Goal: Task Accomplishment & Management: Use online tool/utility

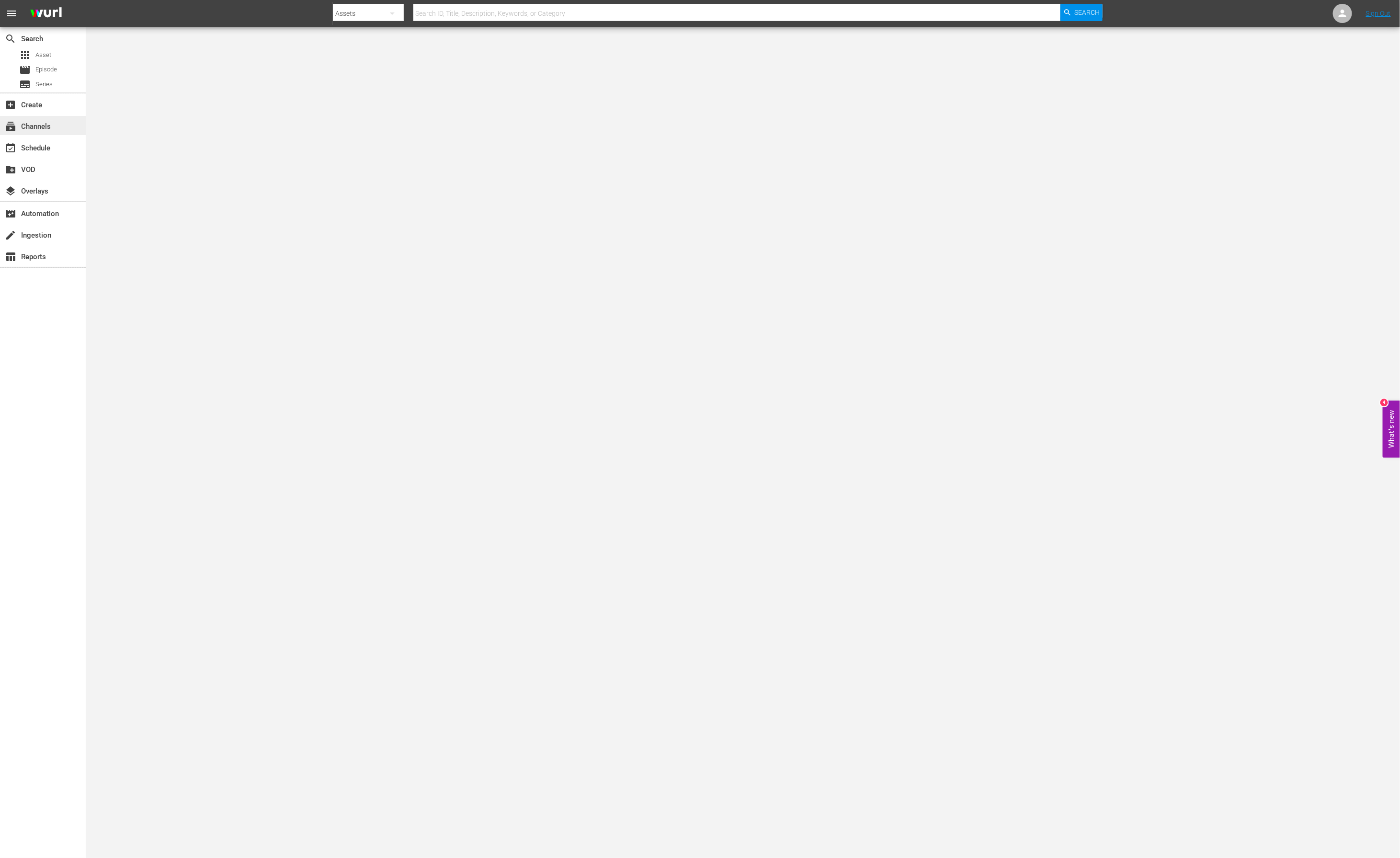
click at [49, 127] on div "subscriptions Channels" at bounding box center [27, 125] width 54 height 9
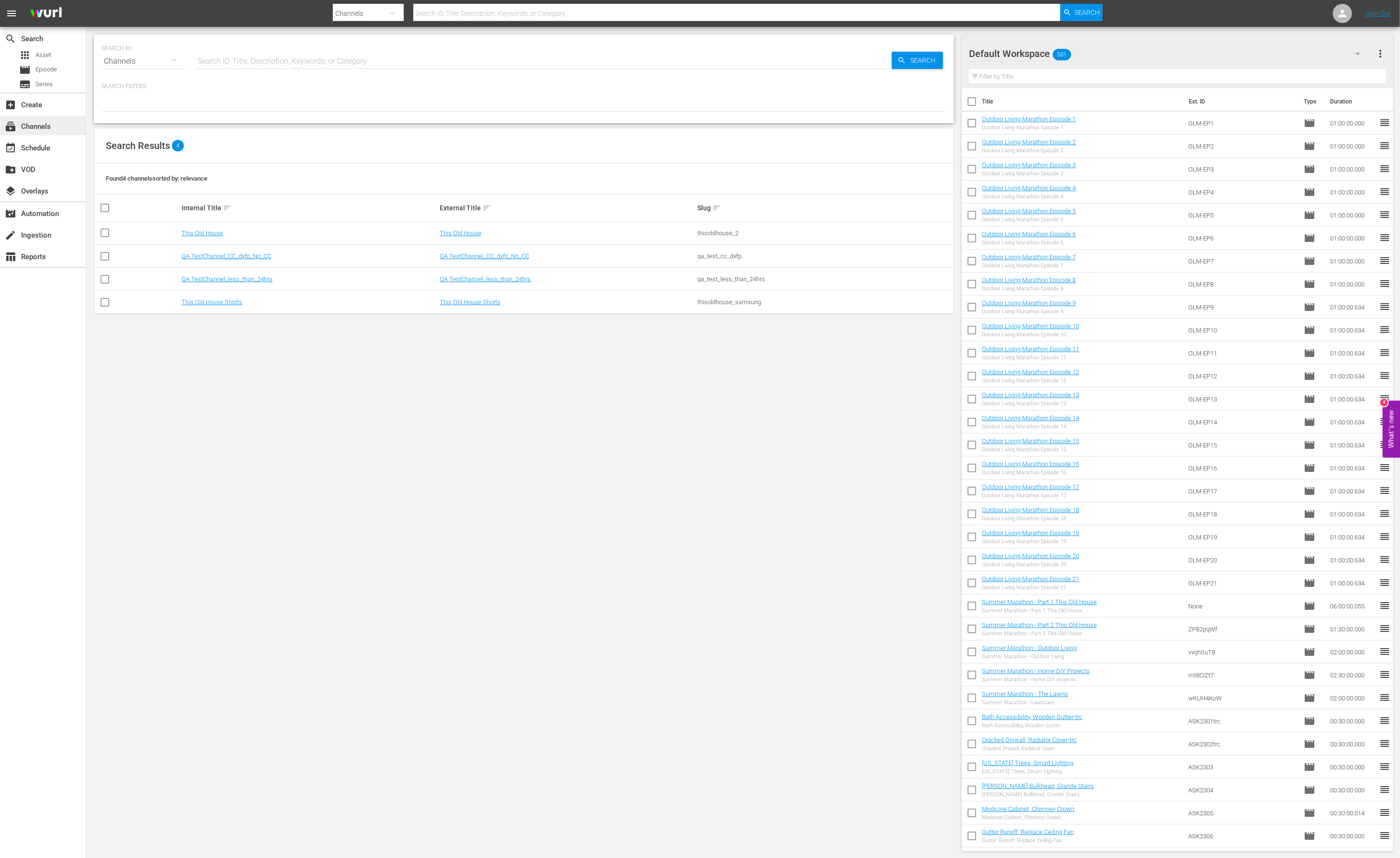
click at [35, 128] on div "subscriptions Channels" at bounding box center [27, 125] width 54 height 9
click at [50, 82] on span "Series" at bounding box center [44, 84] width 17 height 9
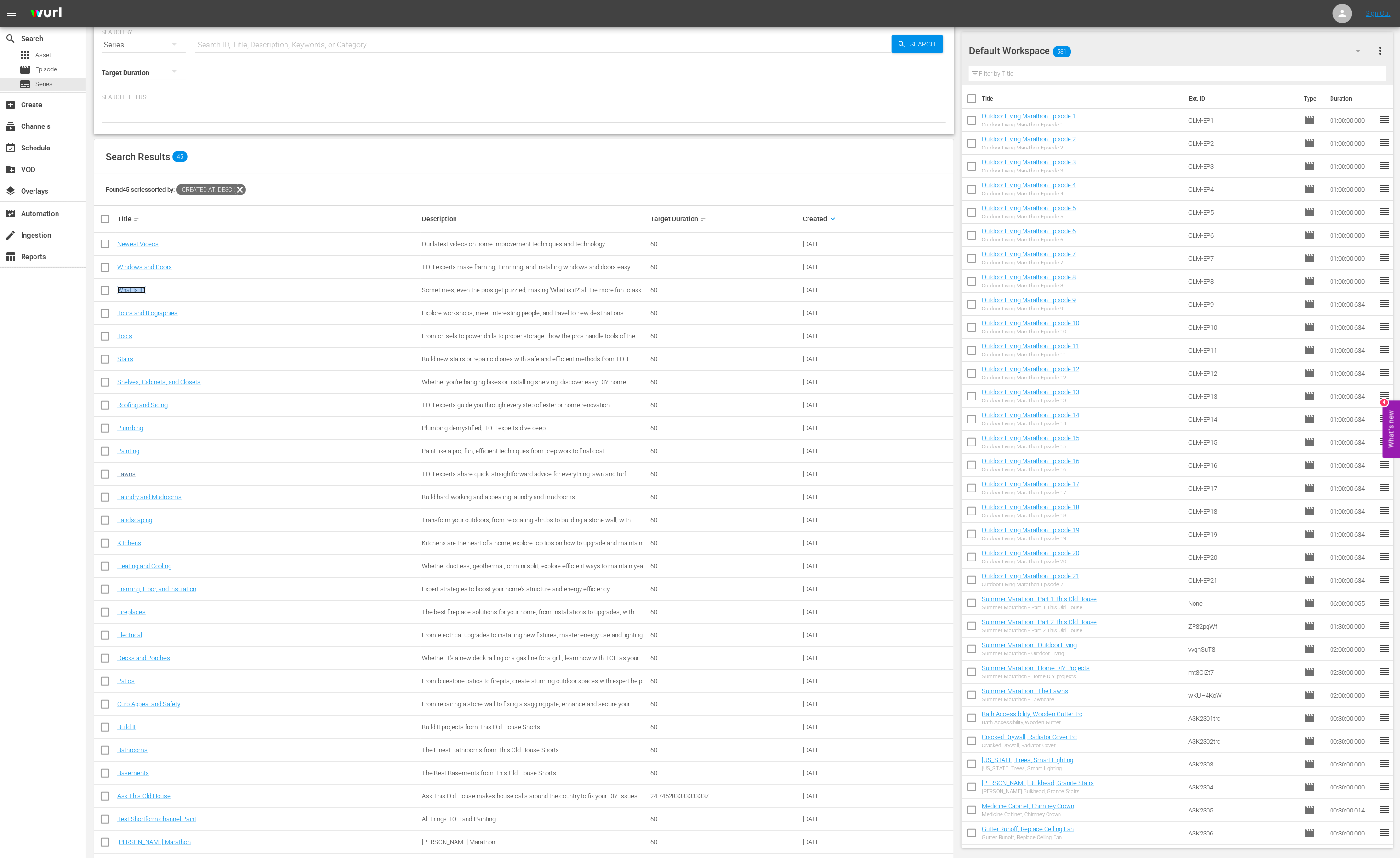
scroll to position [17, 0]
drag, startPoint x: 136, startPoint y: 307, endPoint x: 1084, endPoint y: 3, distance: 995.6
click at [0, 0] on div "menu Sign Out search Search apps Asset movie Episode subtitles Series add_box C…" at bounding box center [700, 588] width 1400 height 1210
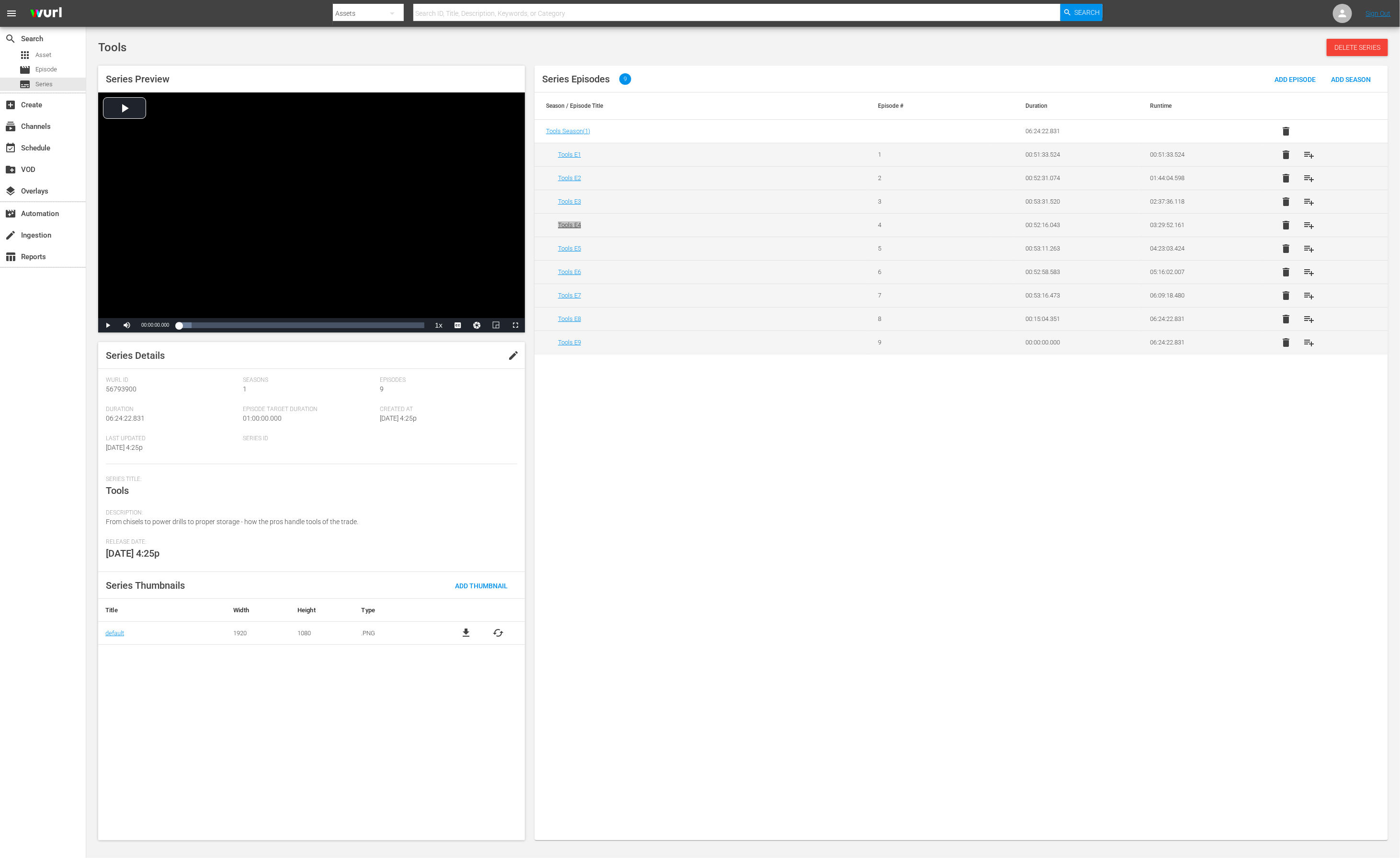
drag, startPoint x: 575, startPoint y: 225, endPoint x: 947, endPoint y: 5, distance: 432.2
click at [0, 0] on div "menu Search By Assets Search ID, Title, Description, Keywords, or Category Sear…" at bounding box center [700, 421] width 1400 height 843
drag, startPoint x: 586, startPoint y: 250, endPoint x: 1049, endPoint y: 3, distance: 524.8
click at [0, 0] on div "menu Search By Assets Search ID, Title, Description, Keywords, or Category Sear…" at bounding box center [700, 421] width 1400 height 843
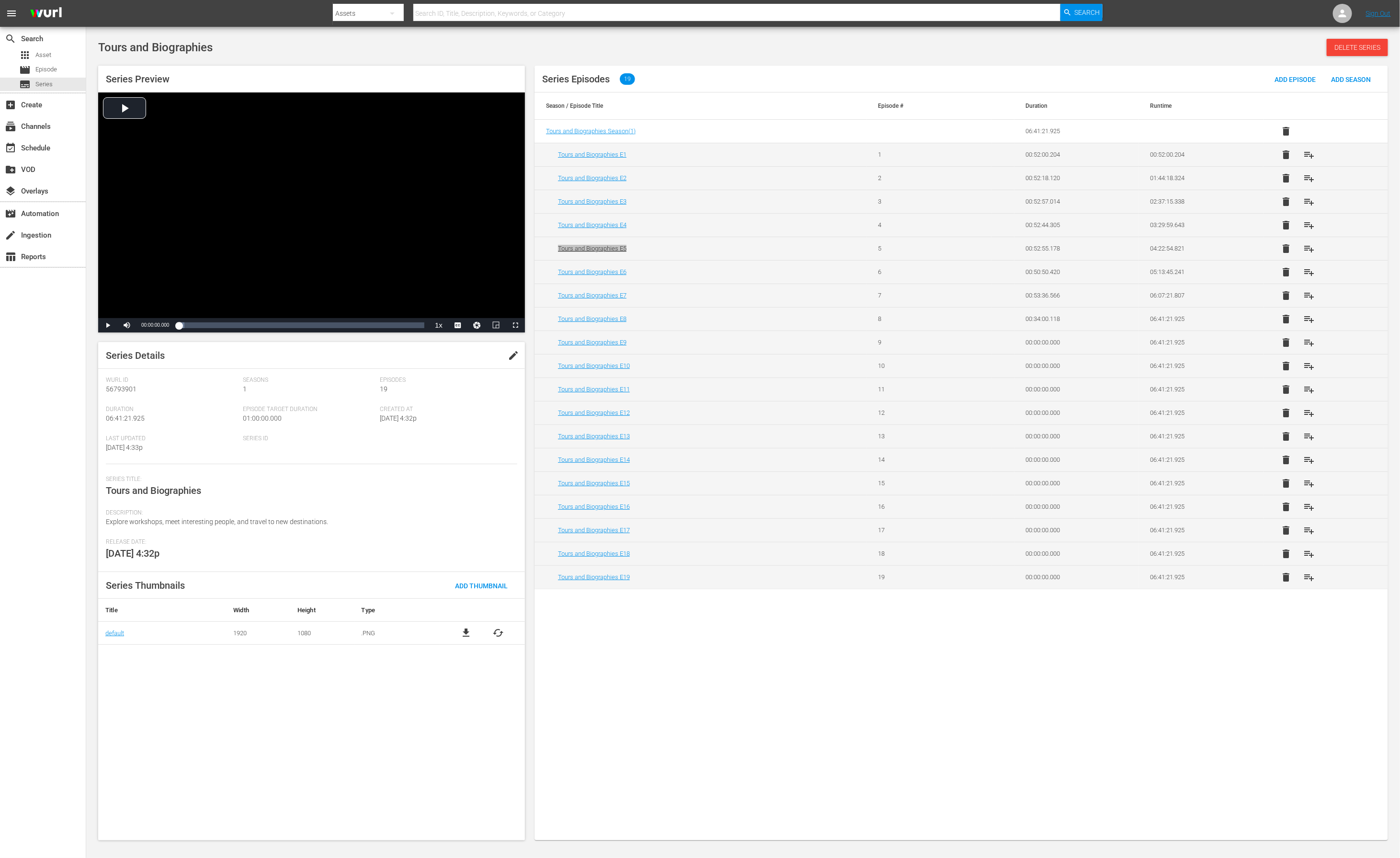
drag, startPoint x: 604, startPoint y: 250, endPoint x: 654, endPoint y: 5, distance: 250.0
click at [0, 0] on div "menu Search By Assets Search ID, Title, Description, Keywords, or Category Sear…" at bounding box center [700, 421] width 1400 height 843
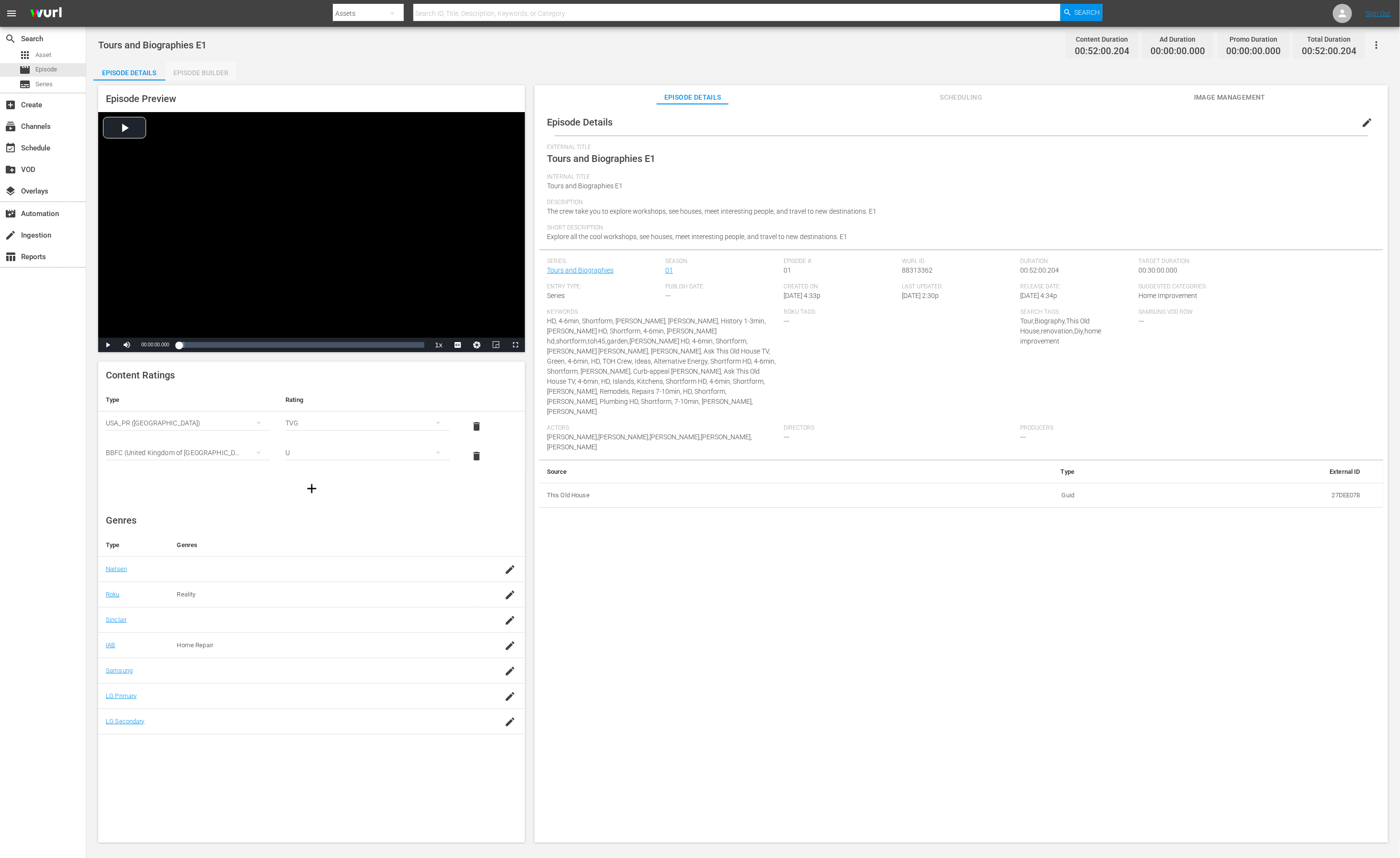
click at [219, 72] on div "Episode Builder" at bounding box center [201, 73] width 72 height 23
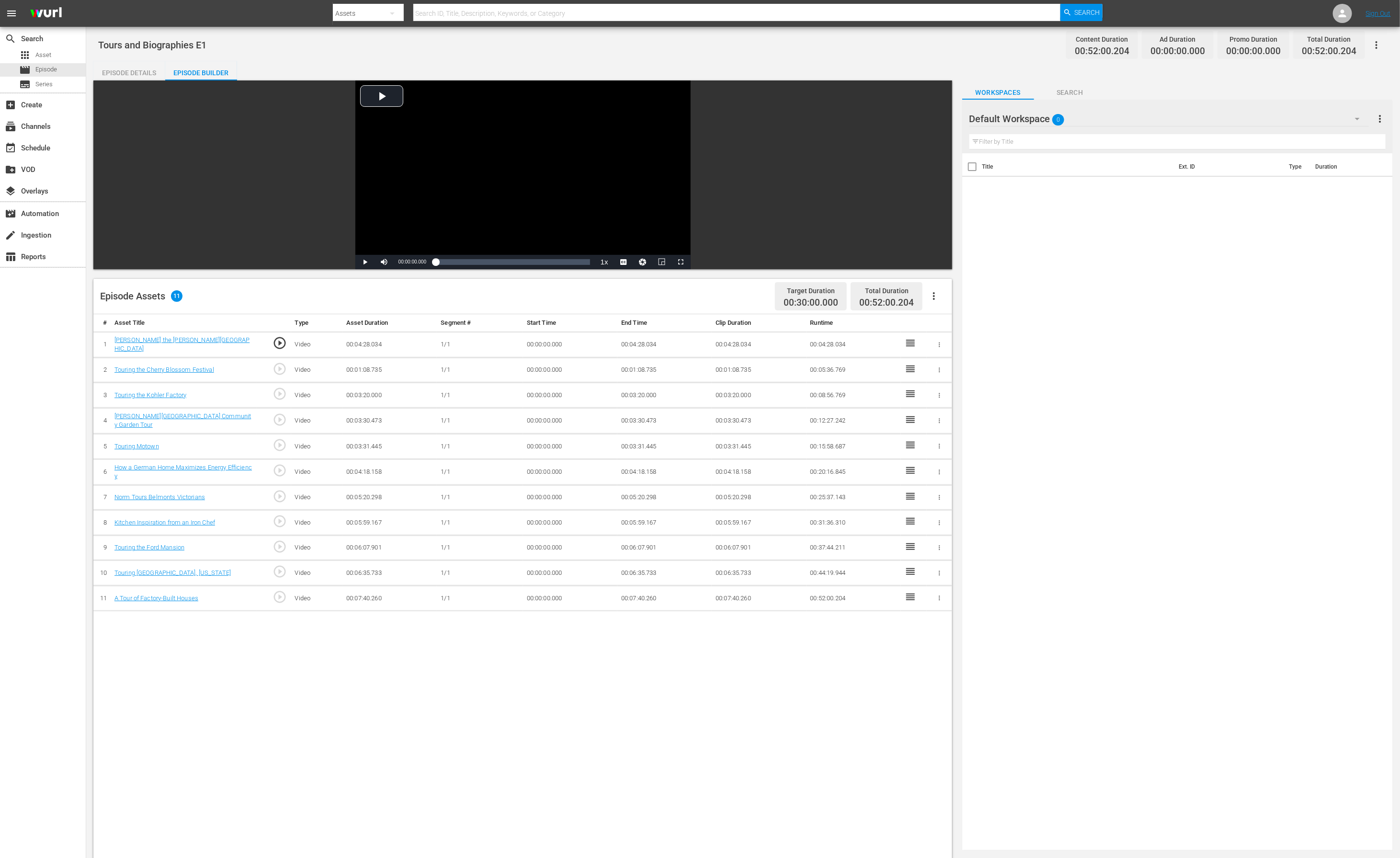
click at [933, 115] on div "Default Workspace 0" at bounding box center [1169, 118] width 399 height 27
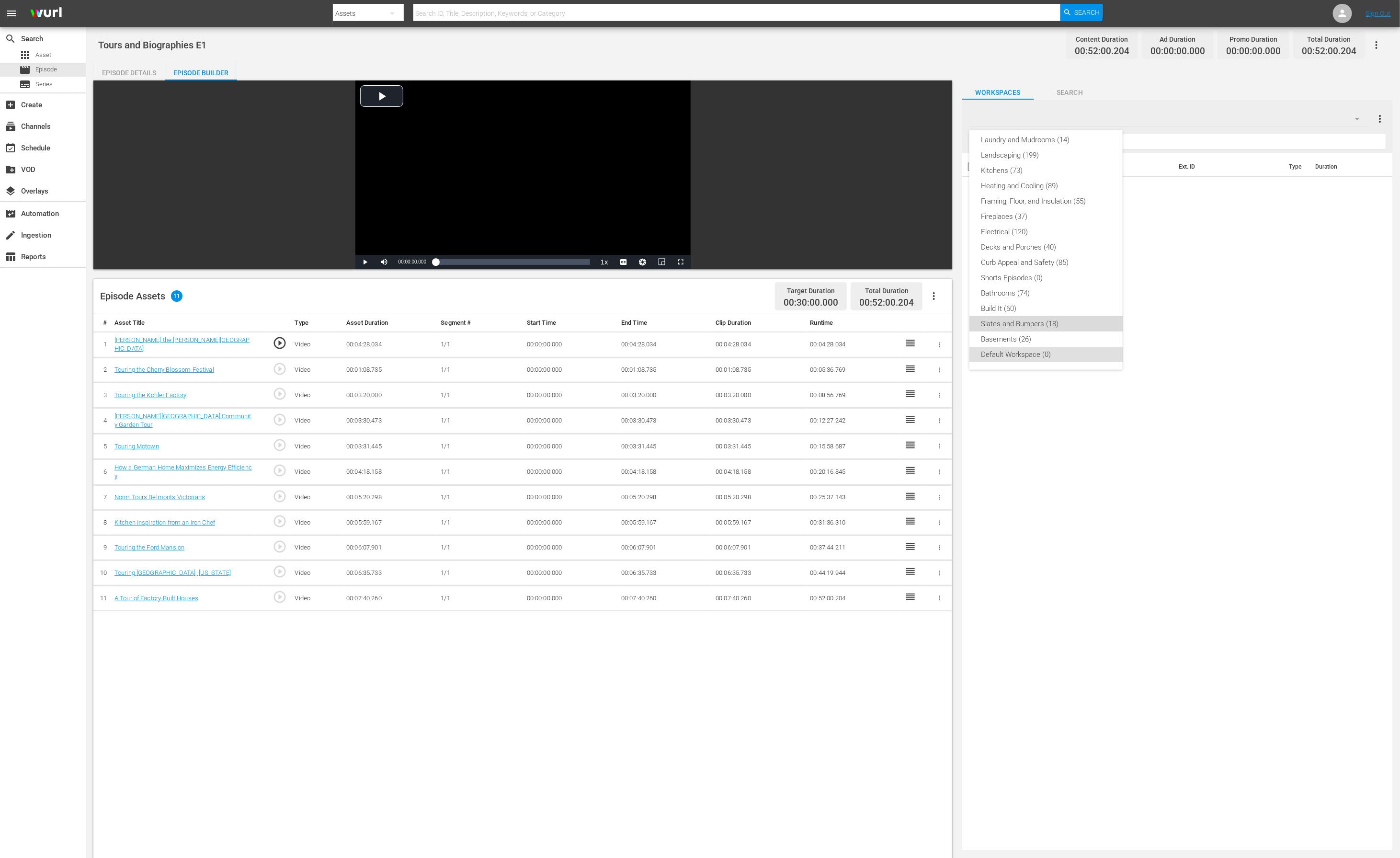
click at [933, 320] on div "Slates and Bumpers (18)" at bounding box center [1046, 324] width 131 height 15
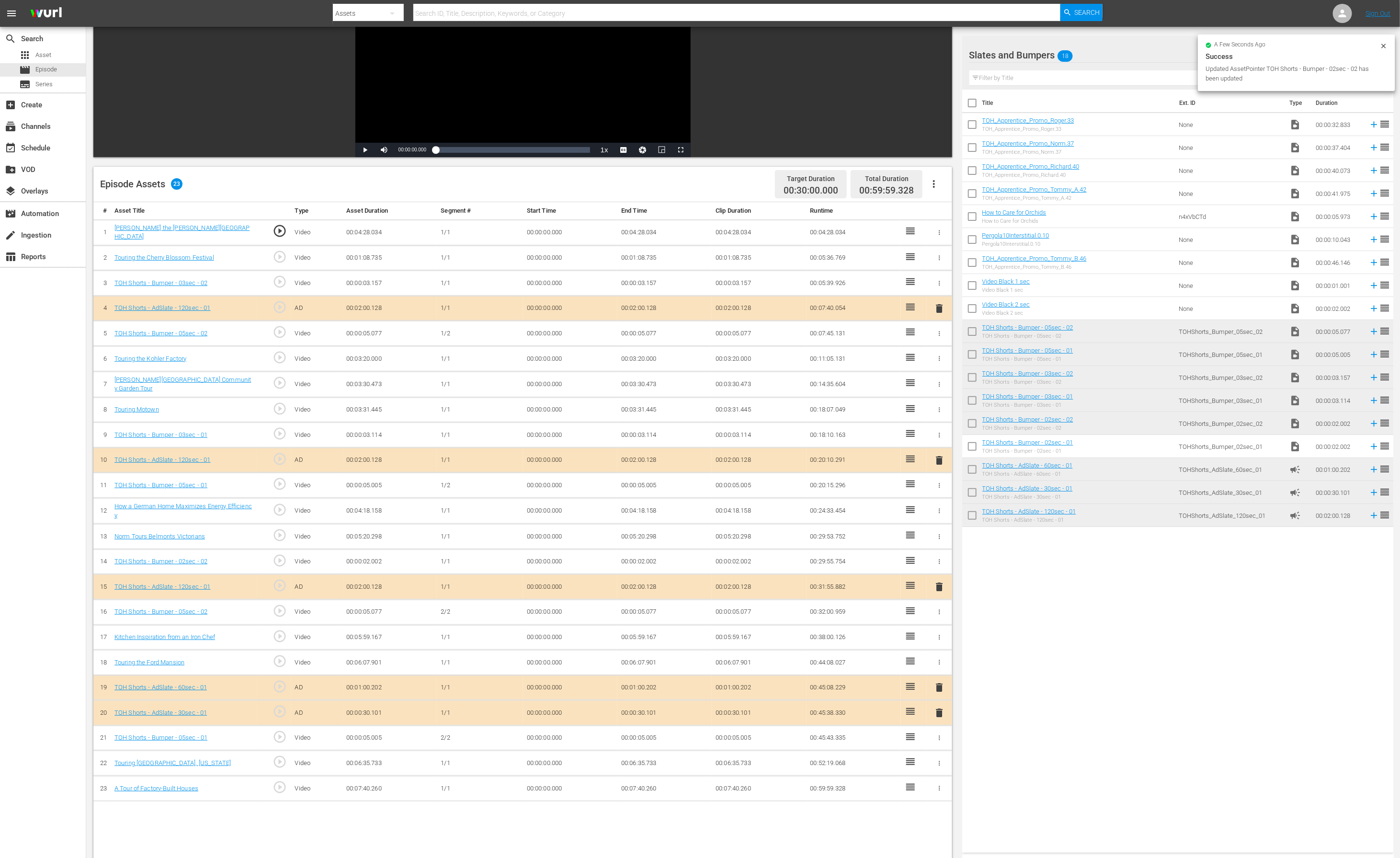
scroll to position [249, 0]
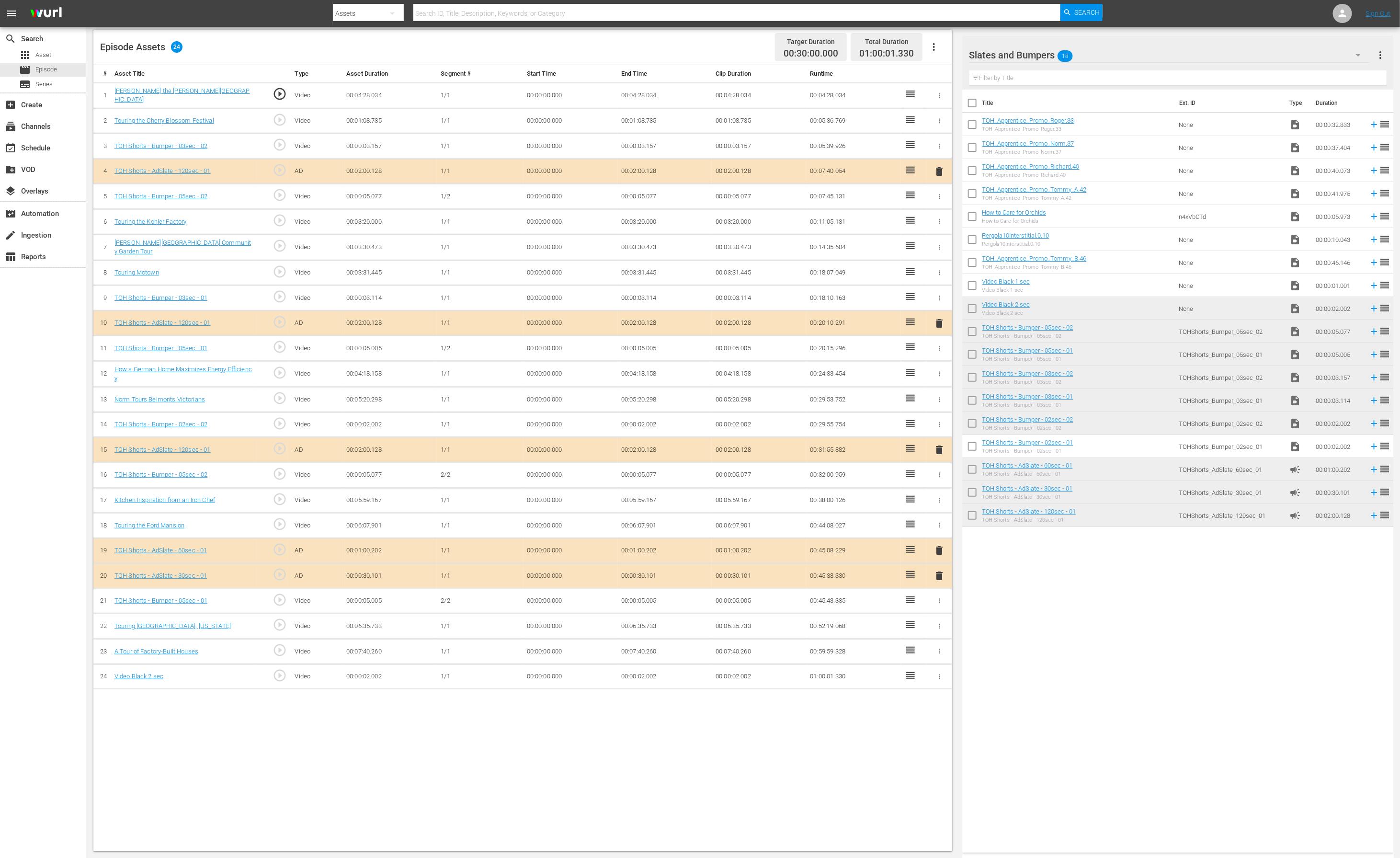
click at [933, 301] on button "button" at bounding box center [939, 298] width 10 height 10
click at [917, 328] on span "DELETE ASSET" at bounding box center [908, 330] width 59 height 9
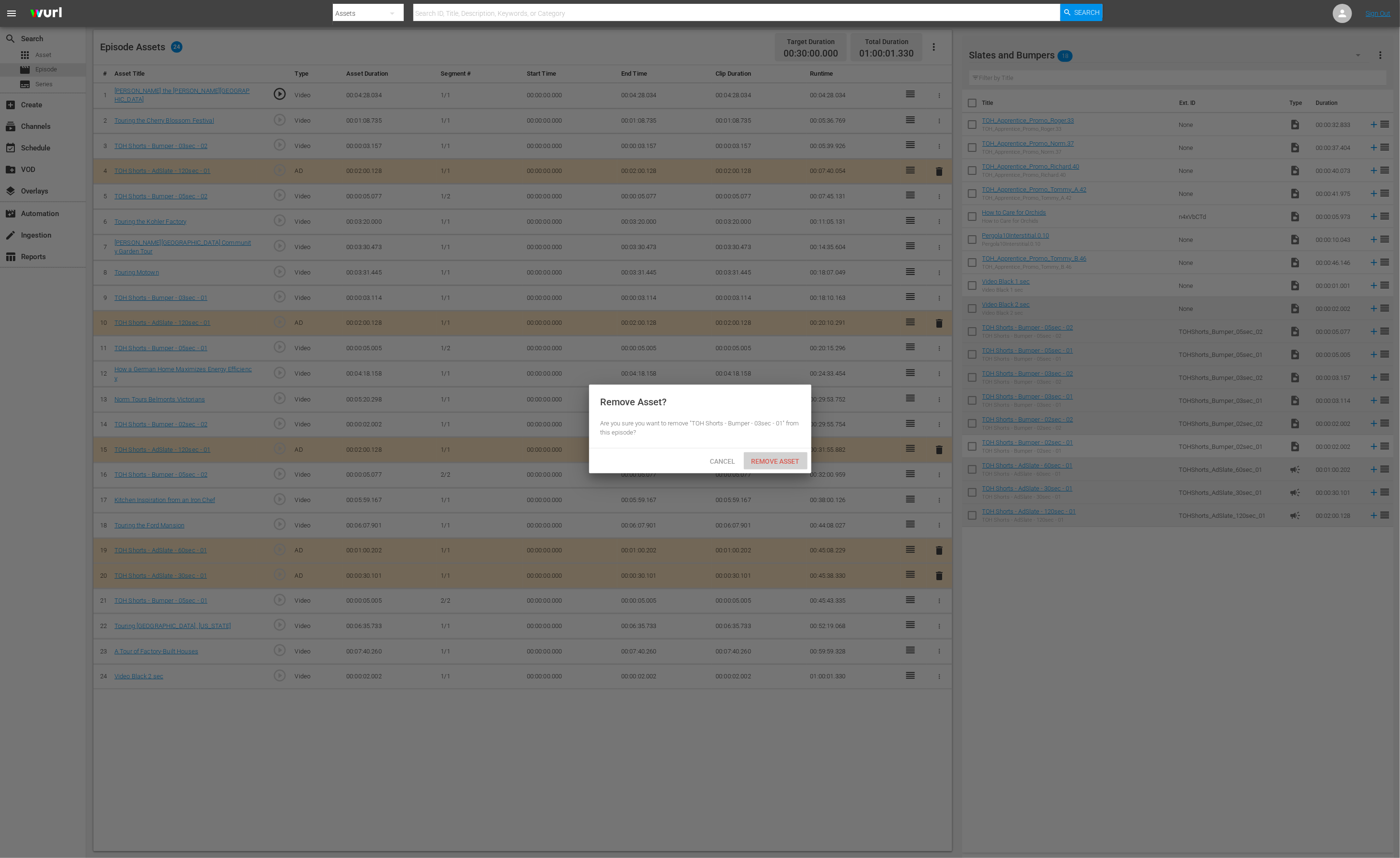
click at [800, 460] on span "Remove Asset" at bounding box center [775, 461] width 64 height 8
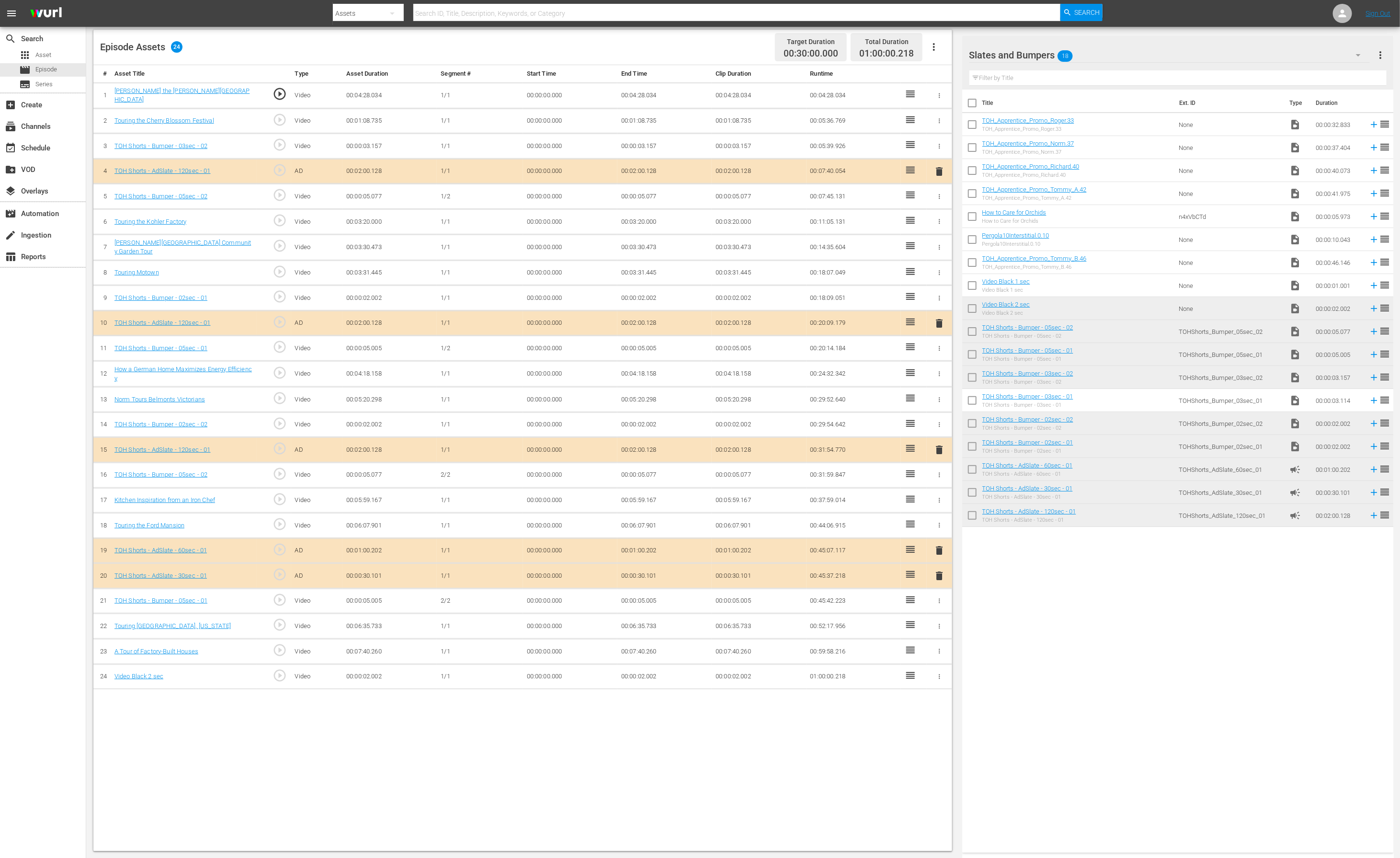
click at [643, 572] on td "00:00:02.002" at bounding box center [665, 676] width 94 height 25
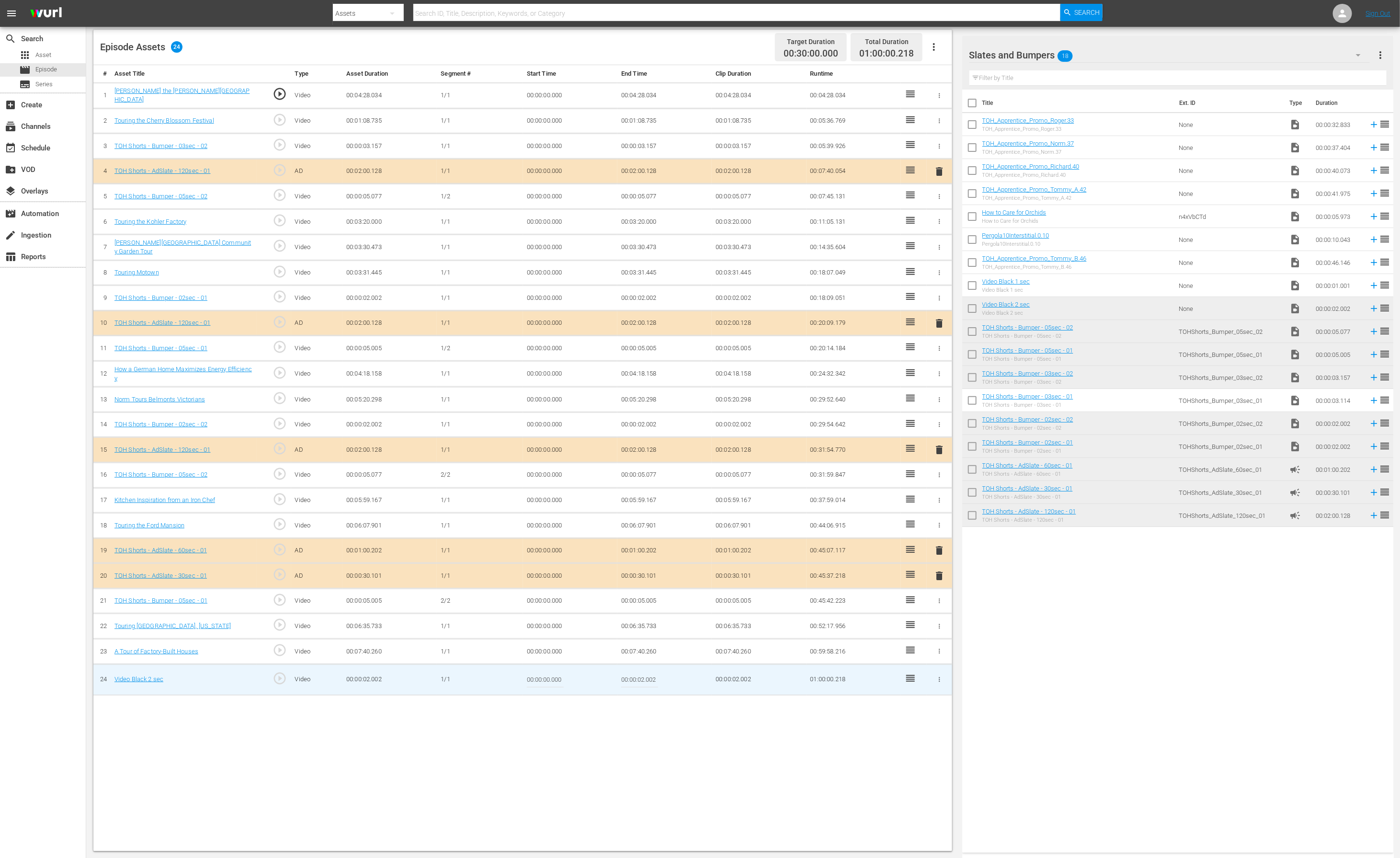
click at [642, 572] on input "00:00:02.002" at bounding box center [639, 680] width 37 height 23
click at [654, 572] on input "00:00:01.002" at bounding box center [639, 680] width 37 height 23
type input "00:00:01.784"
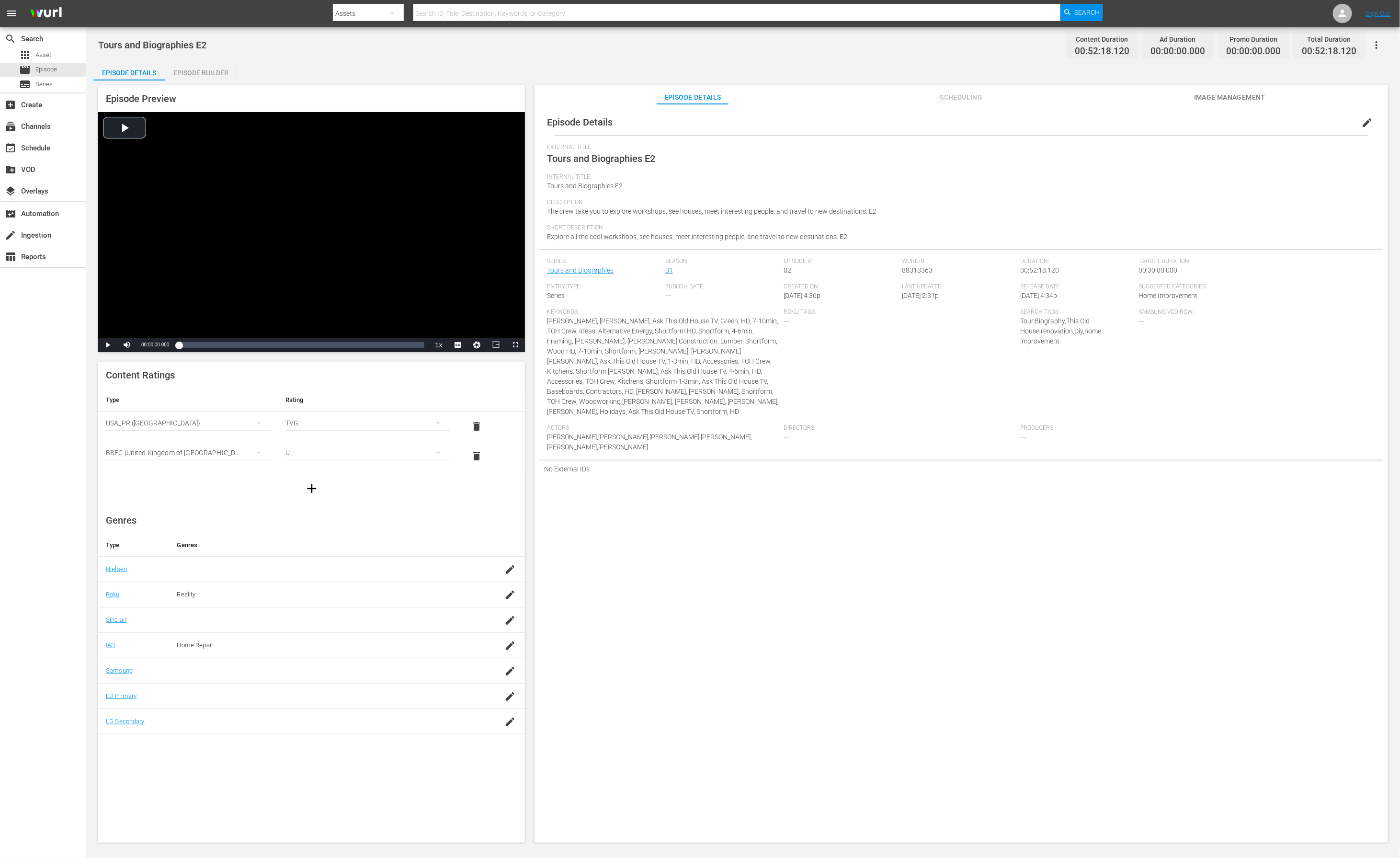
click at [220, 73] on div "Episode Builder" at bounding box center [201, 73] width 72 height 23
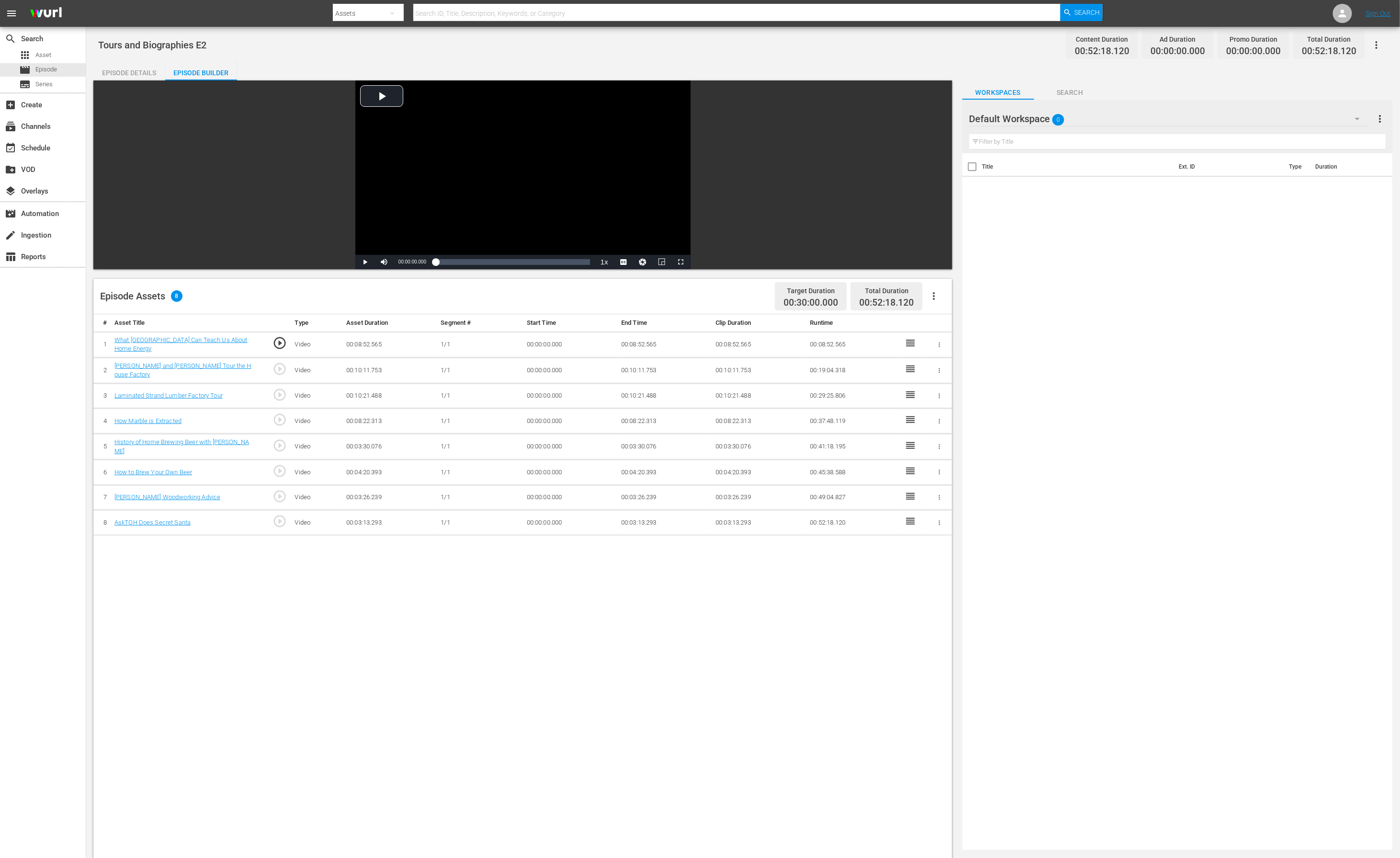
click at [933, 111] on div "Default Workspace 0" at bounding box center [1169, 118] width 399 height 27
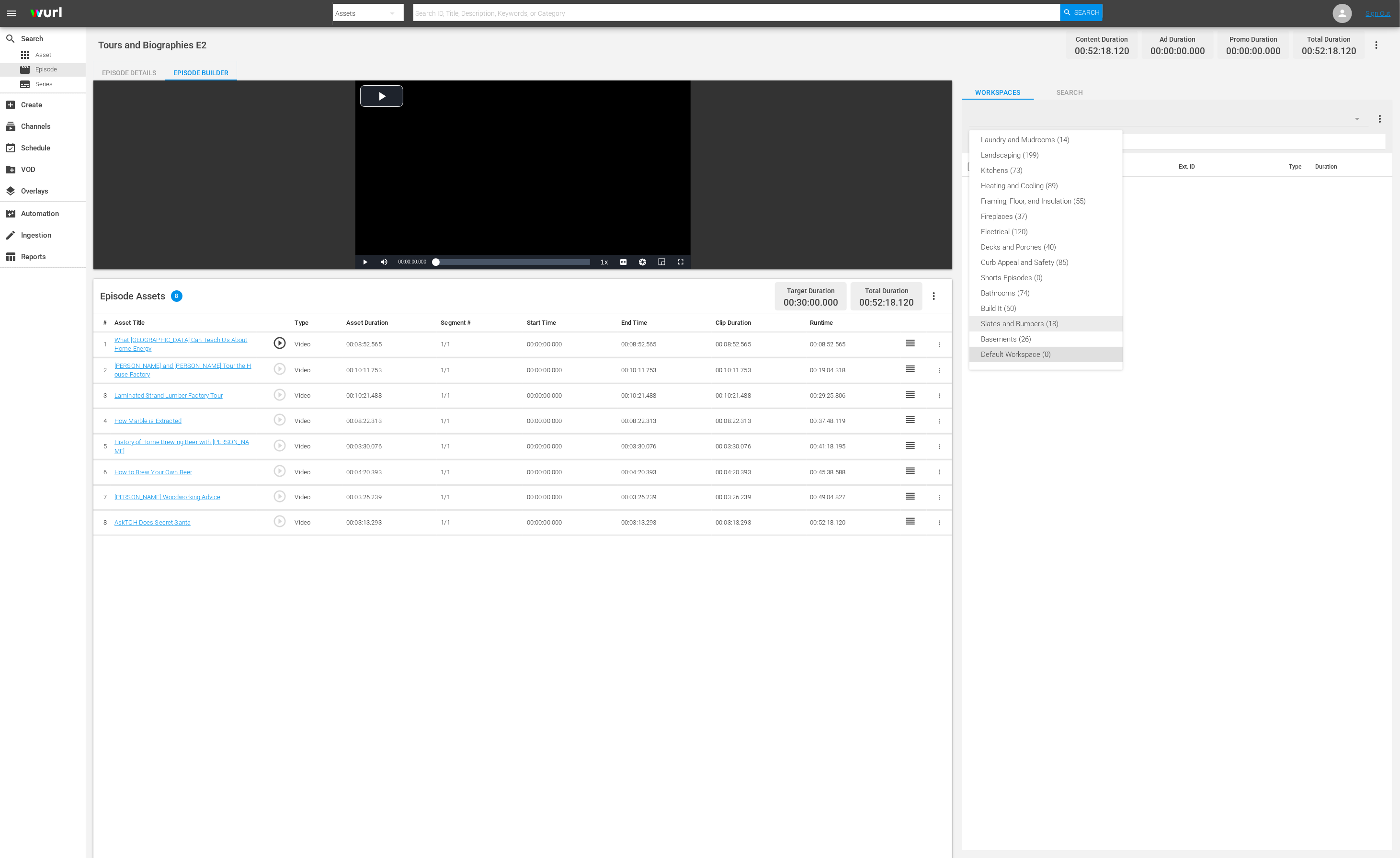
click at [933, 323] on div "Slates and Bumpers (18)" at bounding box center [1046, 324] width 131 height 15
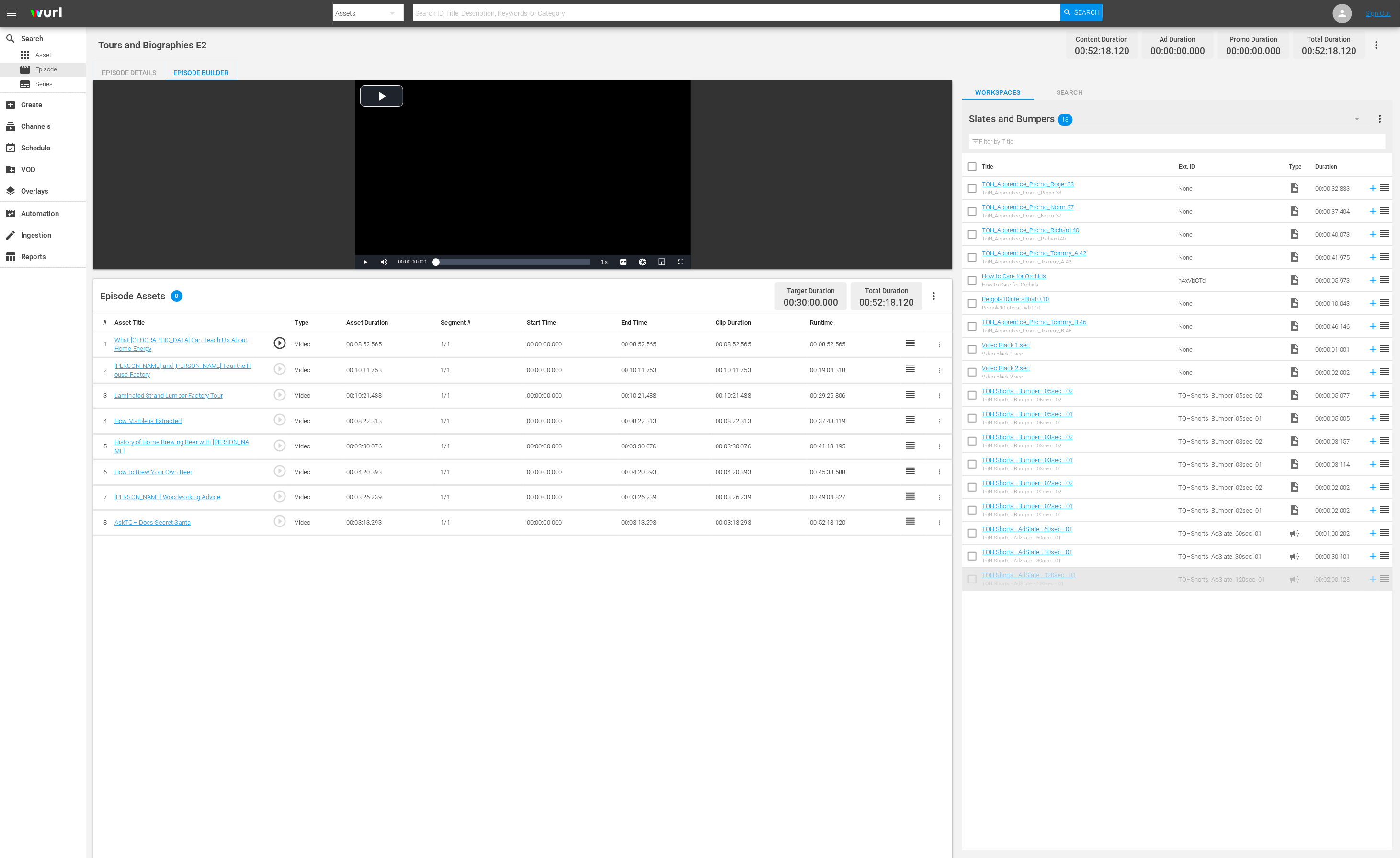
drag, startPoint x: 1126, startPoint y: 574, endPoint x: 1121, endPoint y: 573, distance: 5.1
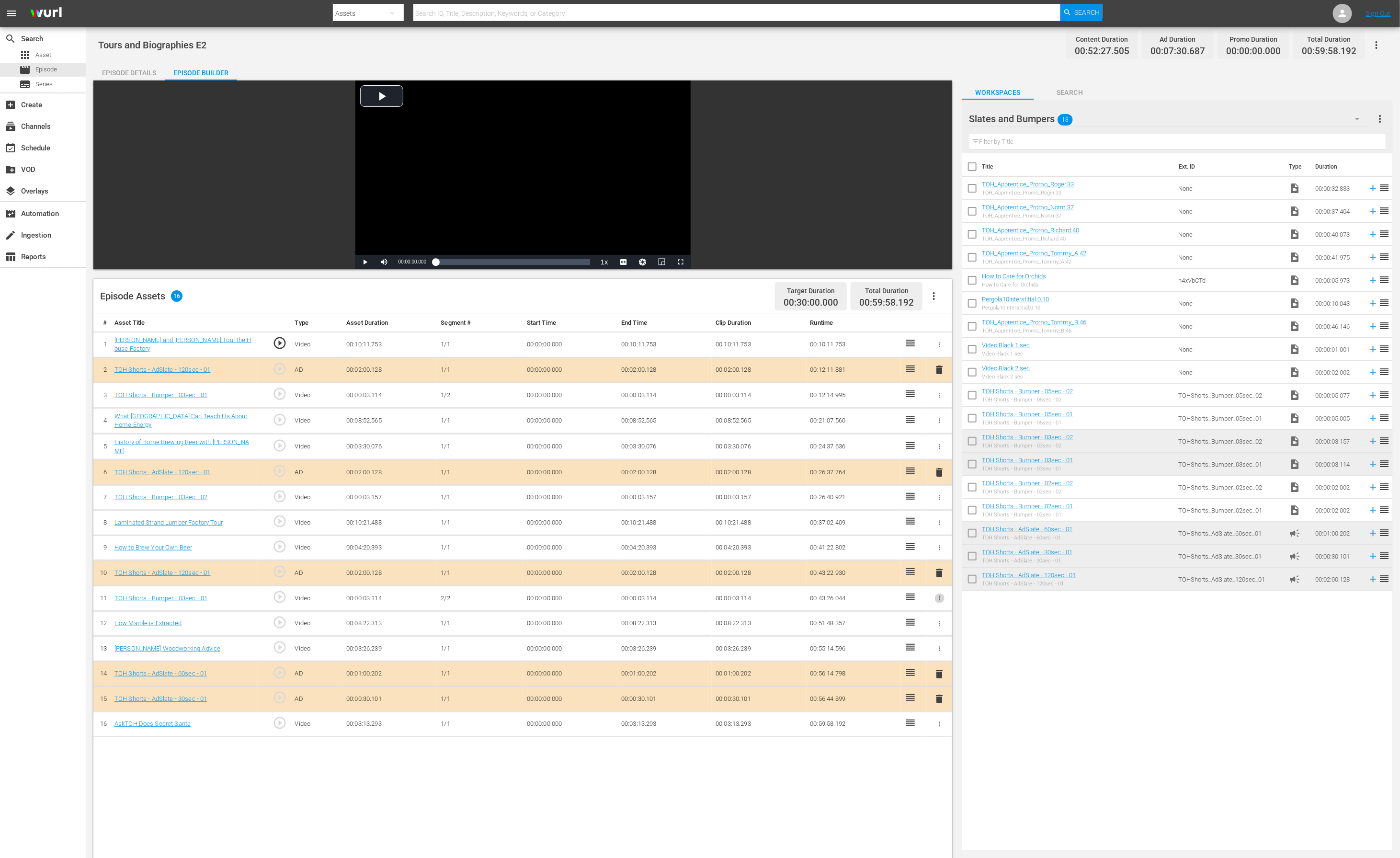
click at [933, 572] on icon "button" at bounding box center [939, 598] width 7 height 7
click at [924, 572] on span "DELETE ASSET" at bounding box center [908, 631] width 59 height 9
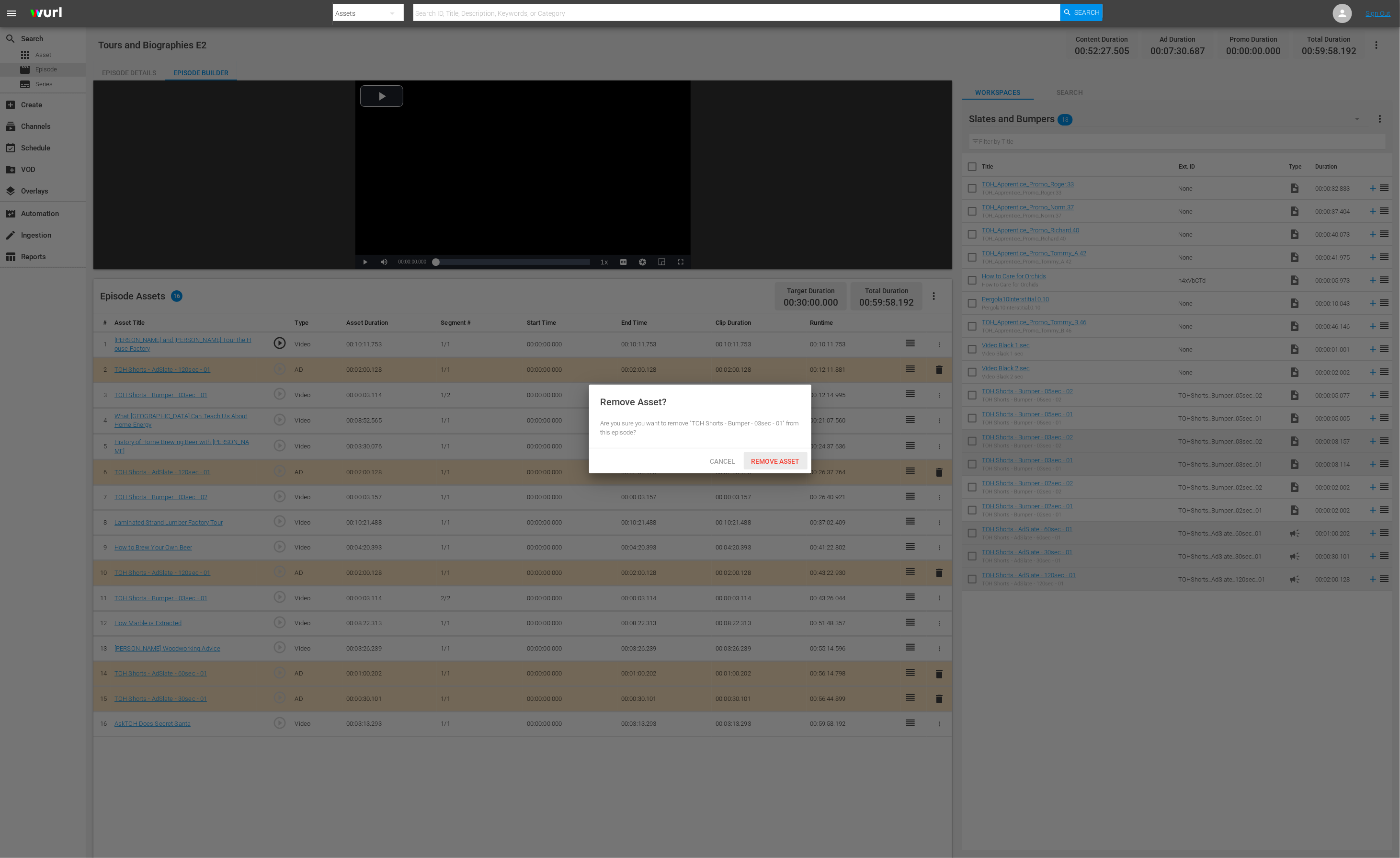
click at [787, 463] on span "Remove Asset" at bounding box center [775, 461] width 64 height 8
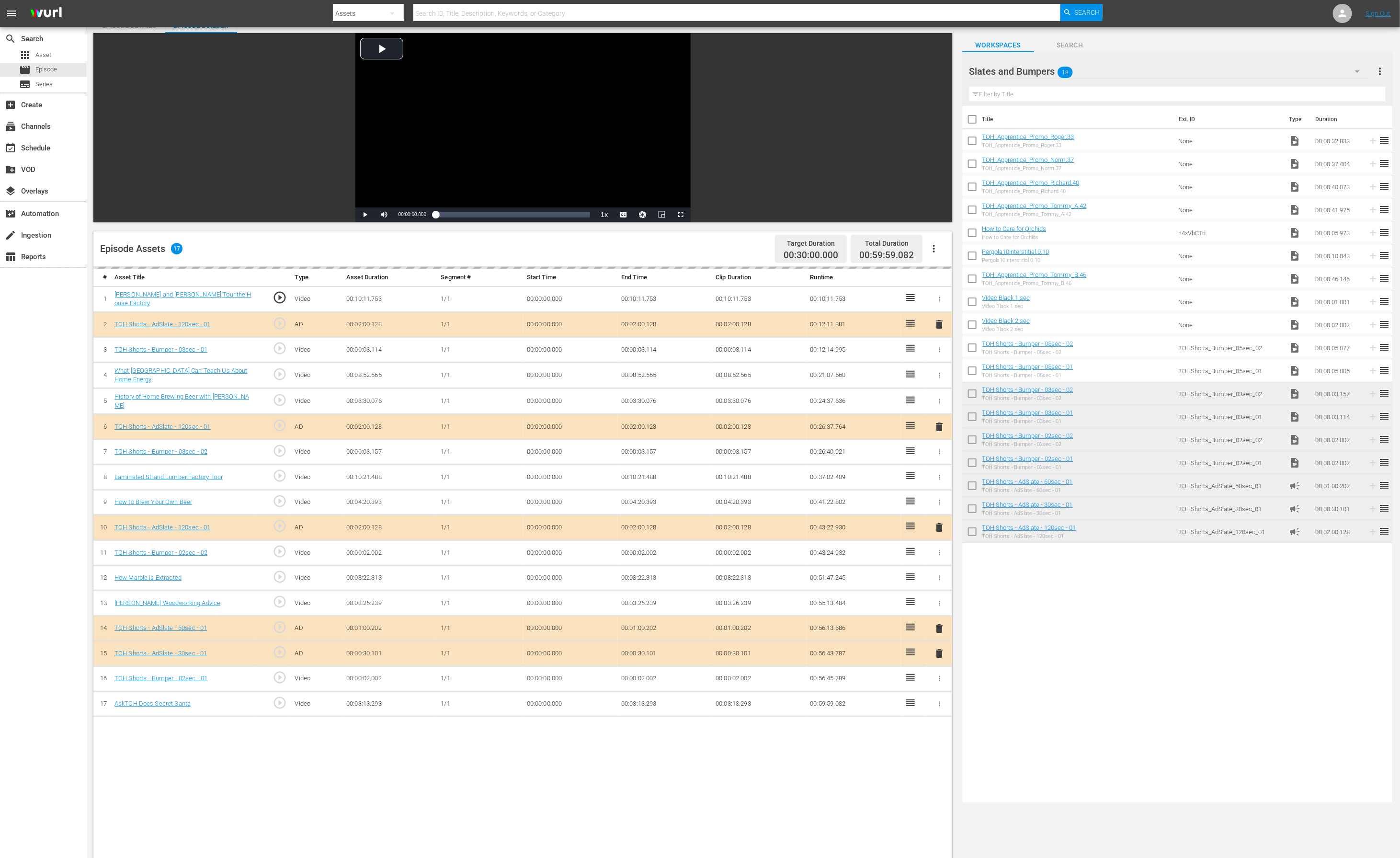
scroll to position [52, 0]
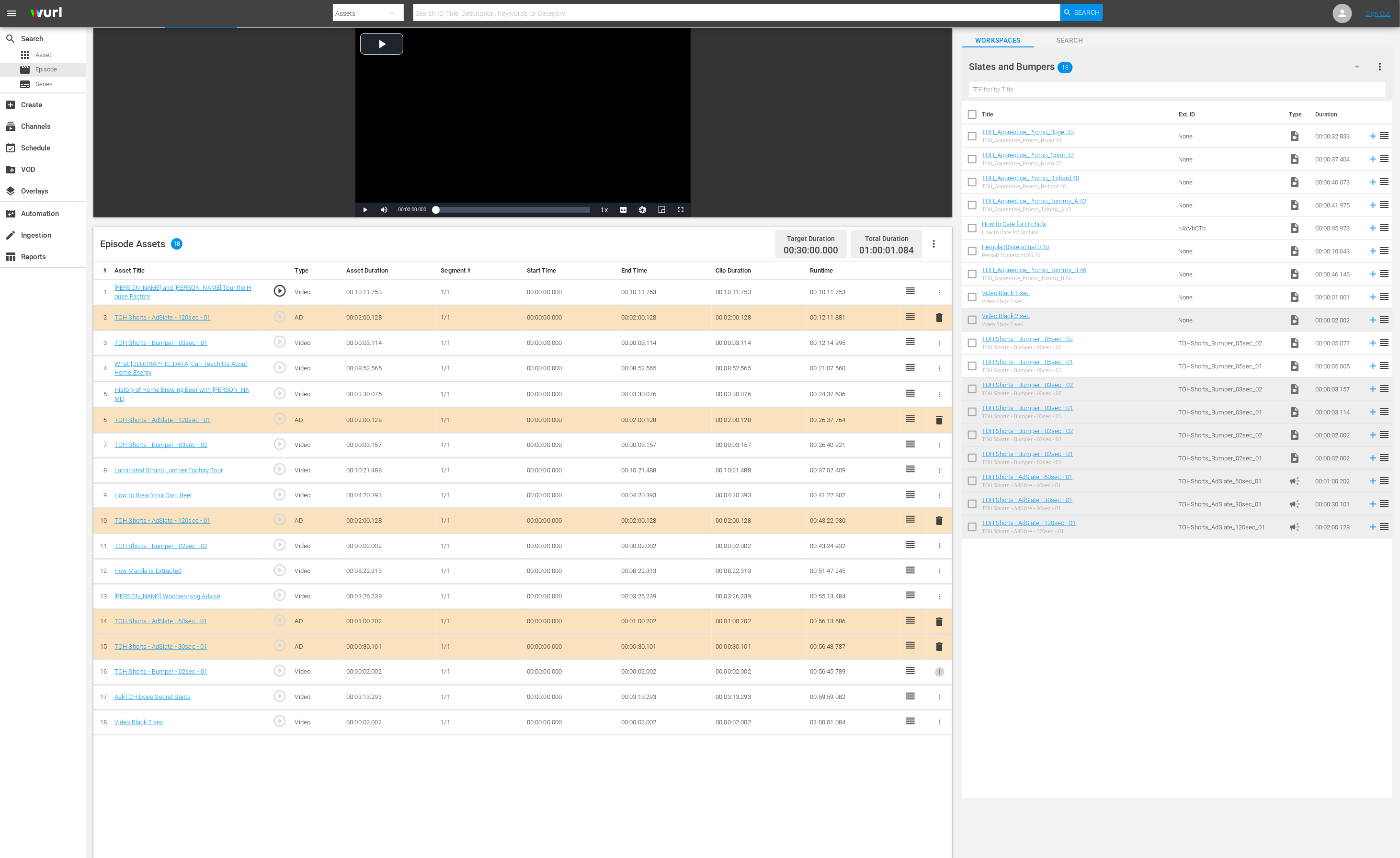
click at [933, 572] on icon "button" at bounding box center [939, 671] width 7 height 7
click at [925, 572] on span "DELETE ASSET" at bounding box center [908, 705] width 59 height 9
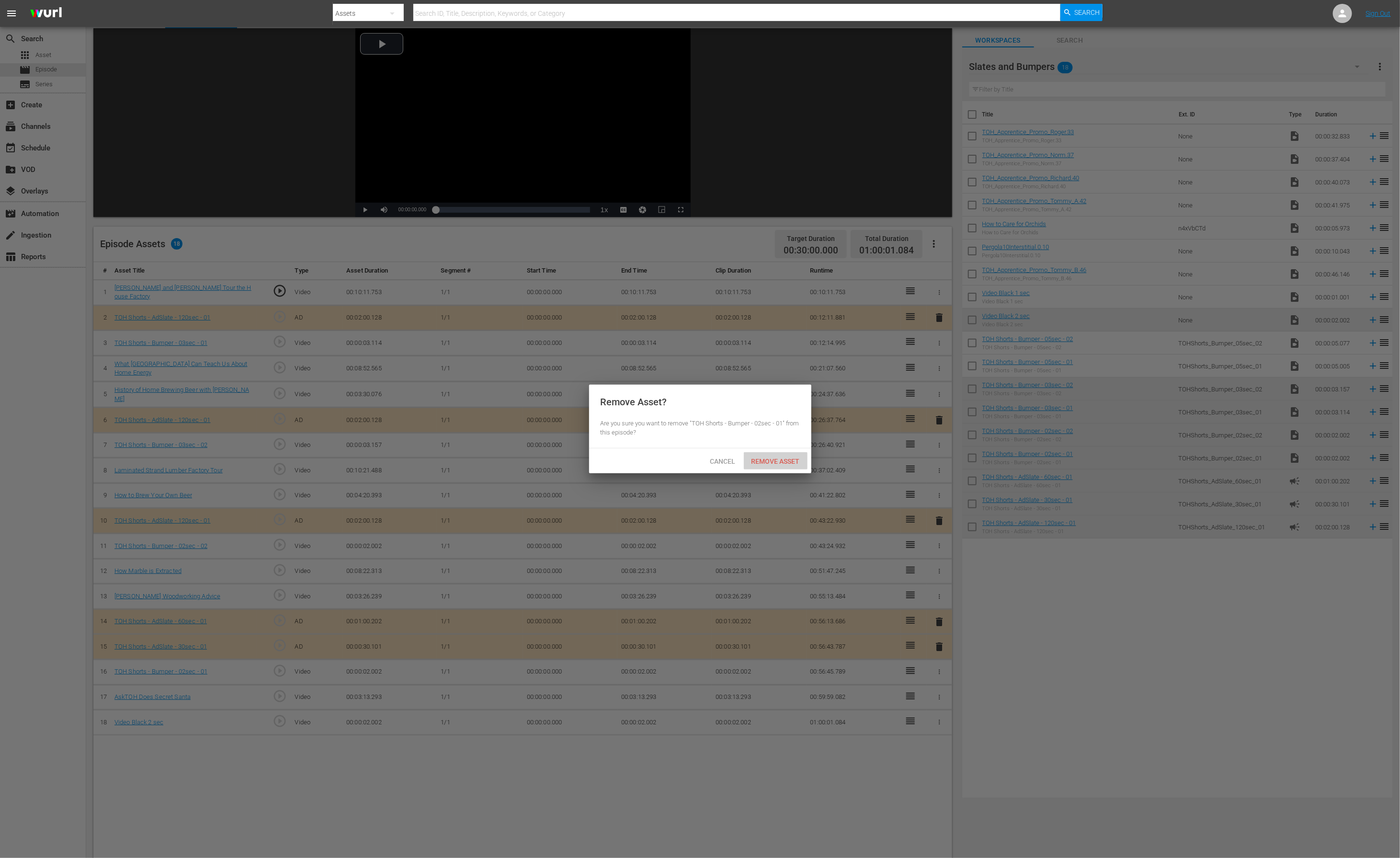
click at [790, 461] on span "Remove Asset" at bounding box center [775, 461] width 64 height 8
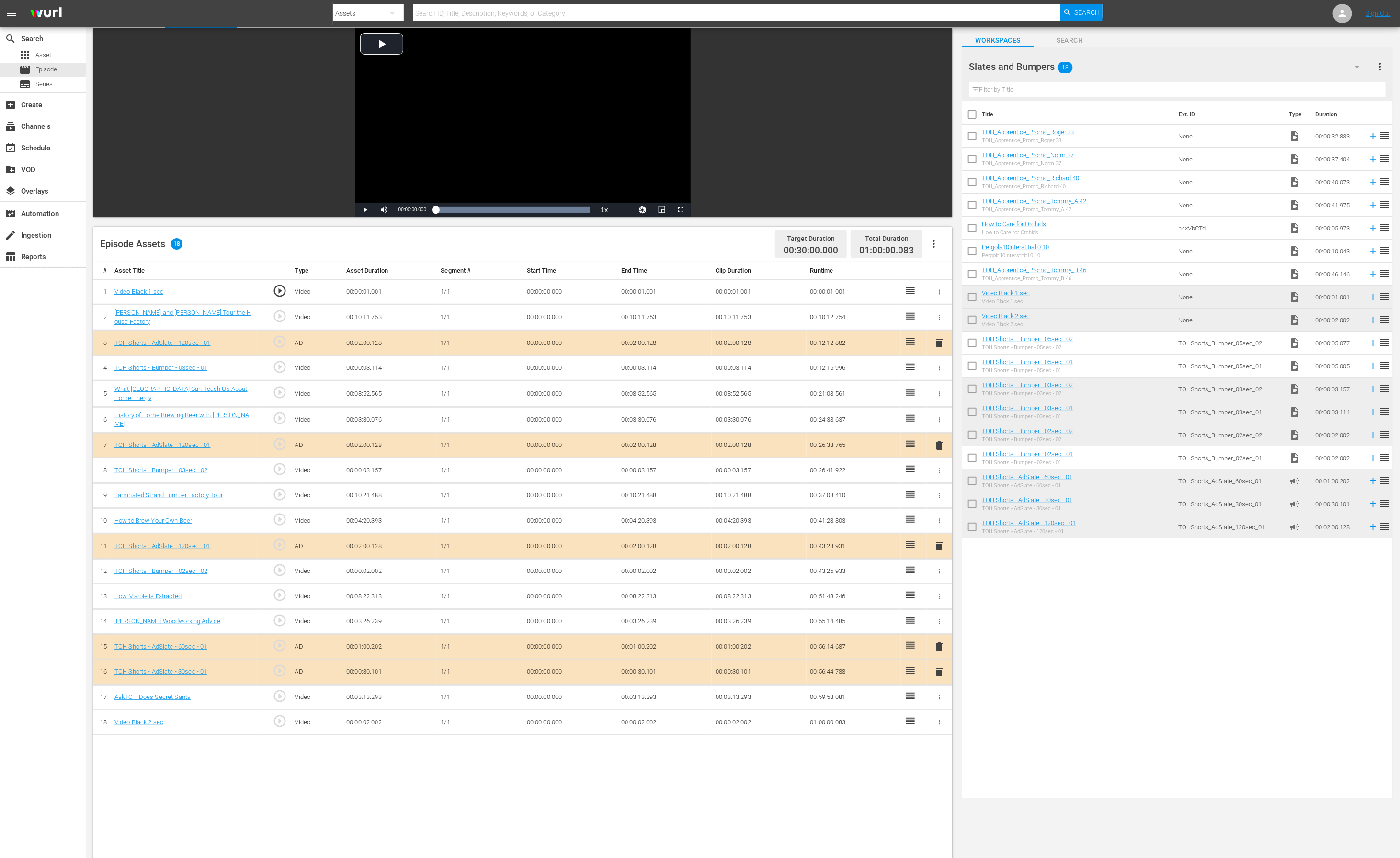
click at [641, 572] on td "00:00:02.002" at bounding box center [665, 722] width 94 height 25
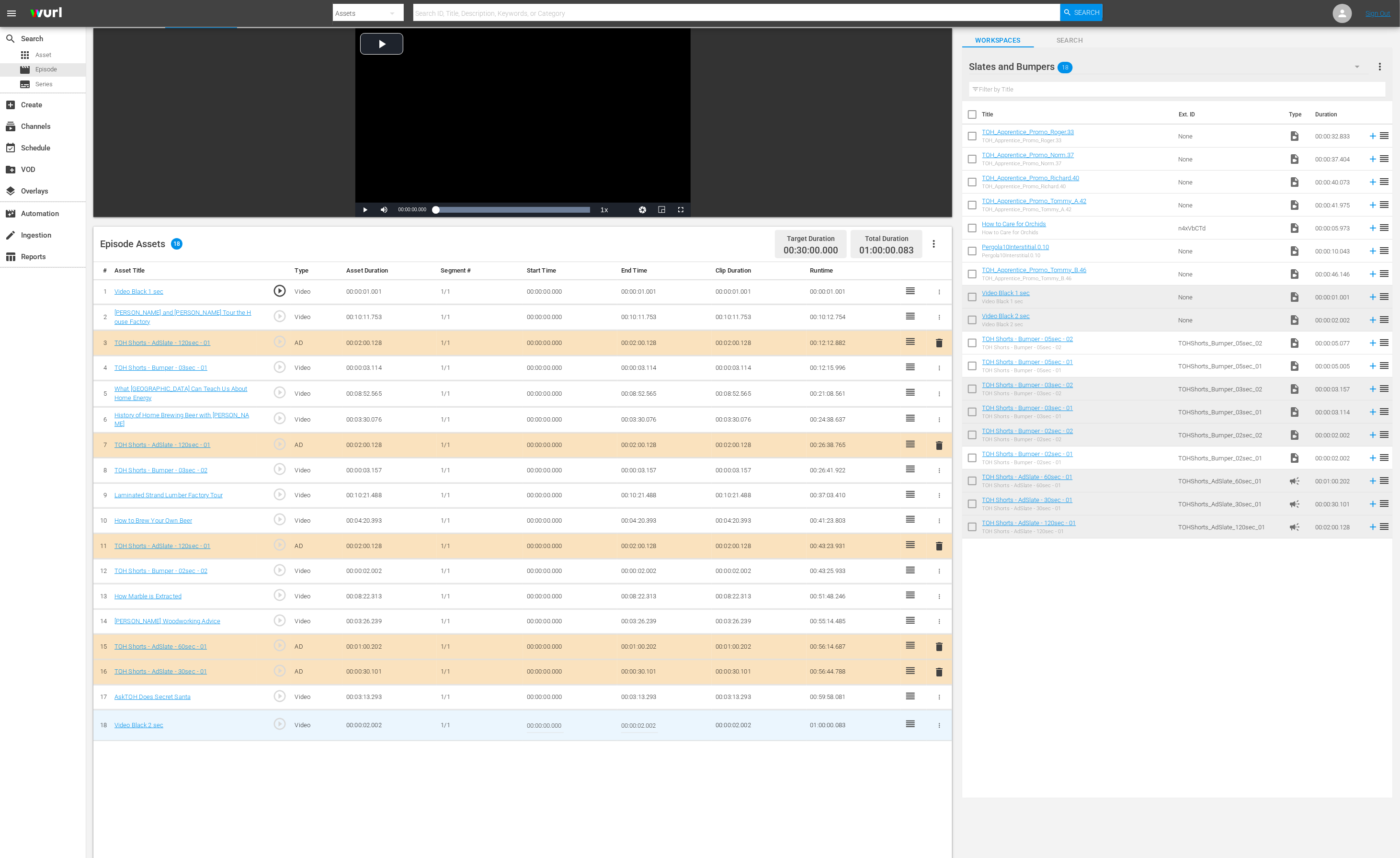
click at [641, 572] on input "00:00:02.002" at bounding box center [639, 725] width 37 height 23
click at [653, 572] on input "00:00:01.002" at bounding box center [639, 725] width 37 height 23
type input "00:00:01.919"
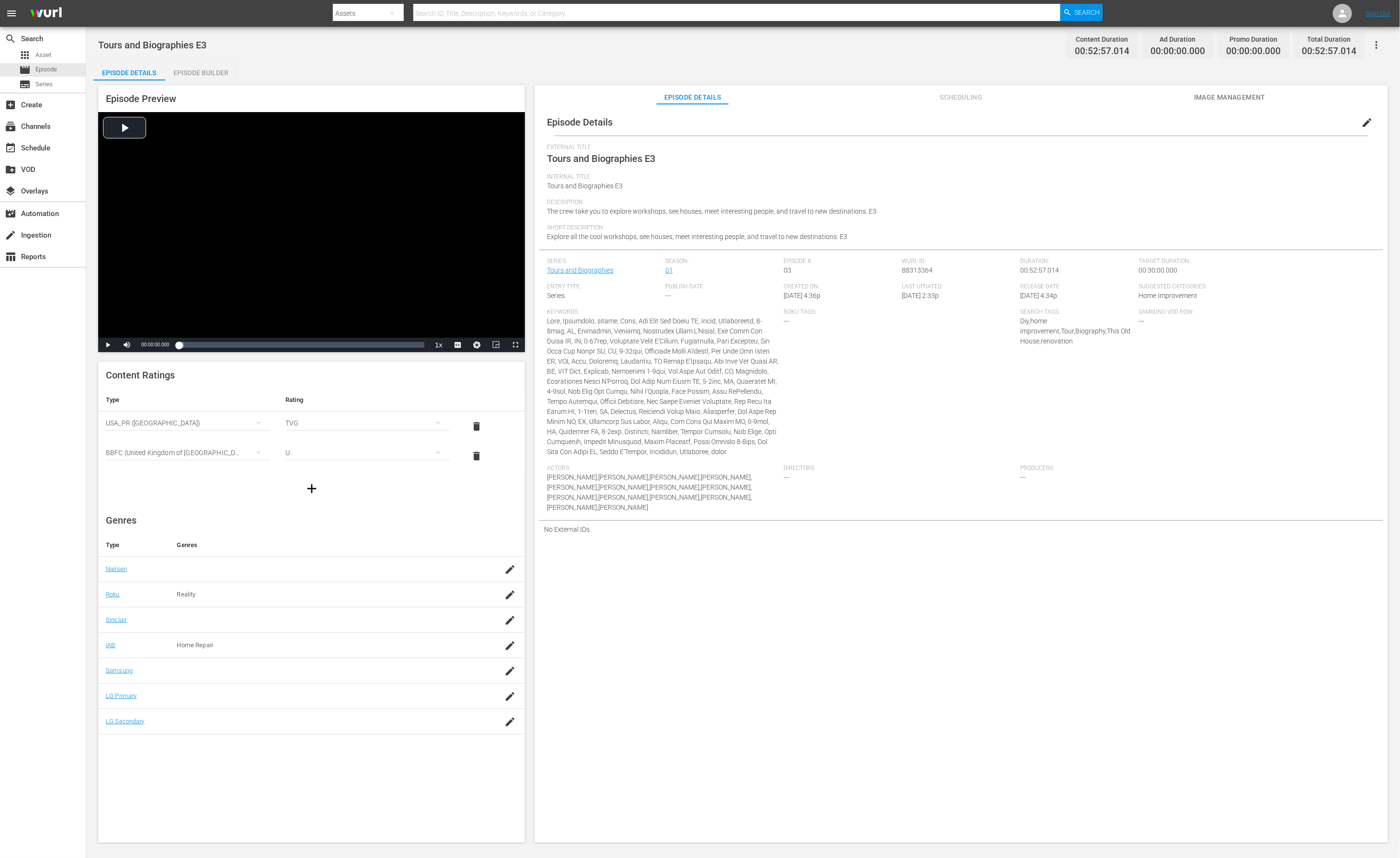
click at [220, 73] on div "Episode Builder" at bounding box center [201, 73] width 72 height 23
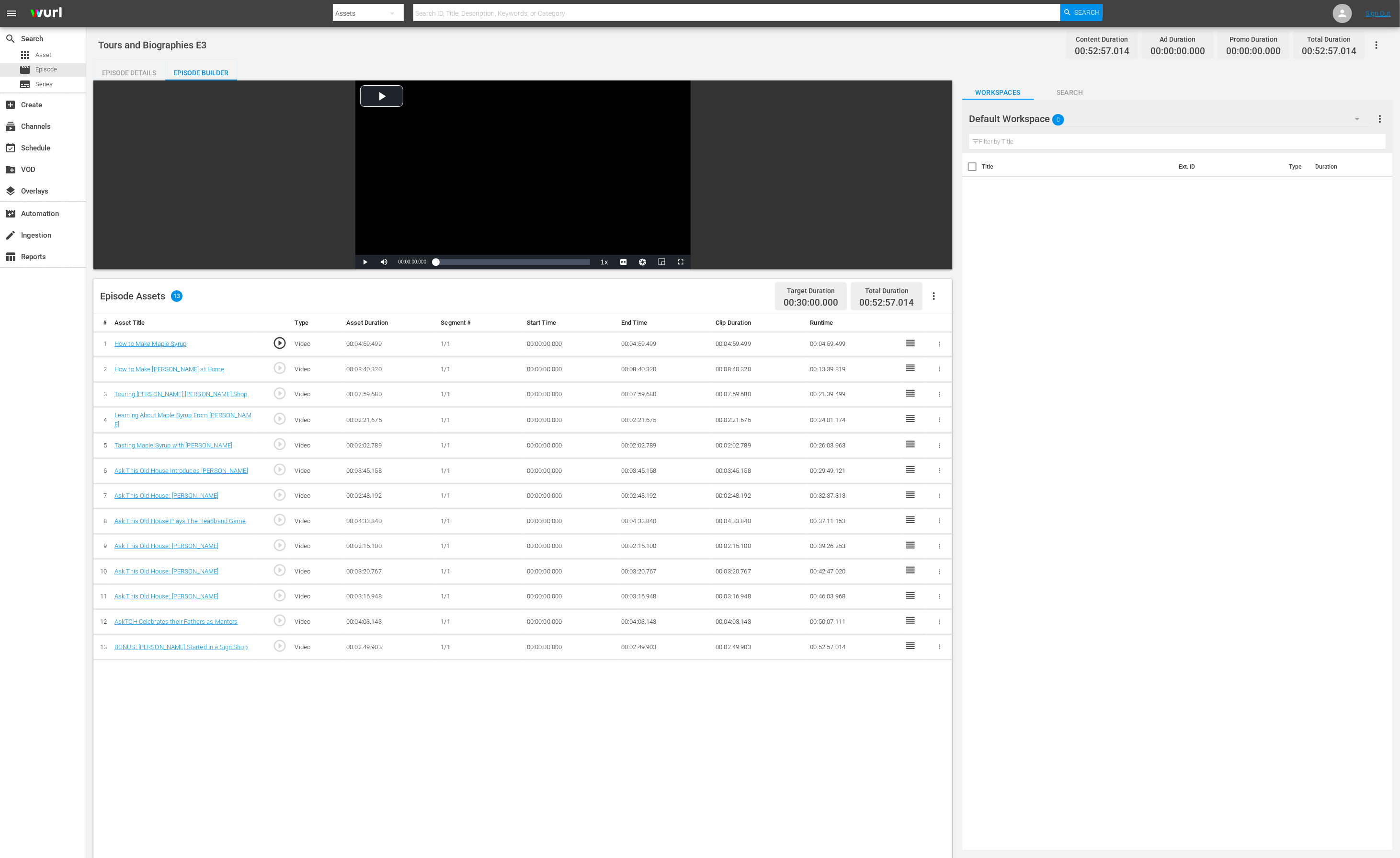
click at [933, 117] on div "Default Workspace 0" at bounding box center [1169, 118] width 399 height 27
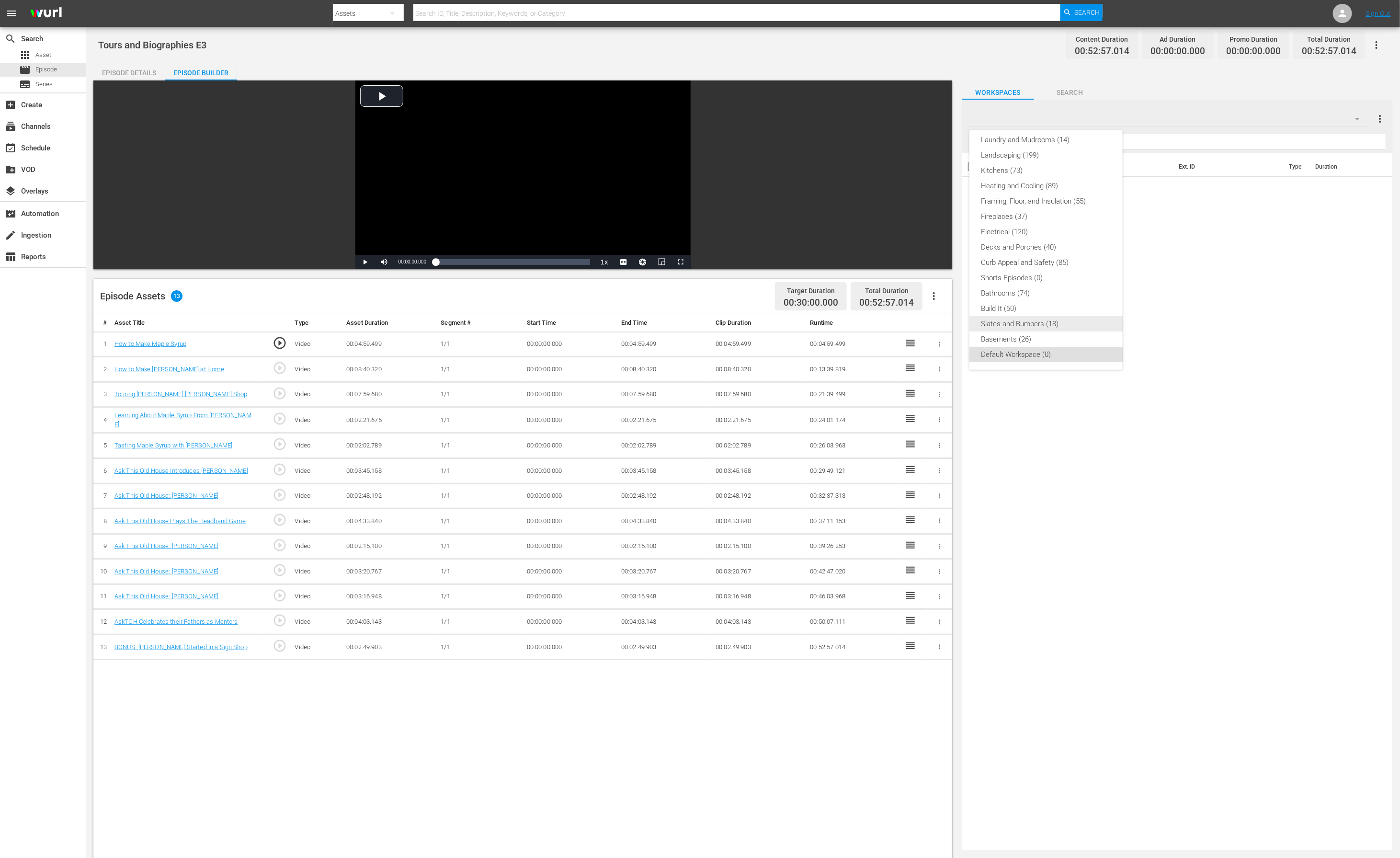
click at [933, 318] on div "Slates and Bumpers (18)" at bounding box center [1046, 324] width 131 height 15
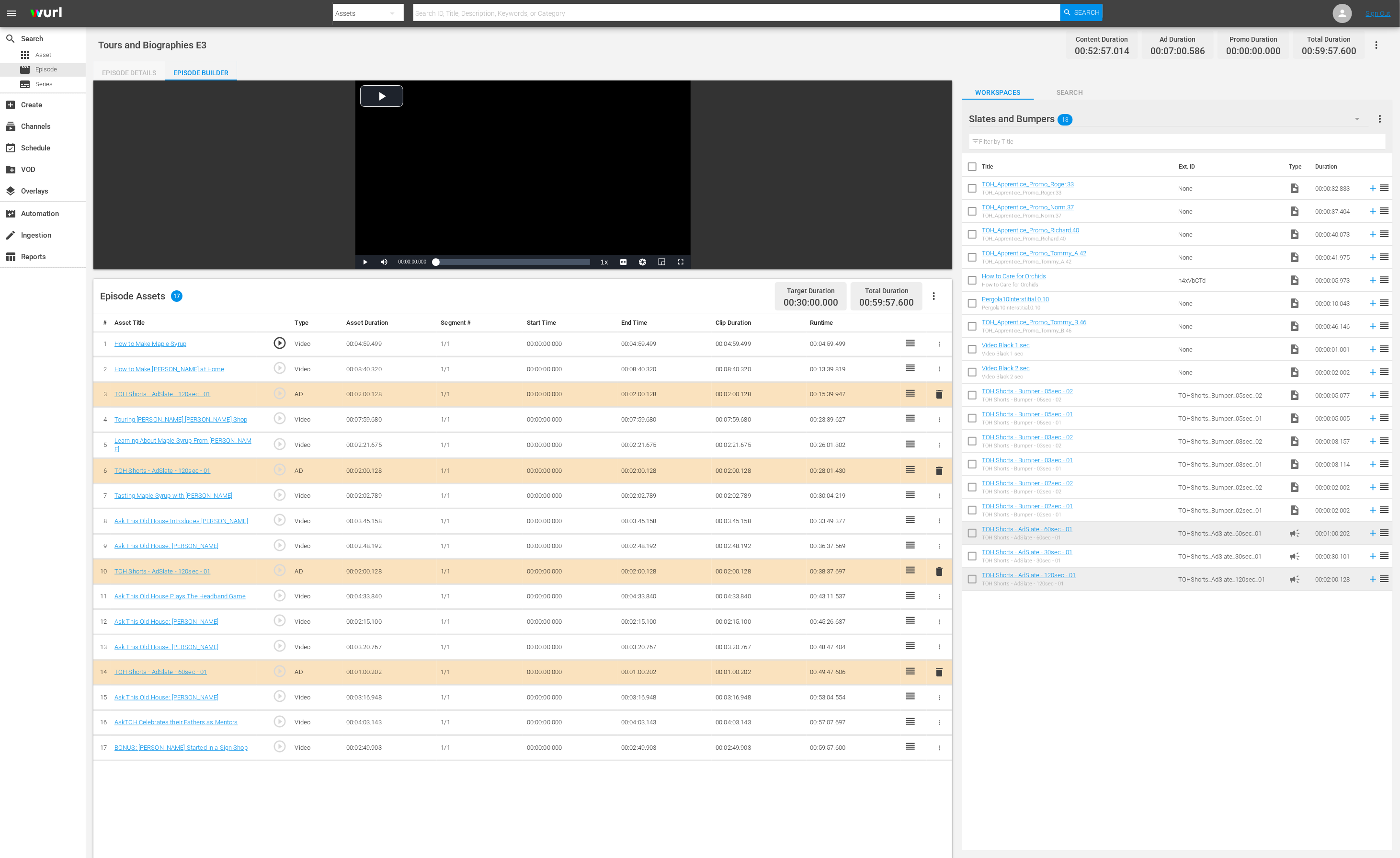
click at [144, 74] on div "Episode Details" at bounding box center [129, 73] width 72 height 23
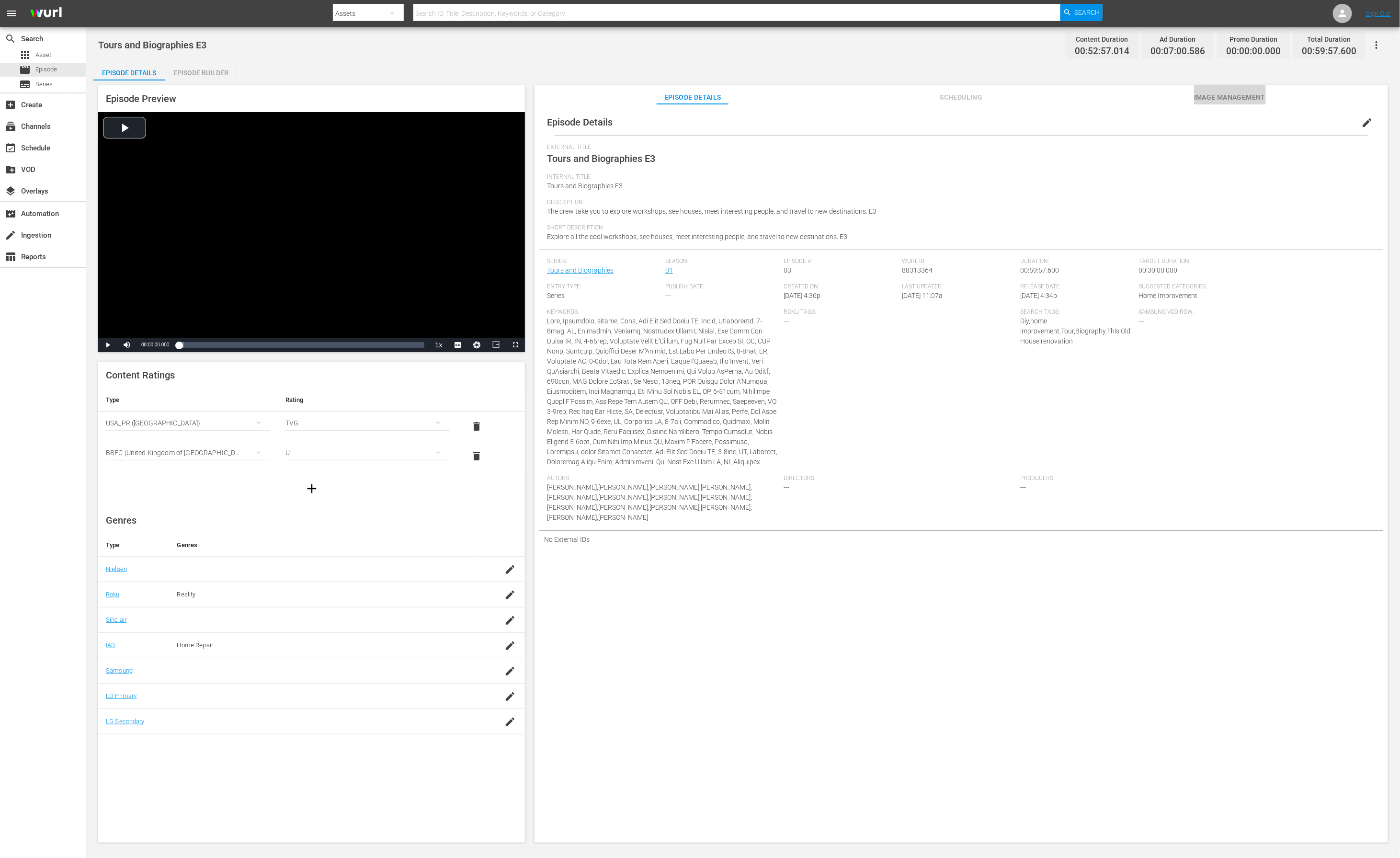
click at [933, 96] on span "Image Management" at bounding box center [1229, 98] width 72 height 12
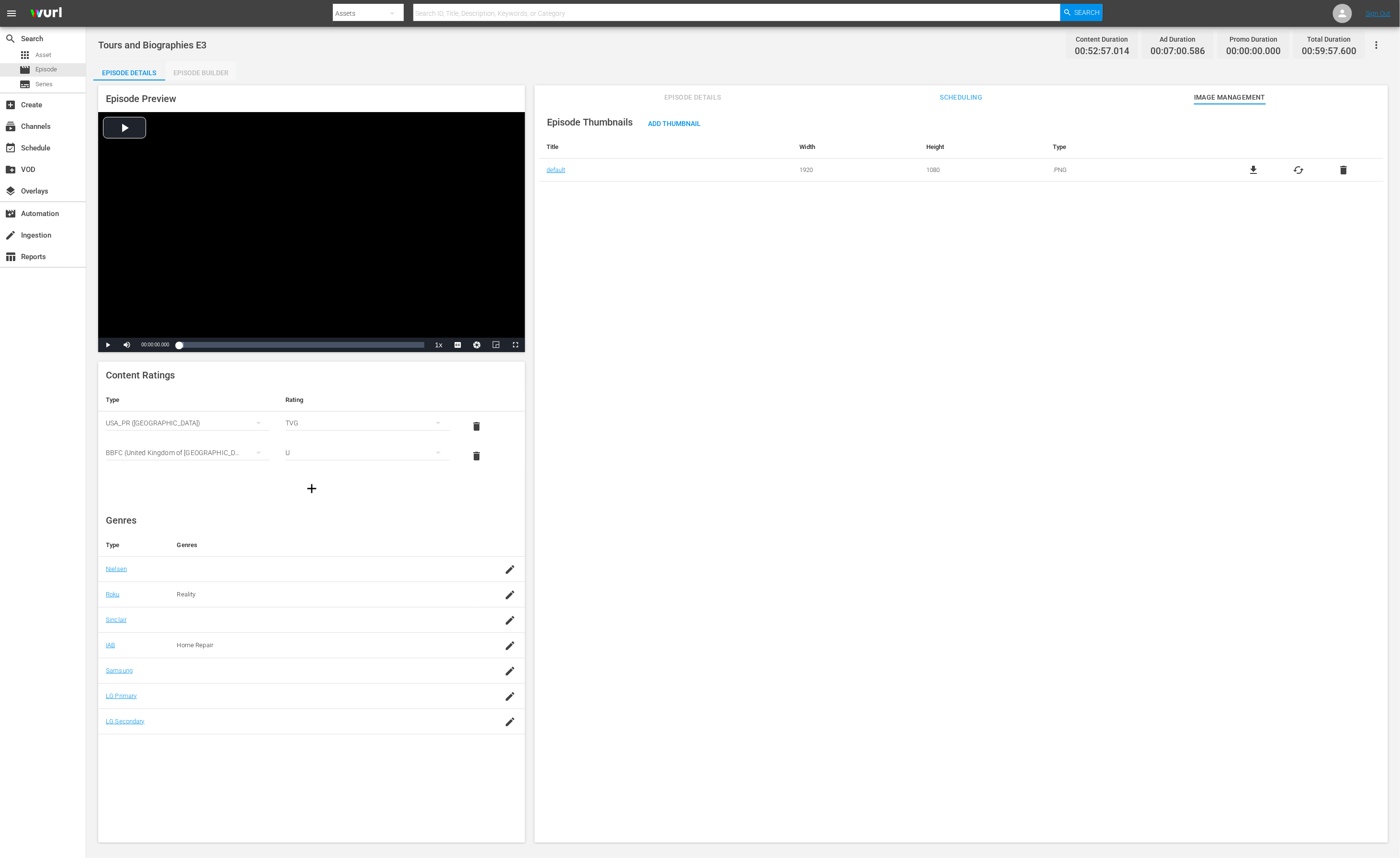
click at [194, 70] on div "Episode Builder" at bounding box center [201, 73] width 72 height 23
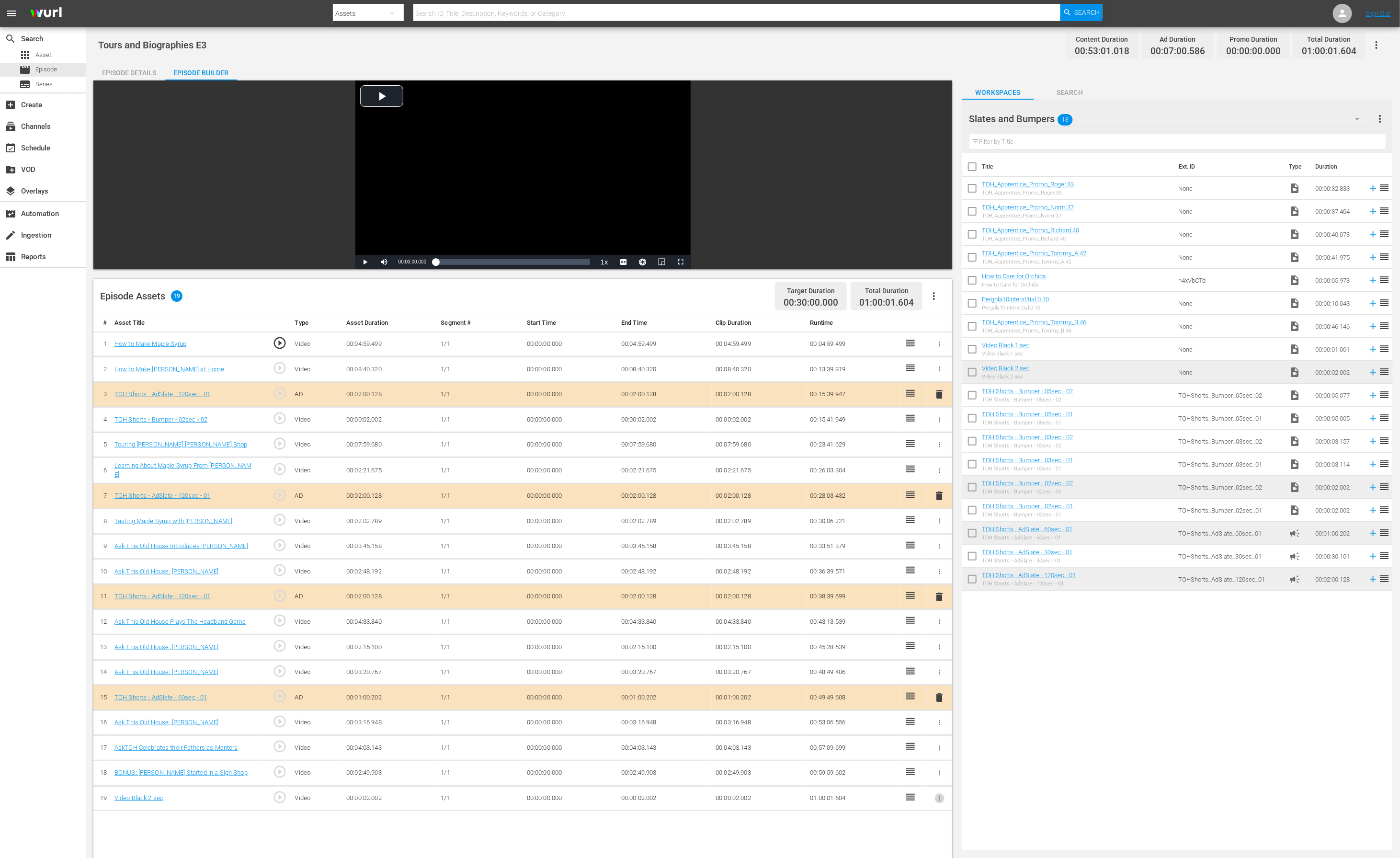
click at [933, 572] on icon "button" at bounding box center [939, 798] width 7 height 7
click at [927, 572] on span "DELETE ASSET" at bounding box center [908, 832] width 59 height 9
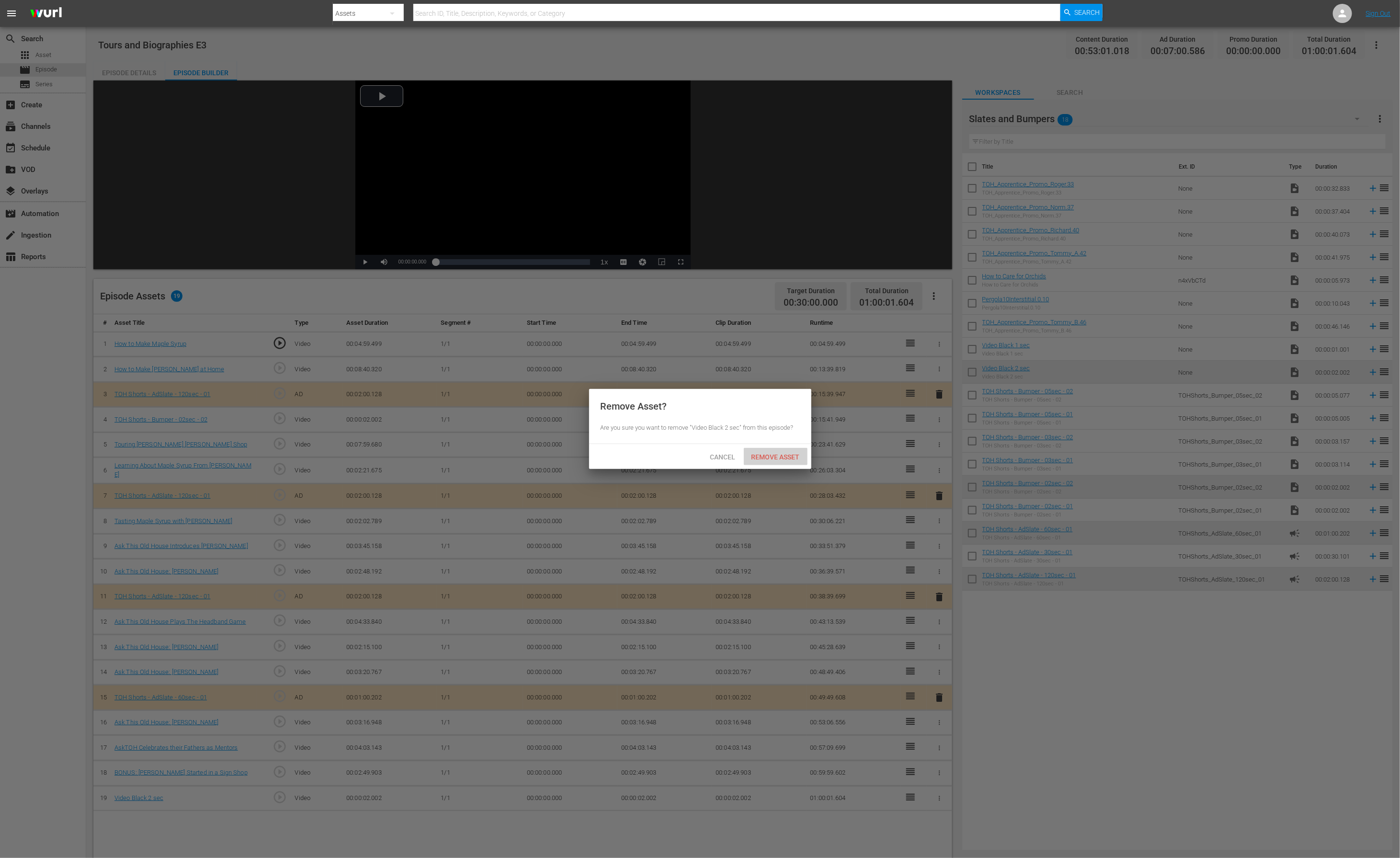
click at [780, 456] on span "Remove Asset" at bounding box center [775, 457] width 64 height 8
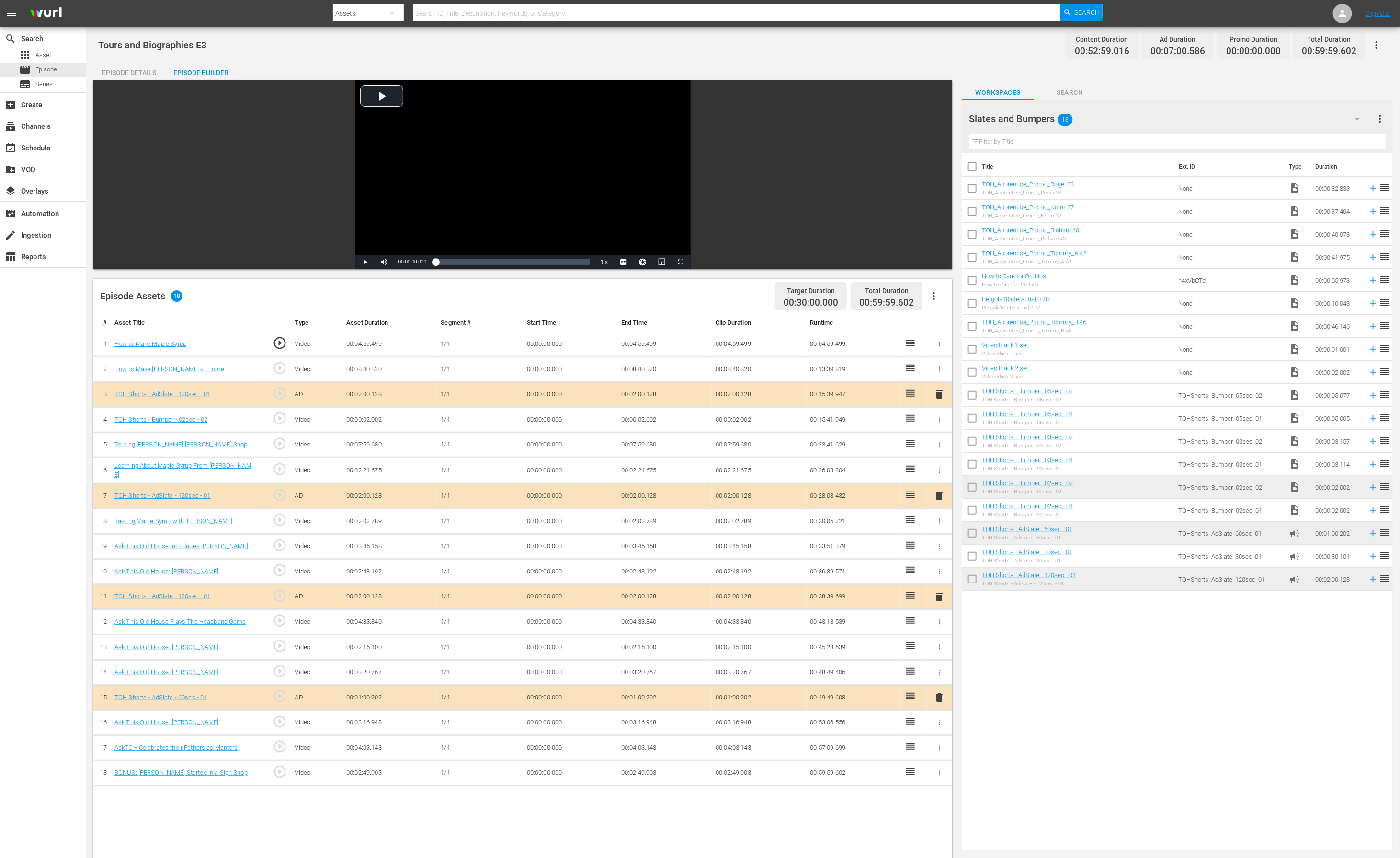
click at [933, 422] on icon "button" at bounding box center [939, 420] width 7 height 7
click at [928, 458] on li "DELETE ASSET" at bounding box center [908, 453] width 75 height 18
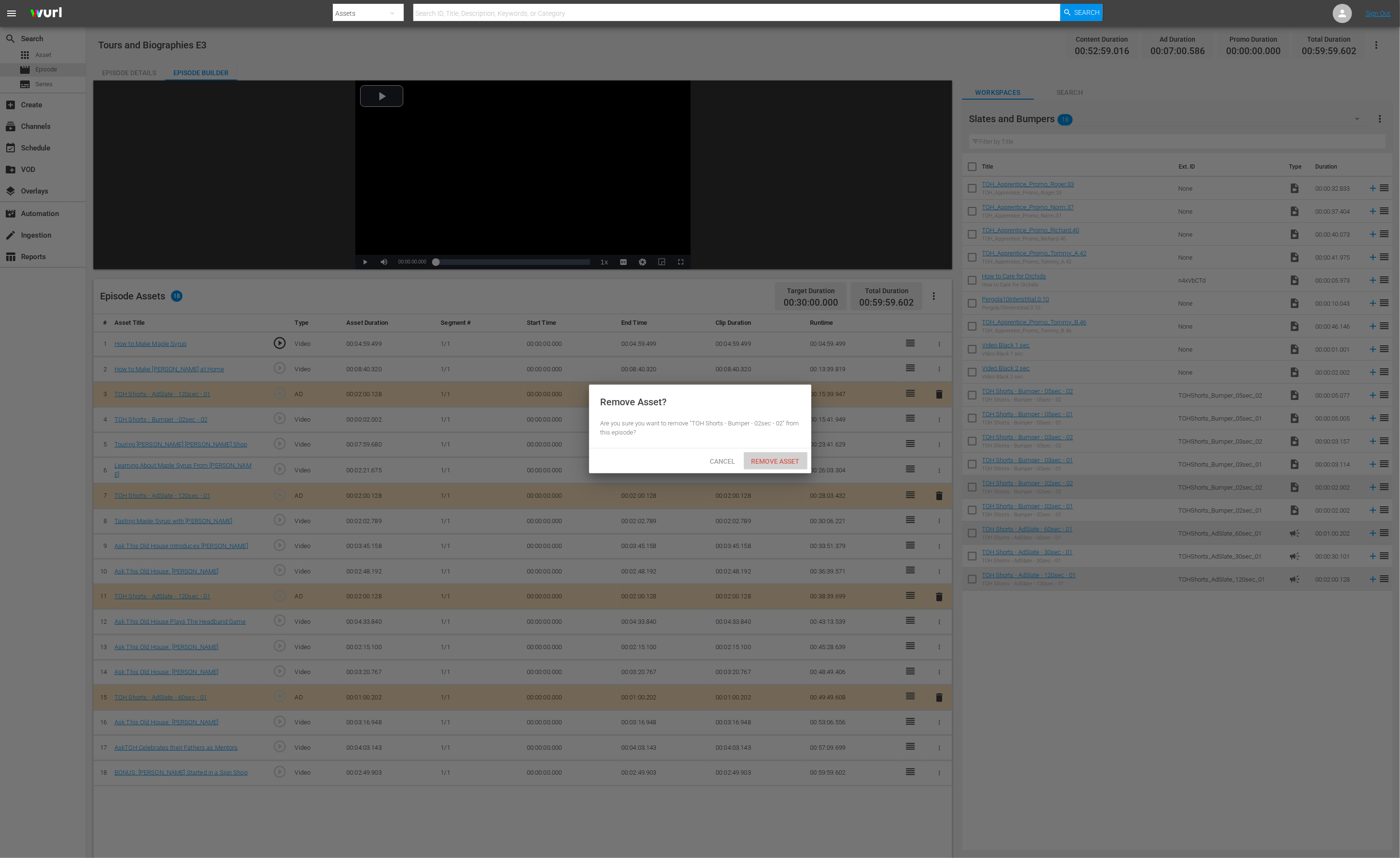
click at [798, 463] on span "Remove Asset" at bounding box center [775, 461] width 64 height 8
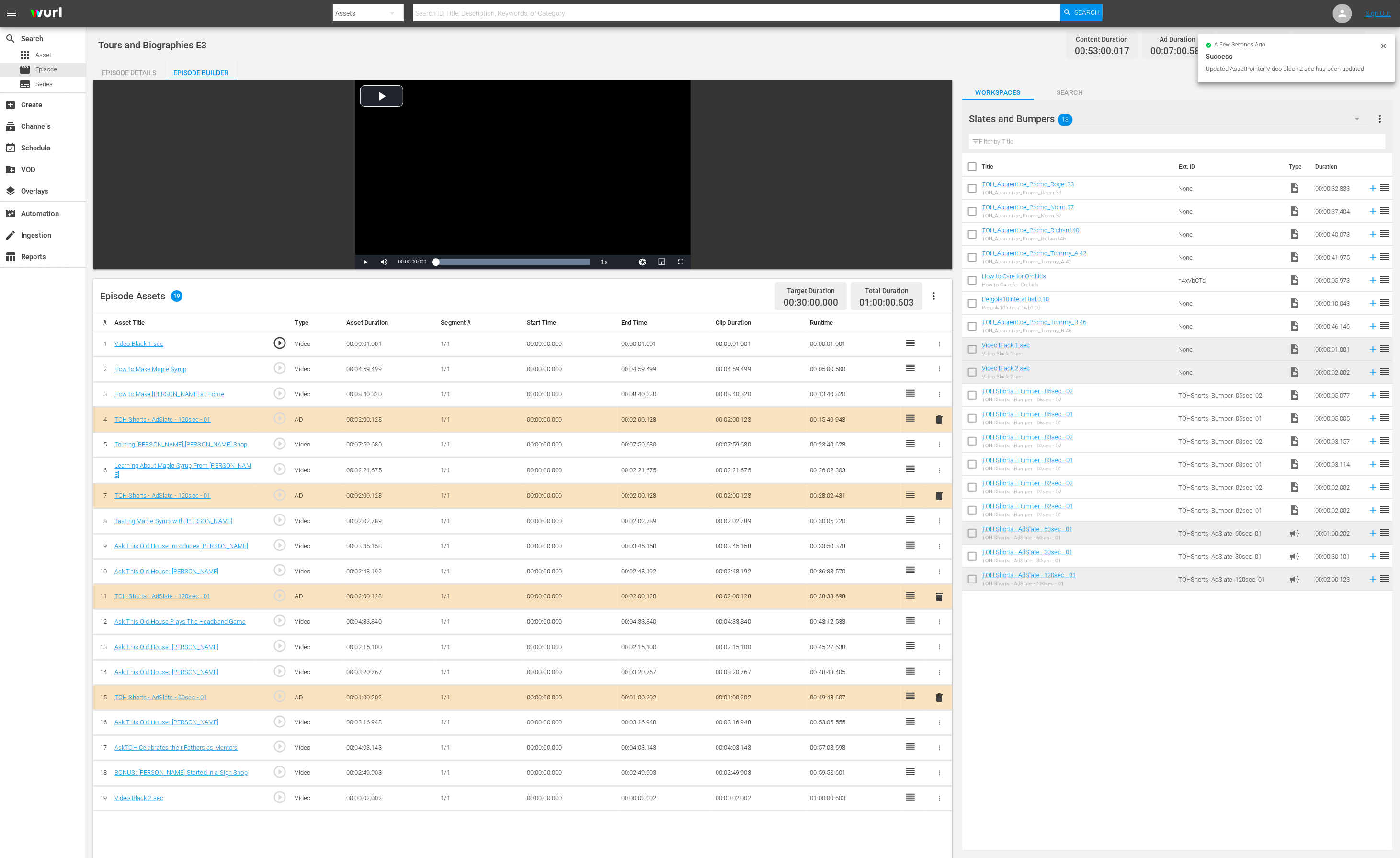
click at [645, 572] on td "00:00:02.002" at bounding box center [665, 798] width 94 height 25
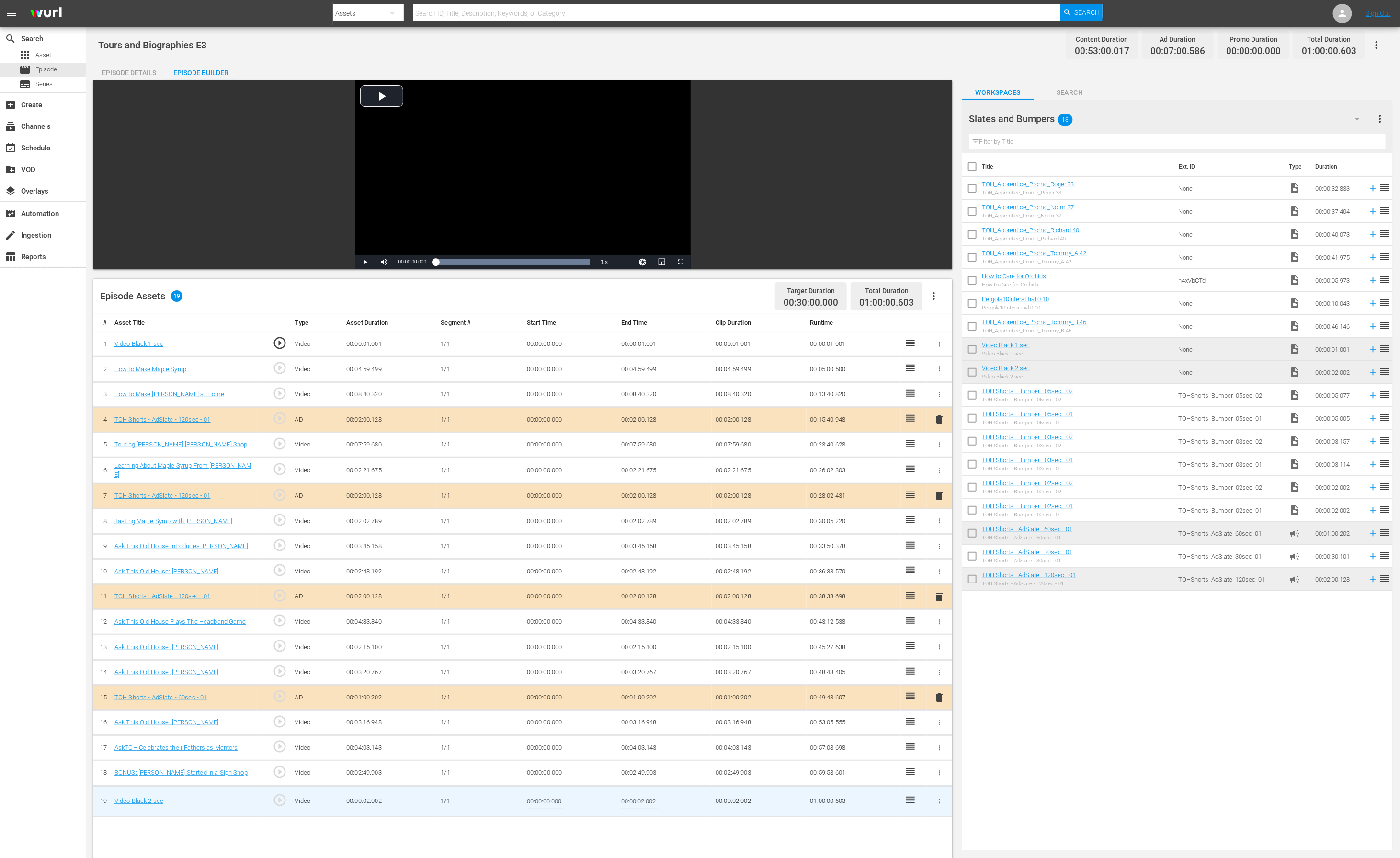
click at [641, 572] on input "00:00:02.002" at bounding box center [639, 801] width 37 height 23
drag, startPoint x: 649, startPoint y: 804, endPoint x: 667, endPoint y: 803, distance: 18.0
click at [667, 572] on td "00:00:01.002" at bounding box center [665, 801] width 94 height 31
type input "00:00:01.399"
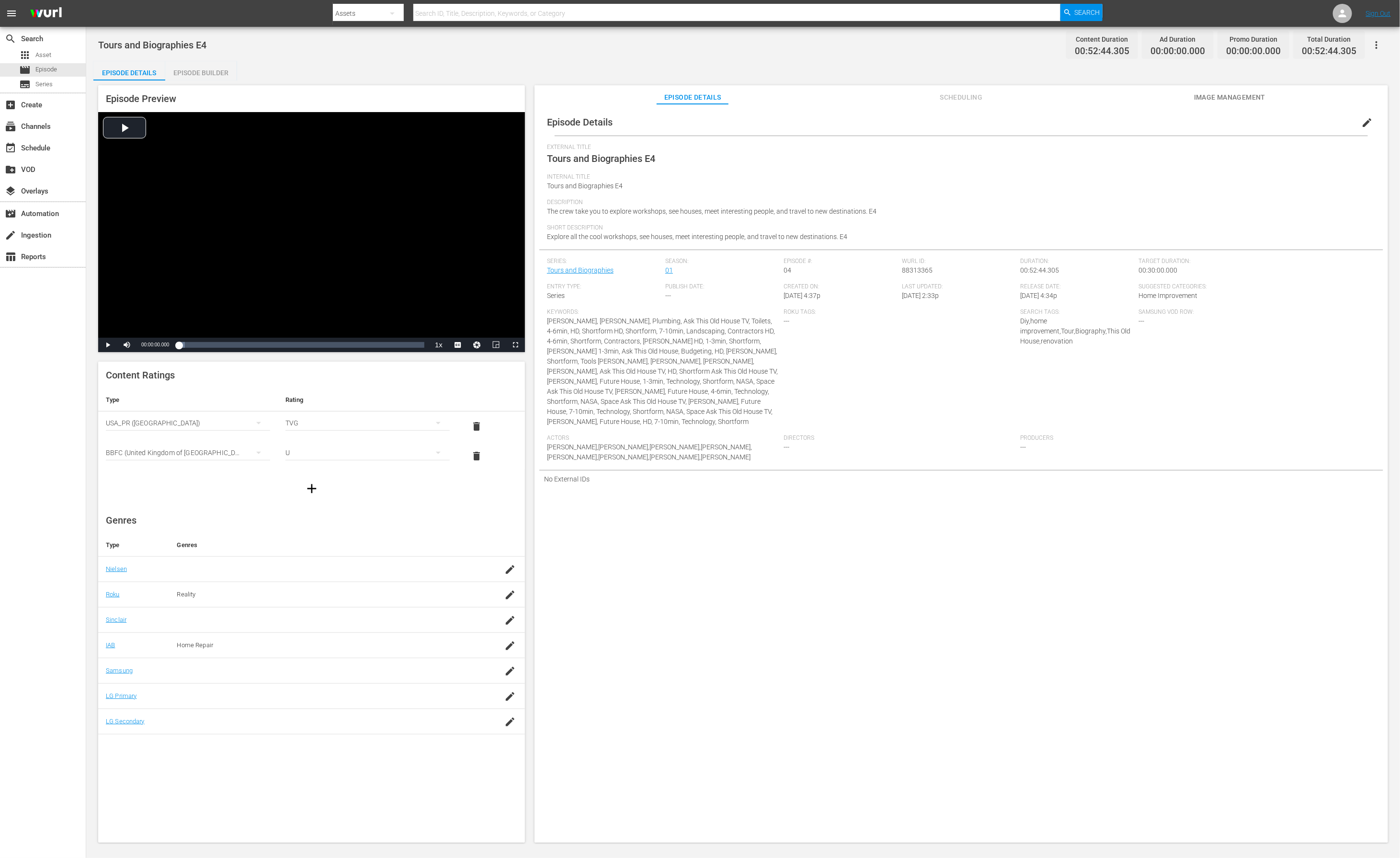
click at [220, 73] on div "Episode Builder" at bounding box center [201, 73] width 72 height 23
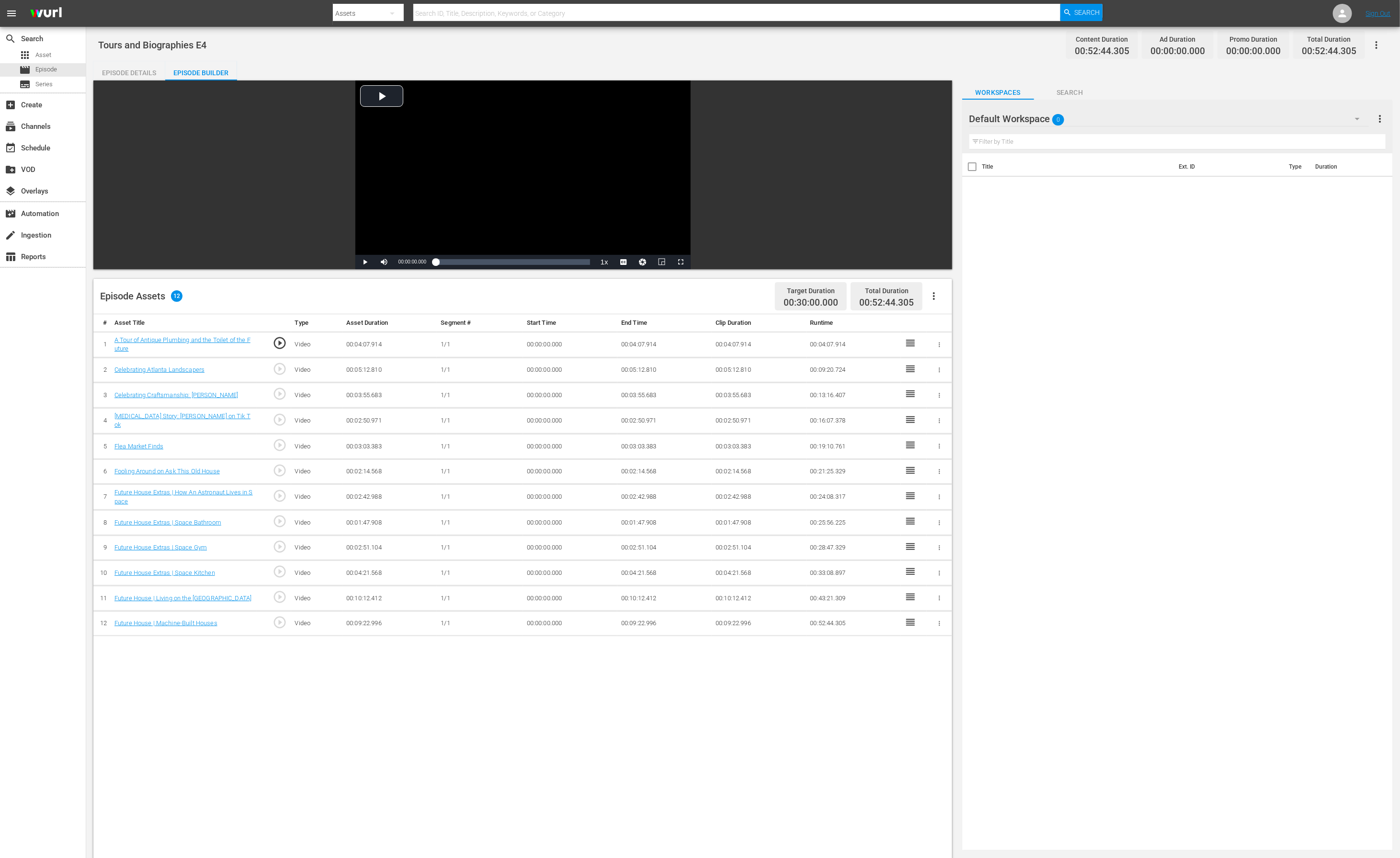
click at [933, 118] on div "Default Workspace 0" at bounding box center [1169, 118] width 399 height 27
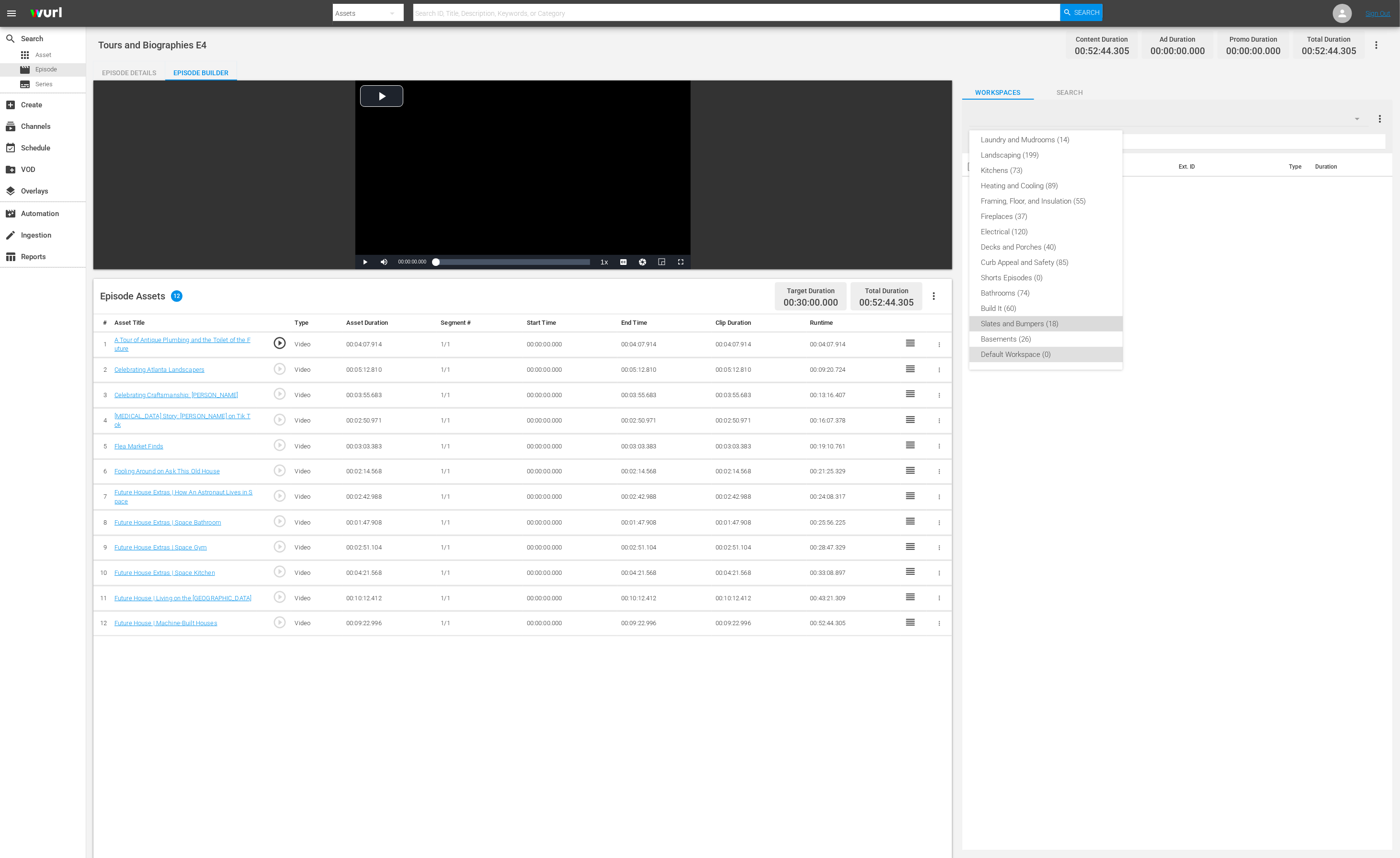
click at [933, 322] on div "Slates and Bumpers (18)" at bounding box center [1046, 324] width 131 height 15
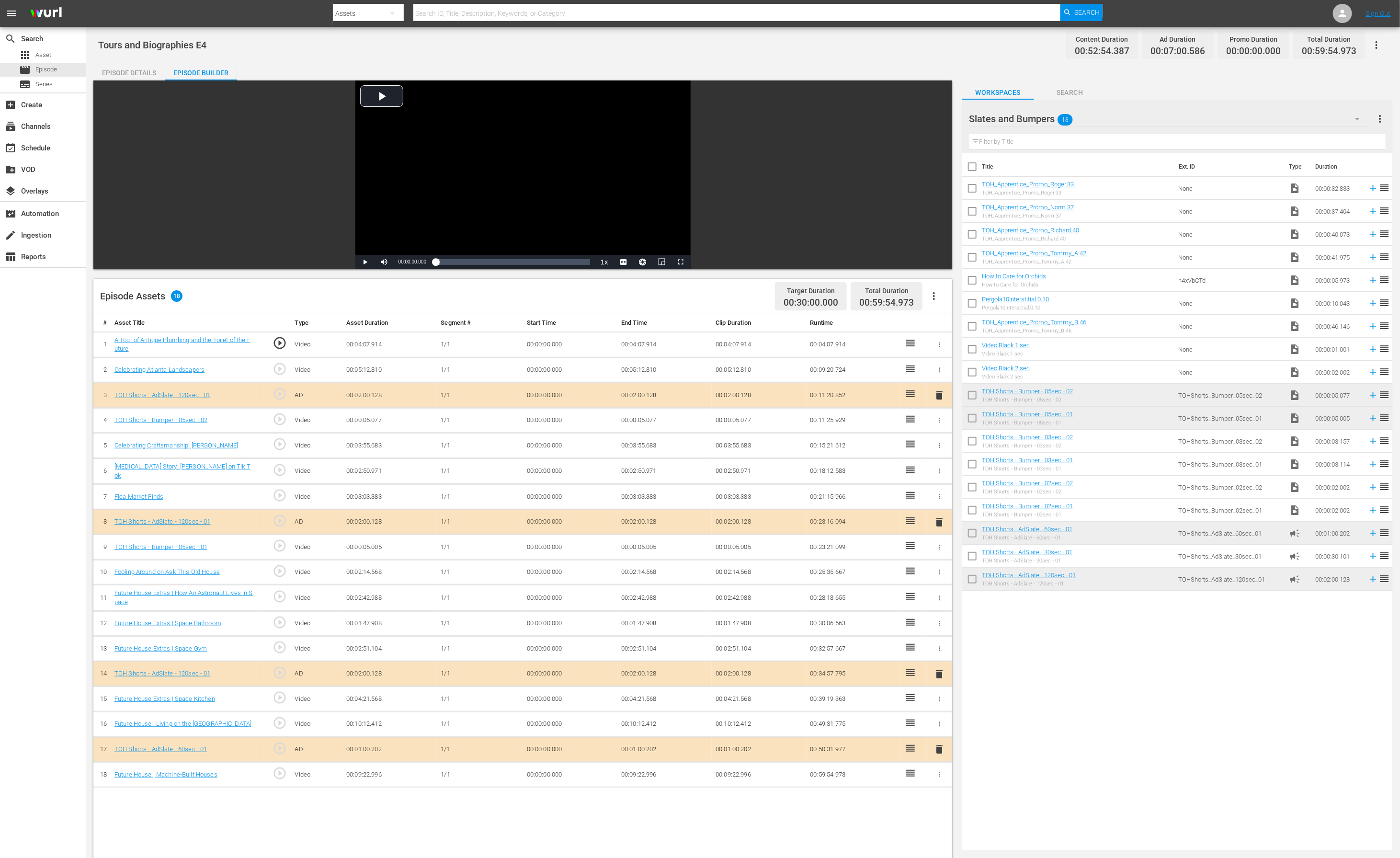
drag, startPoint x: 1092, startPoint y: 421, endPoint x: 48, endPoint y: 721, distance: 1086.2
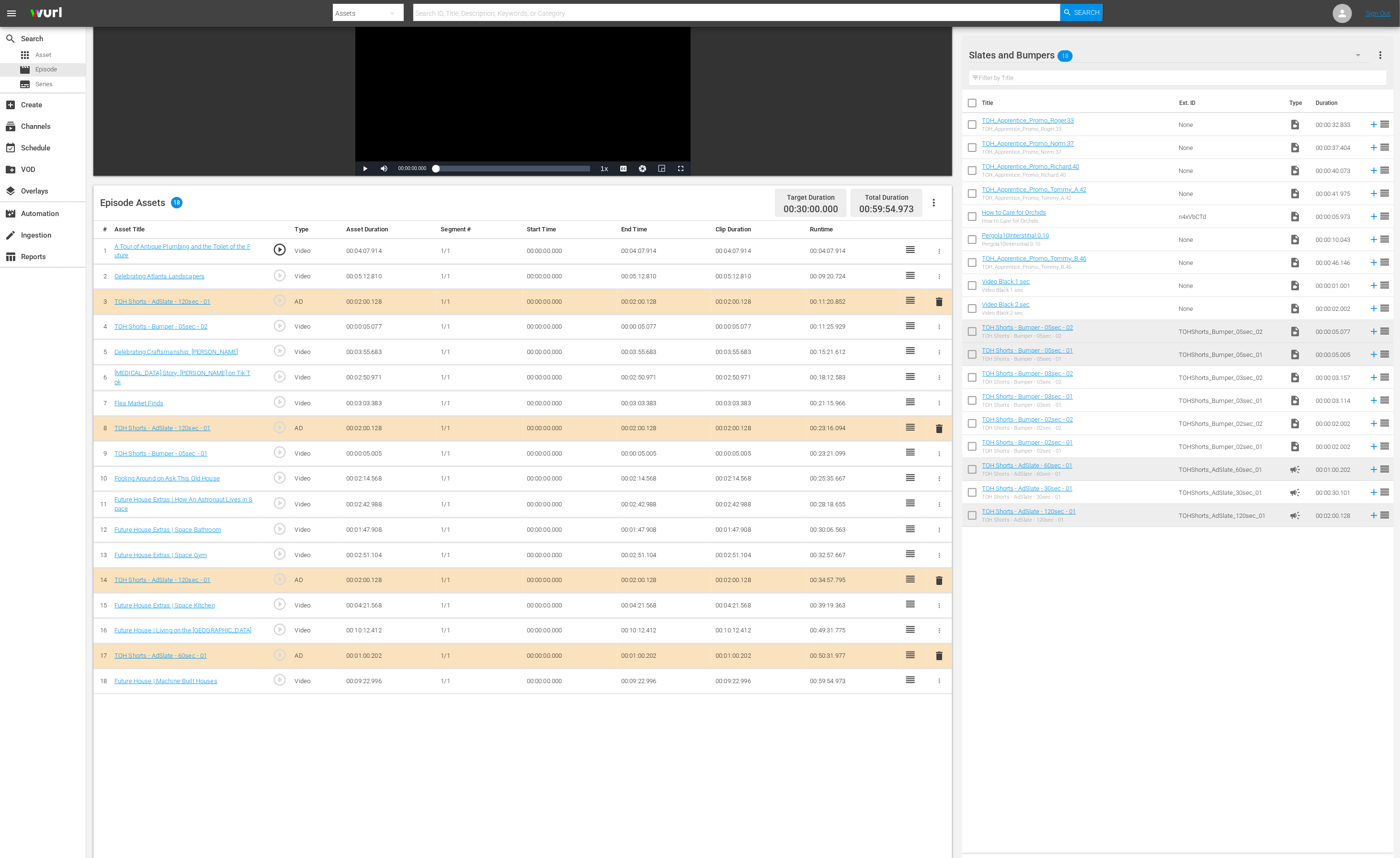
scroll to position [95, 0]
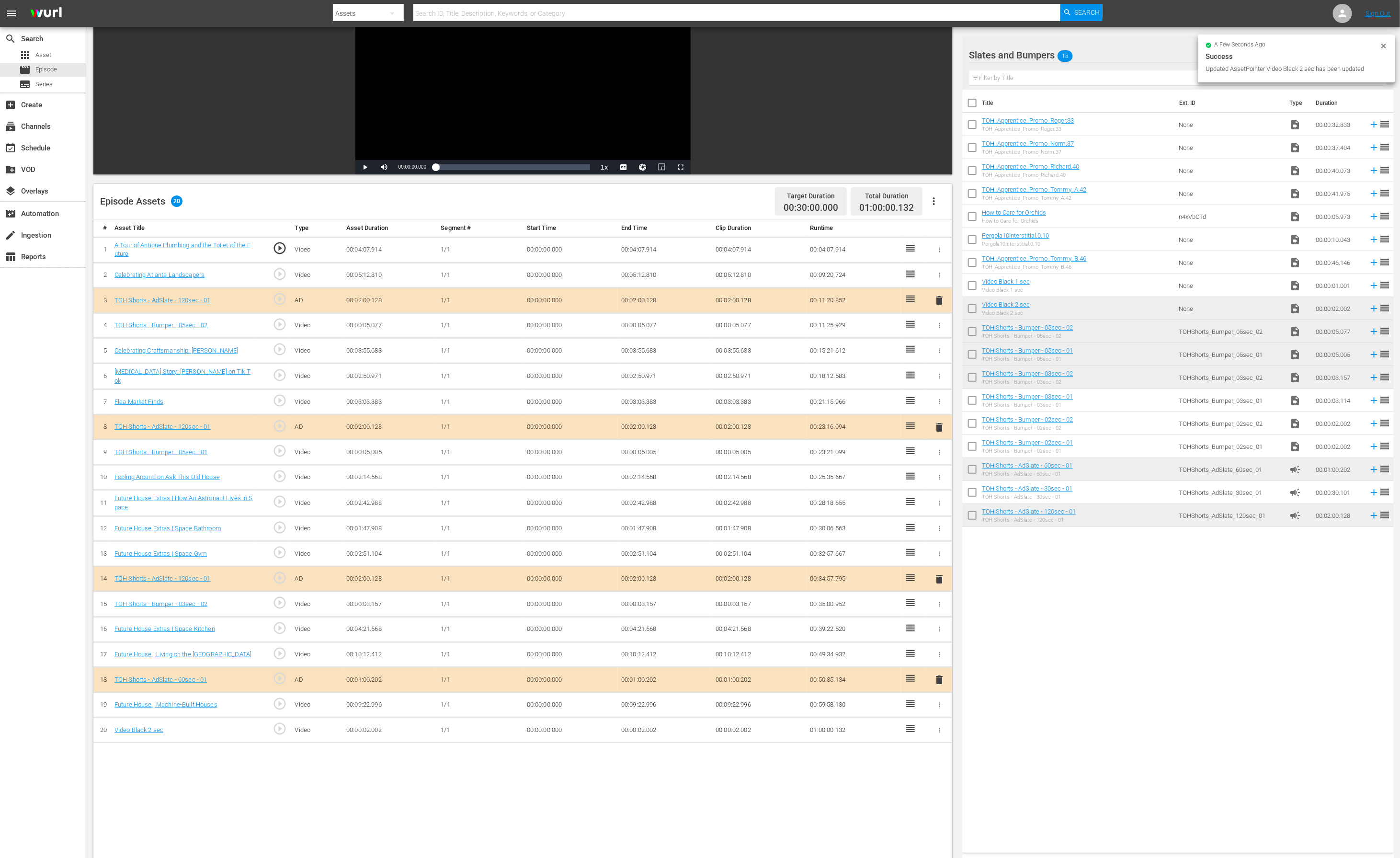
click at [644, 572] on td "00:00:02.002" at bounding box center [665, 730] width 94 height 25
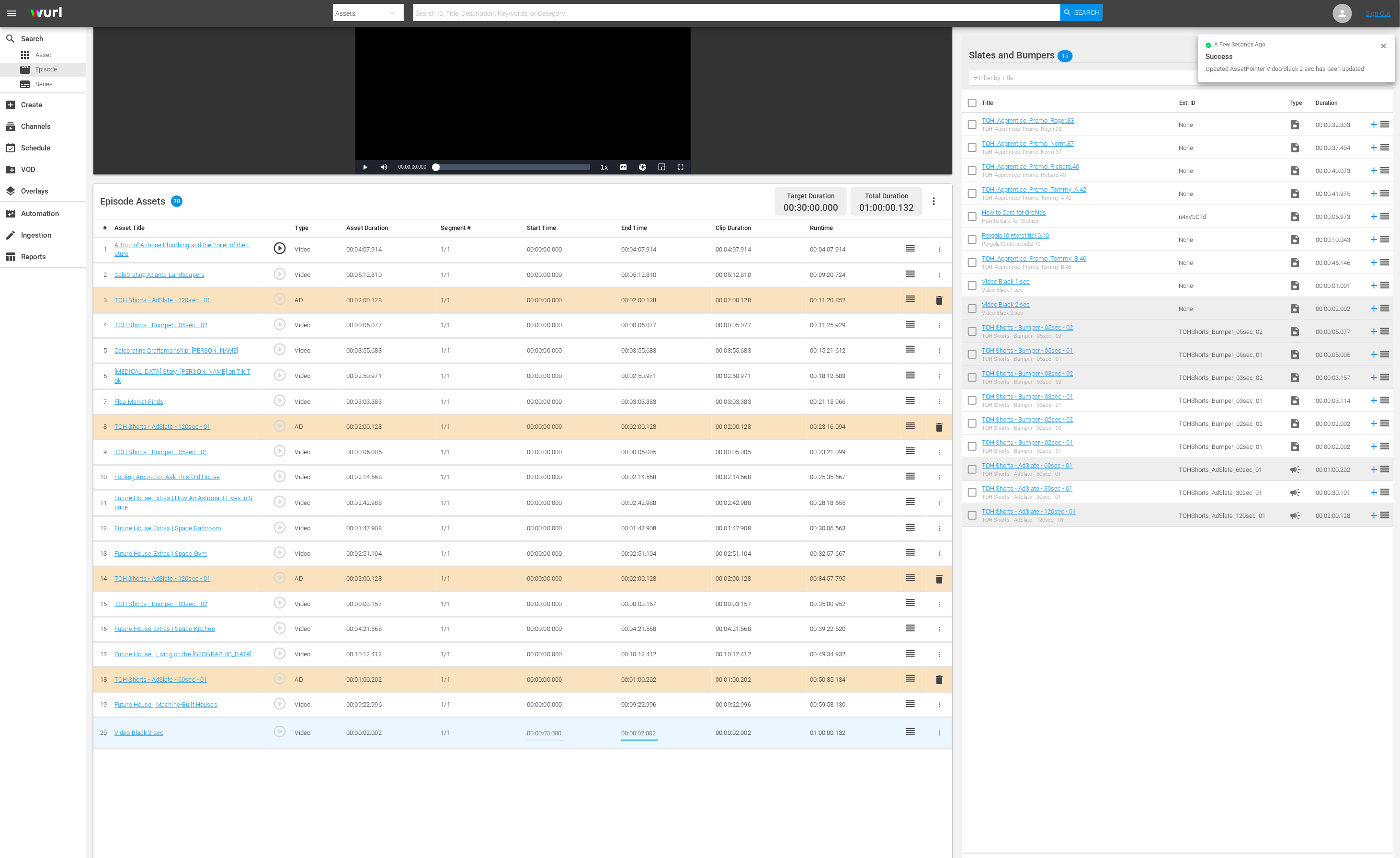
click at [643, 572] on input "00:00:02.002" at bounding box center [639, 733] width 37 height 23
type input "00:00:01.870"
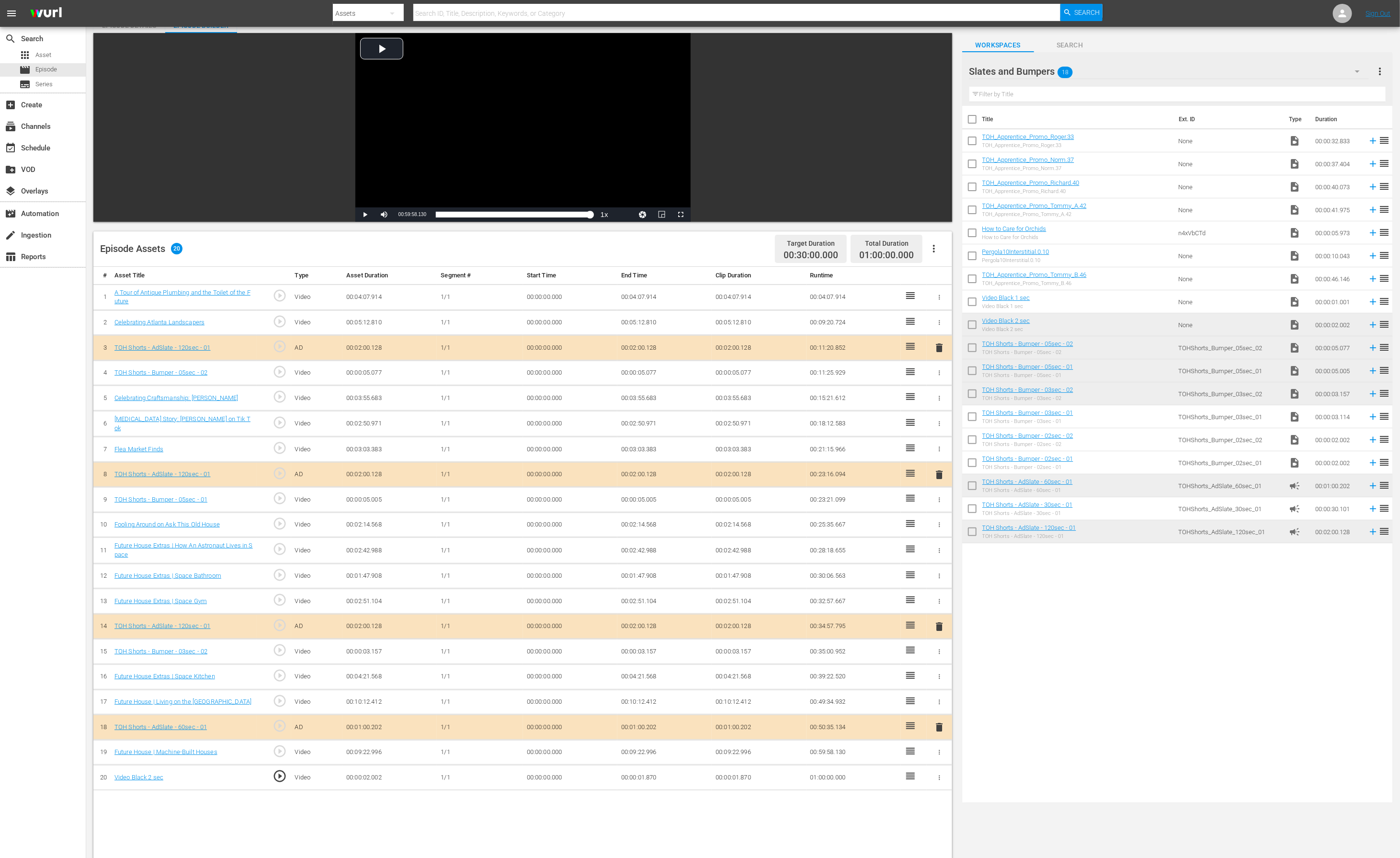
scroll to position [44, 0]
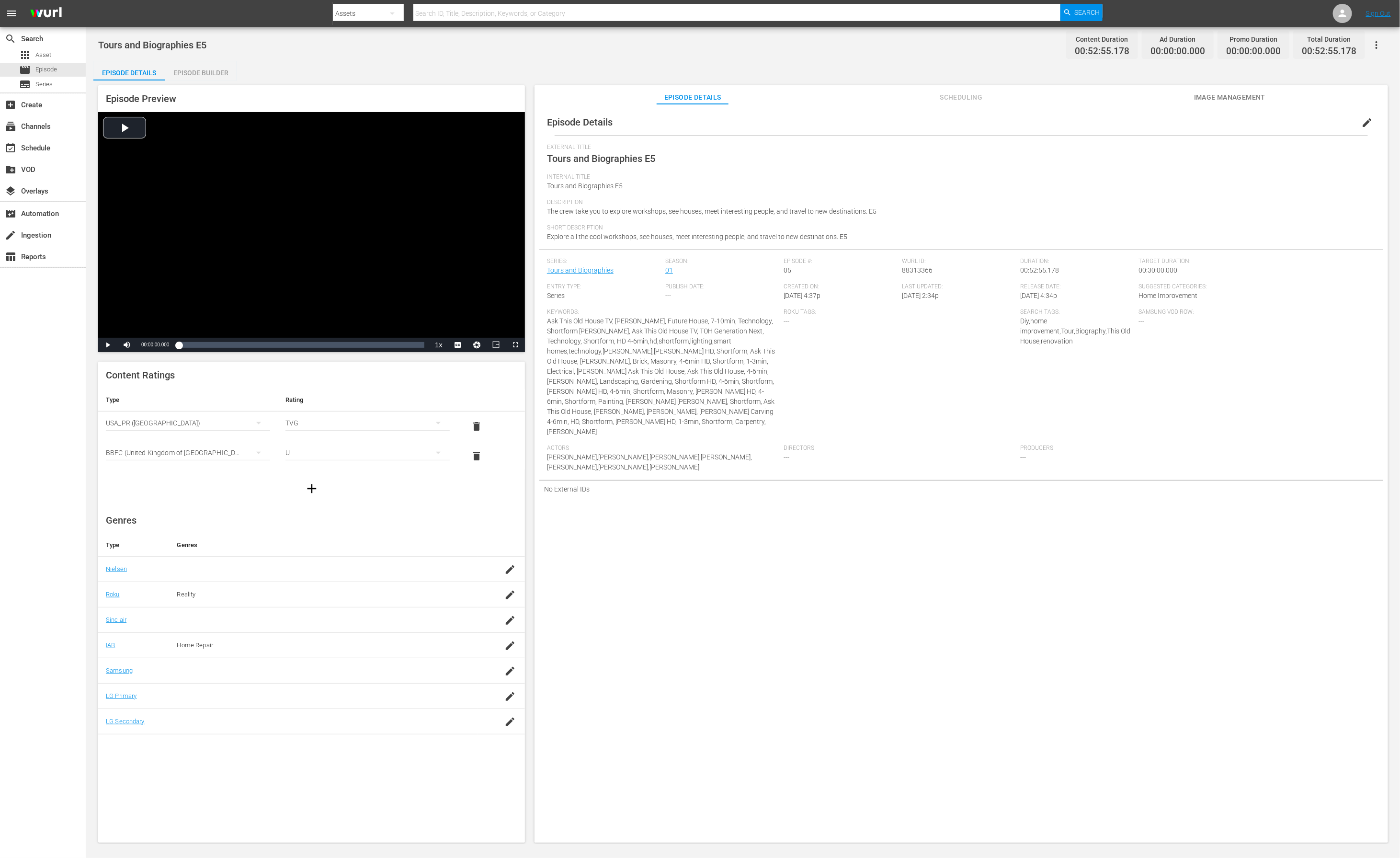
click at [220, 73] on div "Episode Builder" at bounding box center [201, 73] width 72 height 23
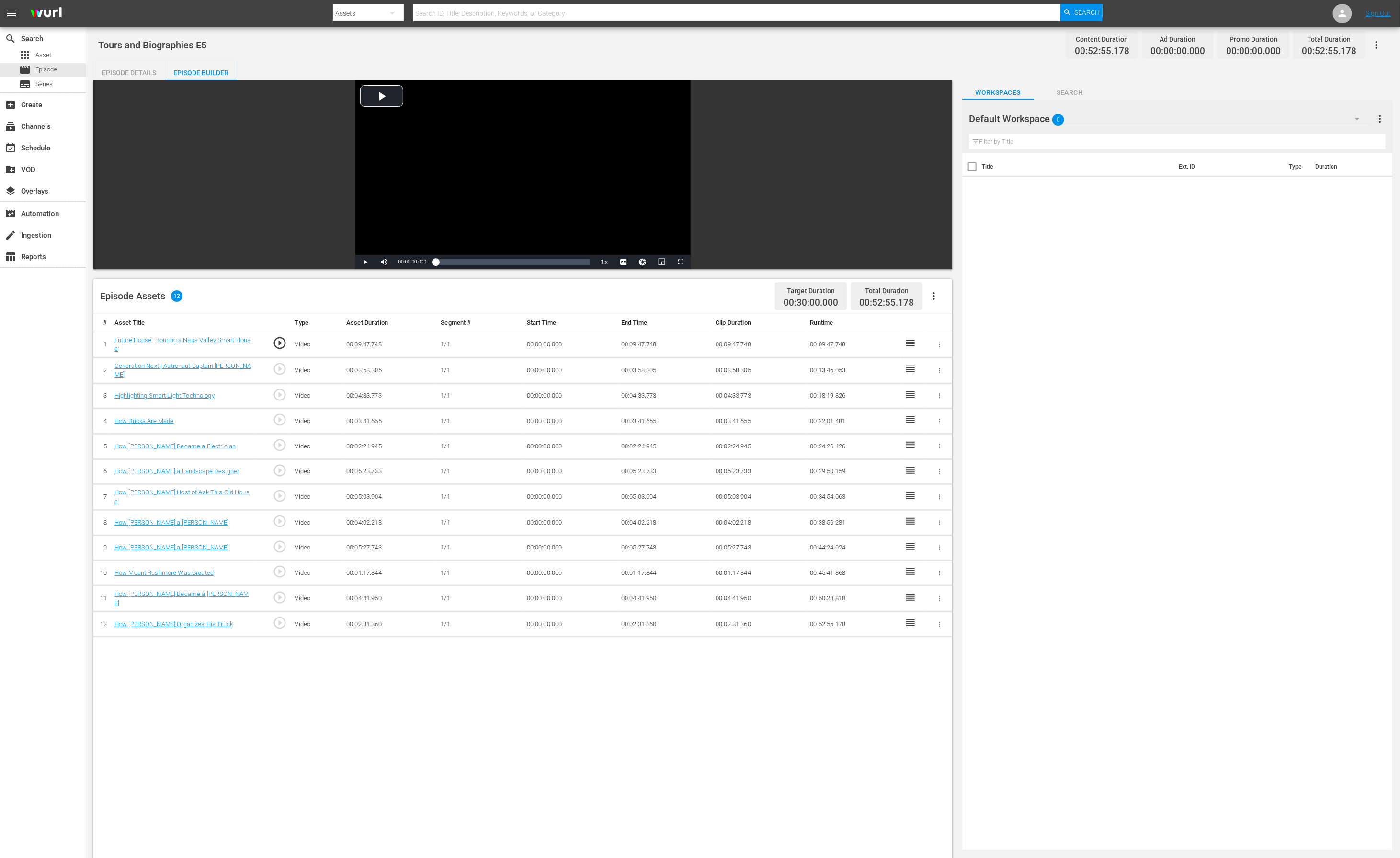
click at [933, 121] on div "Default Workspace 0" at bounding box center [1169, 118] width 399 height 27
click at [933, 354] on div "Default Workspace (0)" at bounding box center [1046, 354] width 131 height 15
click at [933, 392] on div "Title Ext. ID Type Duration" at bounding box center [1177, 500] width 430 height 693
click at [933, 117] on div "Default Workspace 0" at bounding box center [1169, 118] width 399 height 27
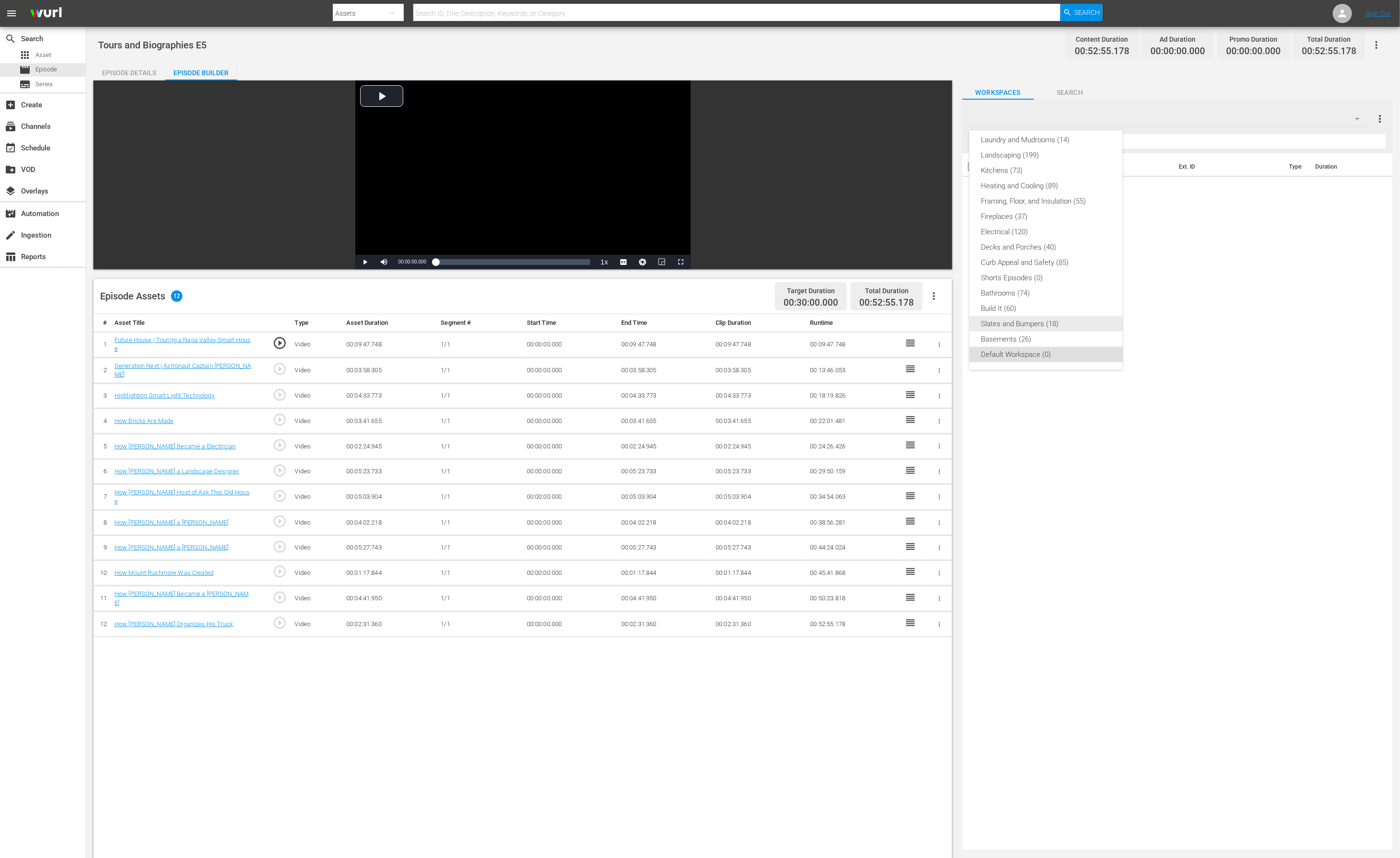
click at [933, 320] on div "Slates and Bumpers (18)" at bounding box center [1046, 324] width 131 height 15
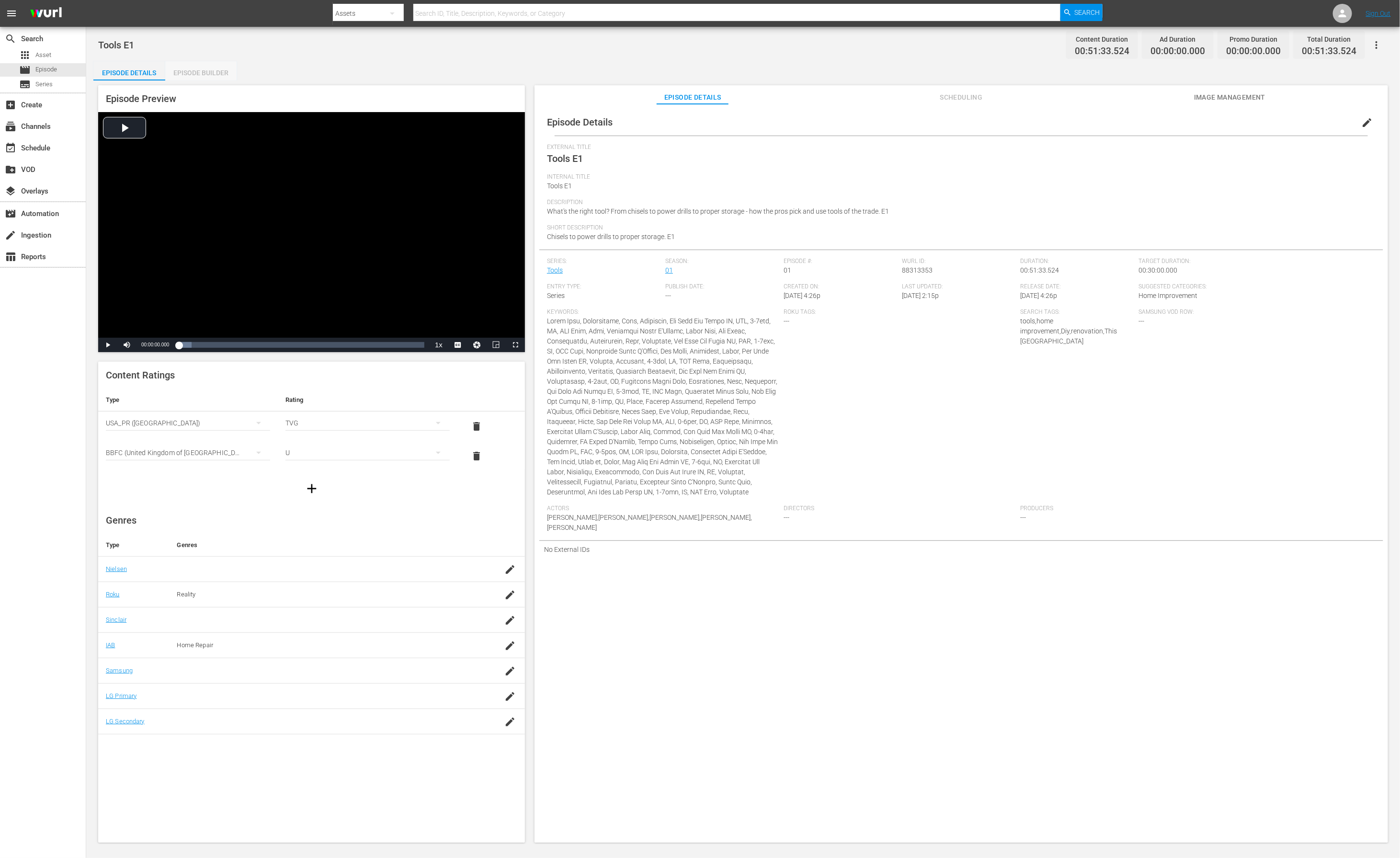
click at [194, 67] on div "Episode Builder" at bounding box center [201, 73] width 72 height 23
click at [195, 70] on div "Episode Builder" at bounding box center [201, 73] width 72 height 23
click at [195, 74] on div "Episode Builder" at bounding box center [201, 73] width 72 height 23
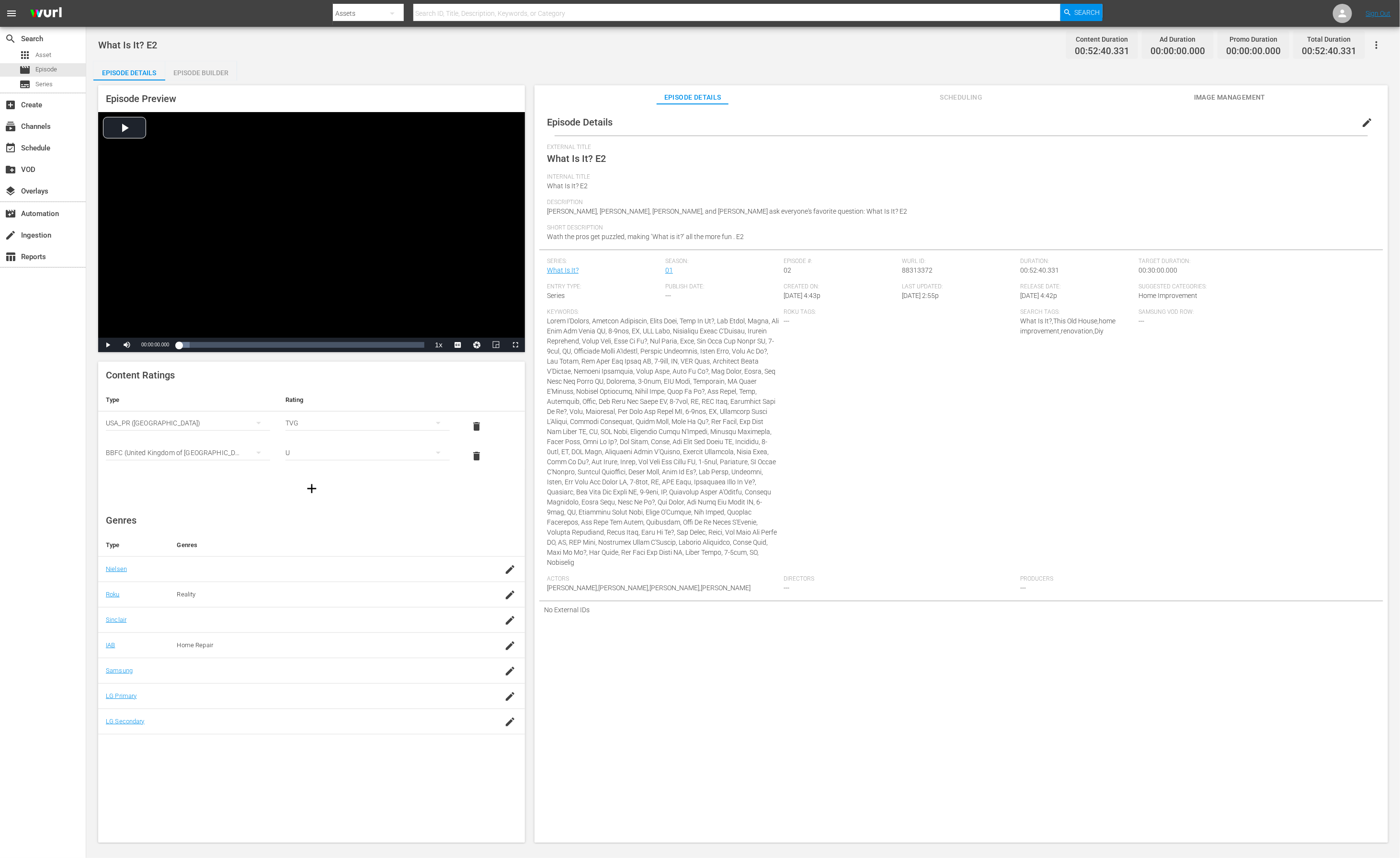
click at [195, 74] on div "Episode Builder" at bounding box center [201, 73] width 72 height 23
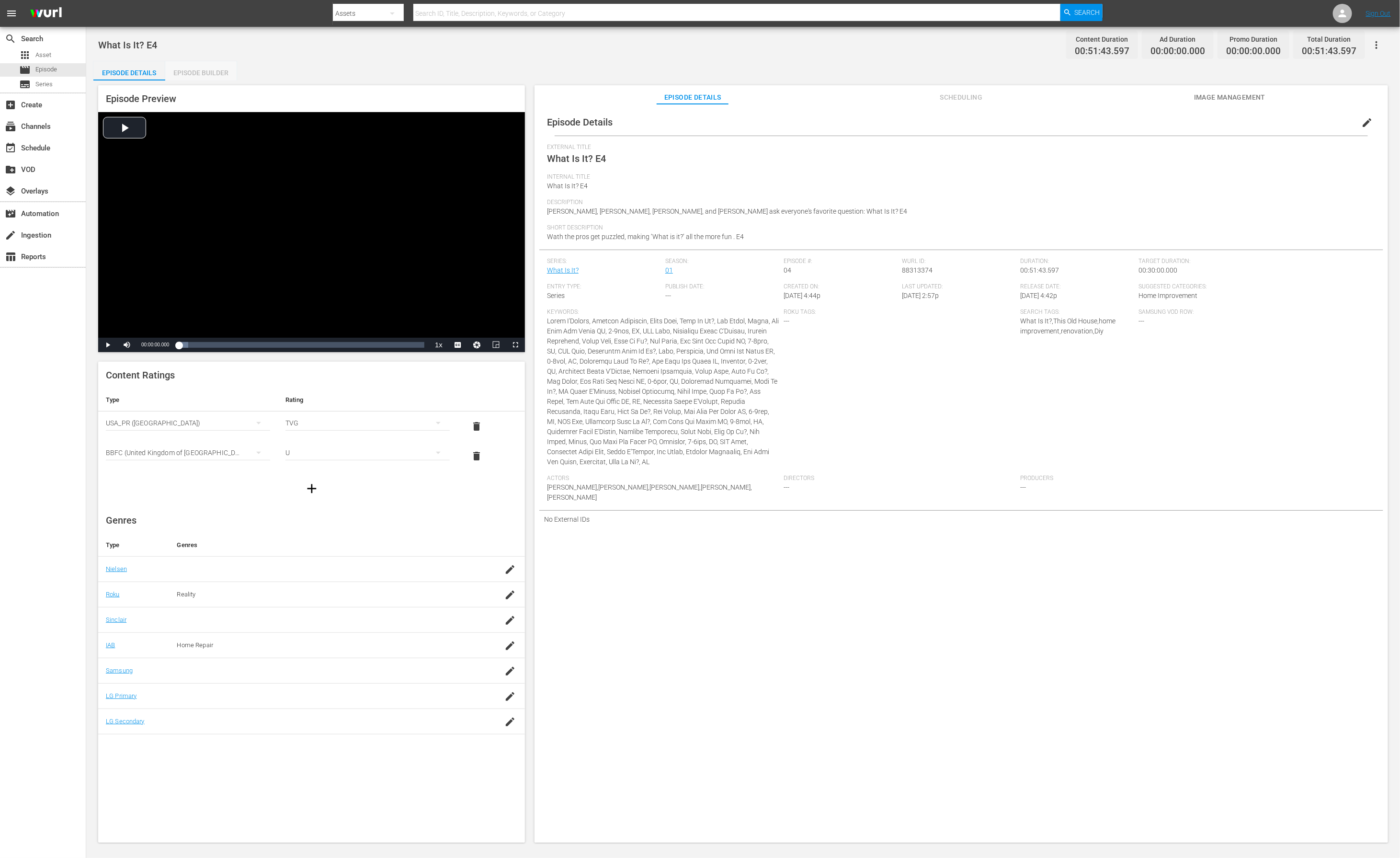
click at [195, 74] on div "Episode Builder" at bounding box center [201, 73] width 72 height 23
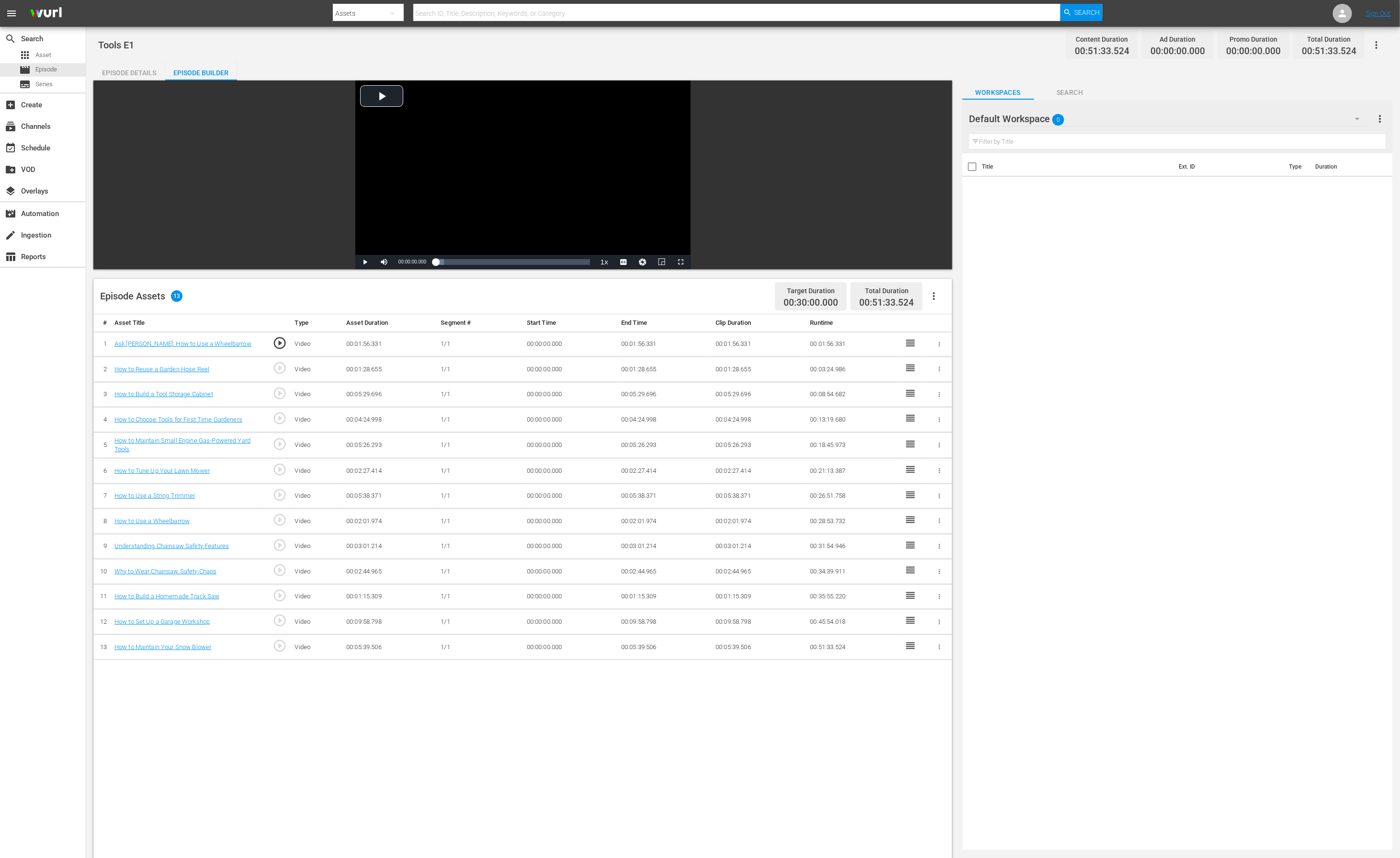
click at [996, 119] on div at bounding box center [1004, 120] width 69 height 24
click at [1085, 122] on div "Default Workspace 0" at bounding box center [1169, 118] width 399 height 27
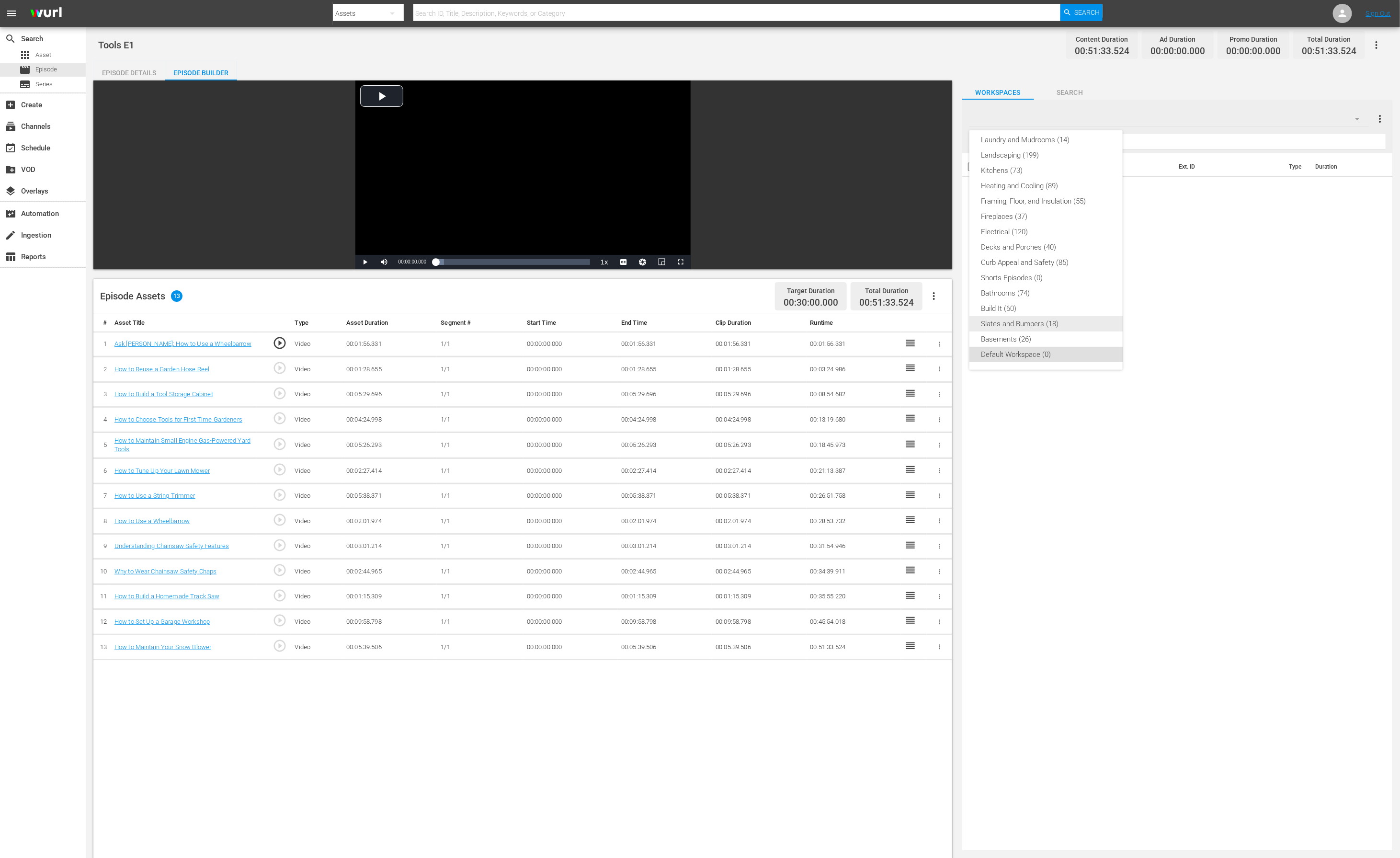
click at [1016, 320] on div "Slates and Bumpers (18)" at bounding box center [1046, 324] width 131 height 15
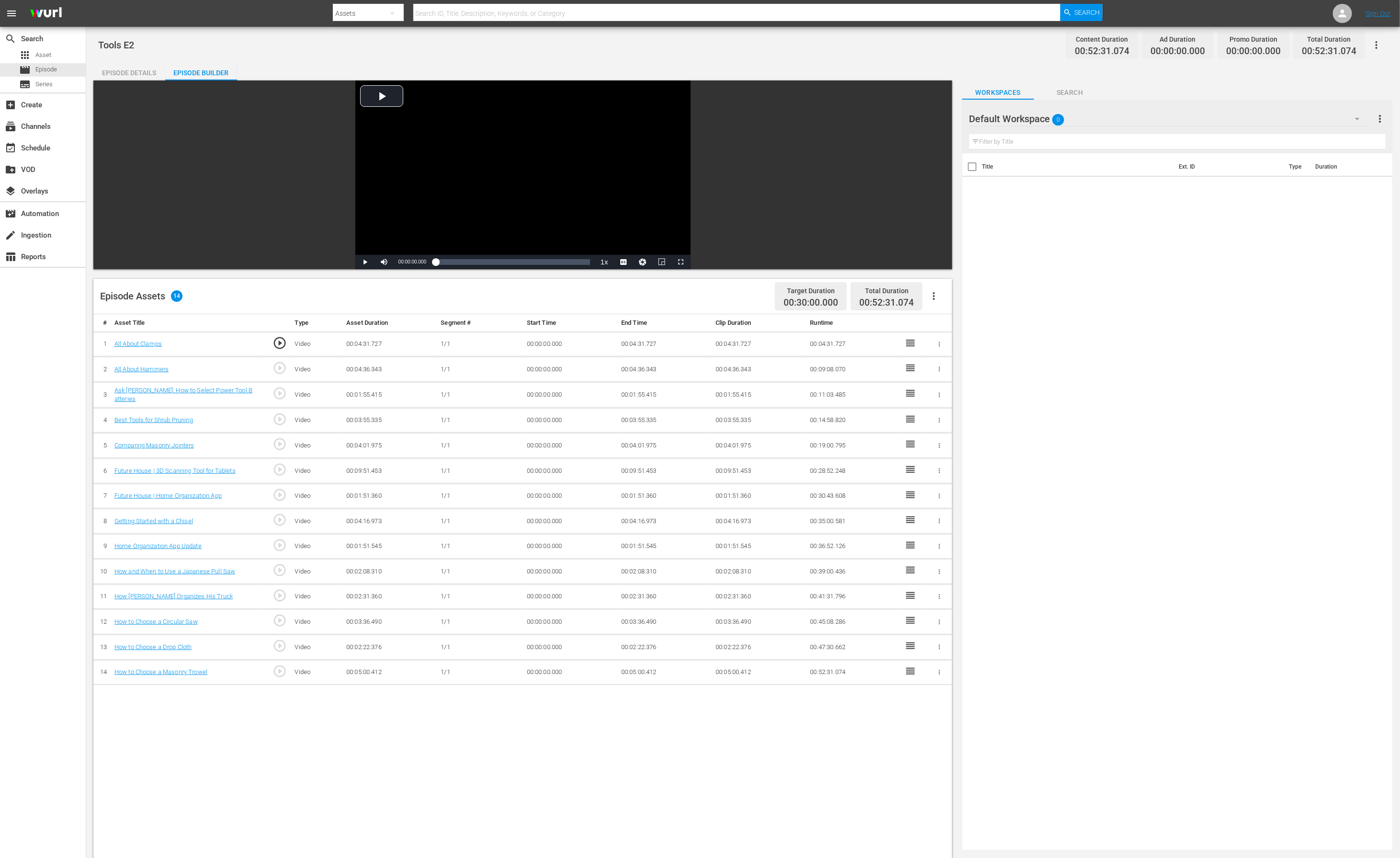
click at [1084, 118] on div "Default Workspace 0" at bounding box center [1169, 118] width 399 height 27
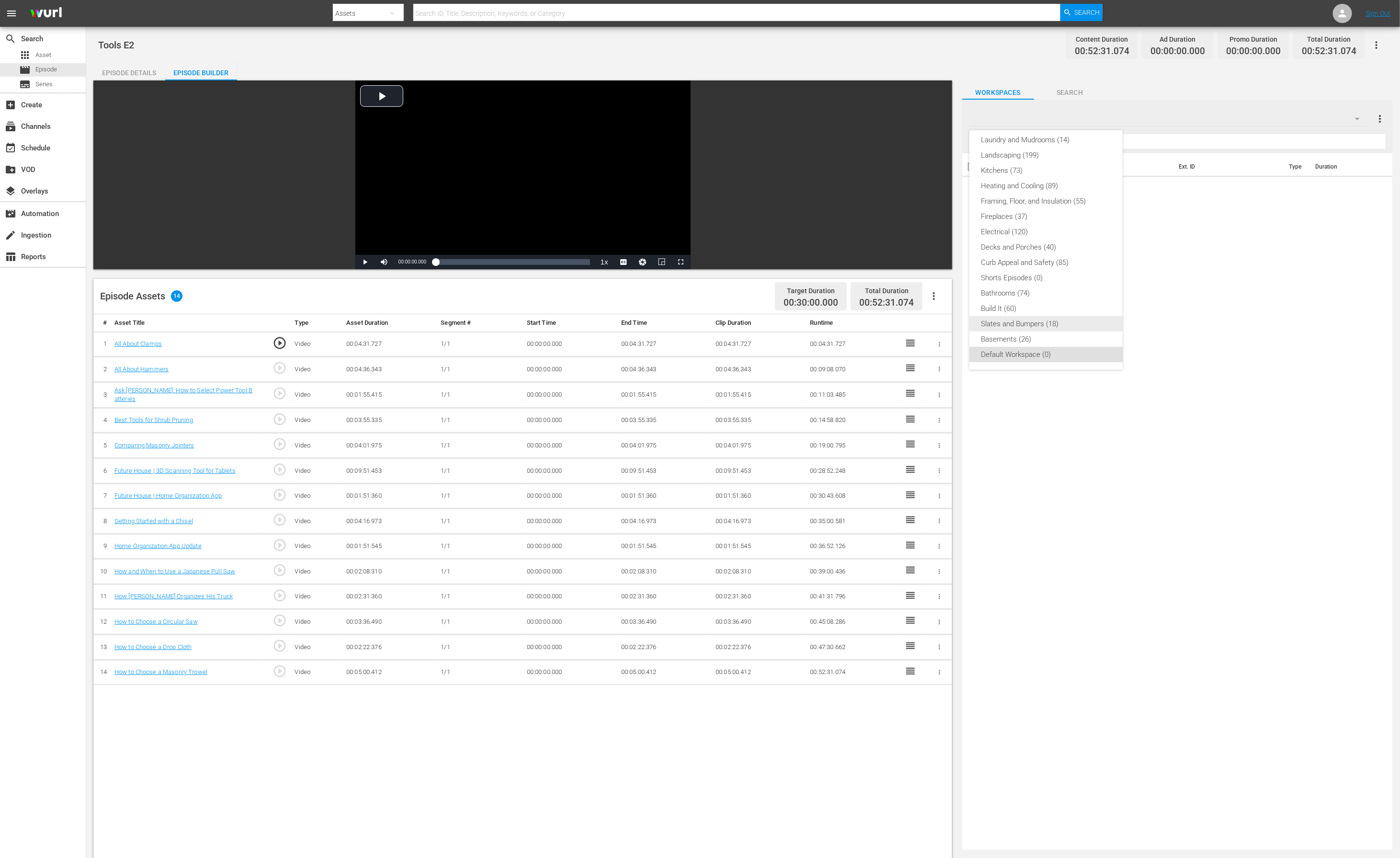
click at [1061, 320] on div "Slates and Bumpers (18)" at bounding box center [1046, 324] width 131 height 15
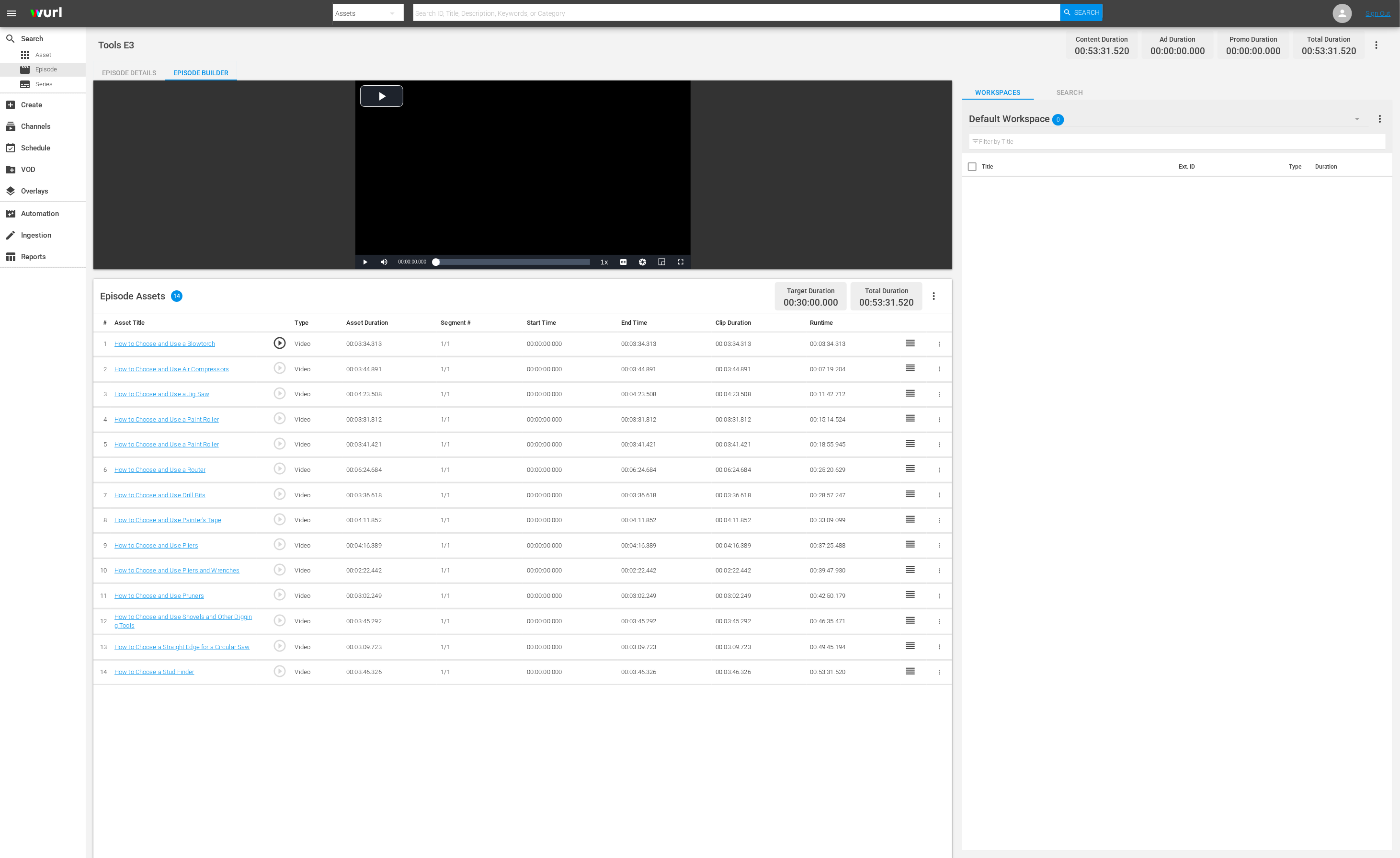
click at [1079, 120] on div "Default Workspace 0" at bounding box center [1169, 118] width 399 height 27
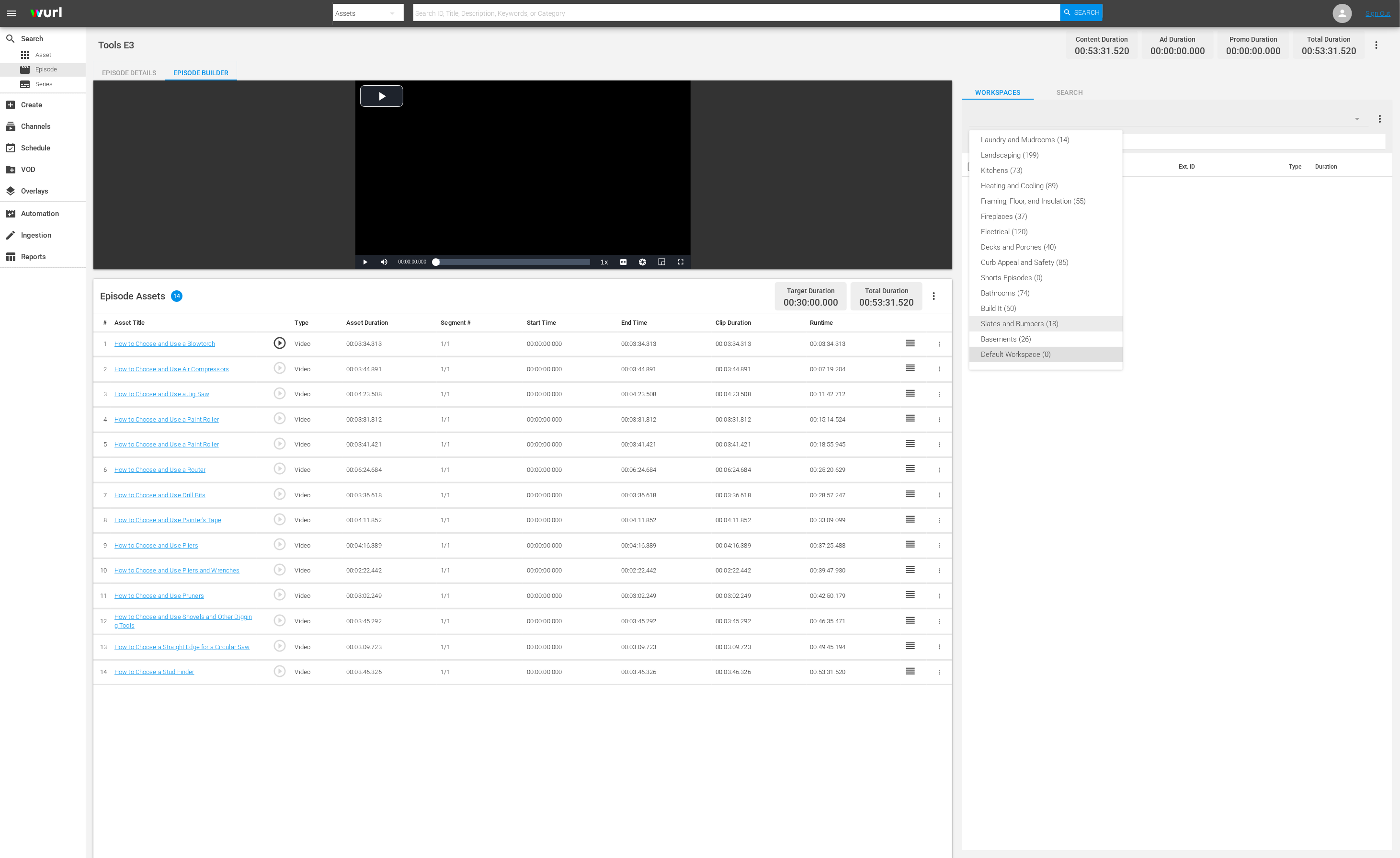
click at [1038, 318] on div "Slates and Bumpers (18)" at bounding box center [1046, 324] width 131 height 15
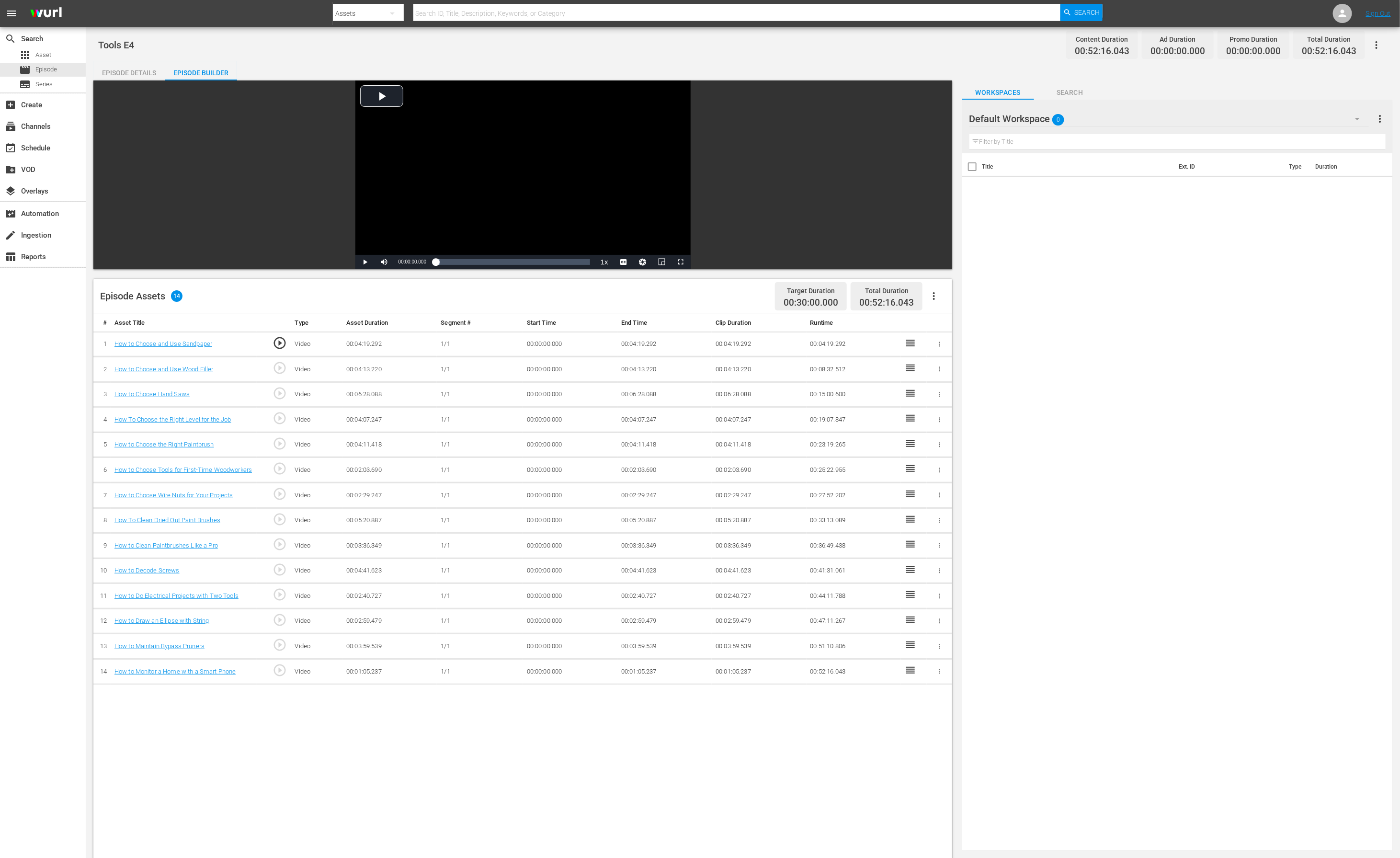
click at [1087, 117] on div "Default Workspace 0" at bounding box center [1169, 118] width 399 height 27
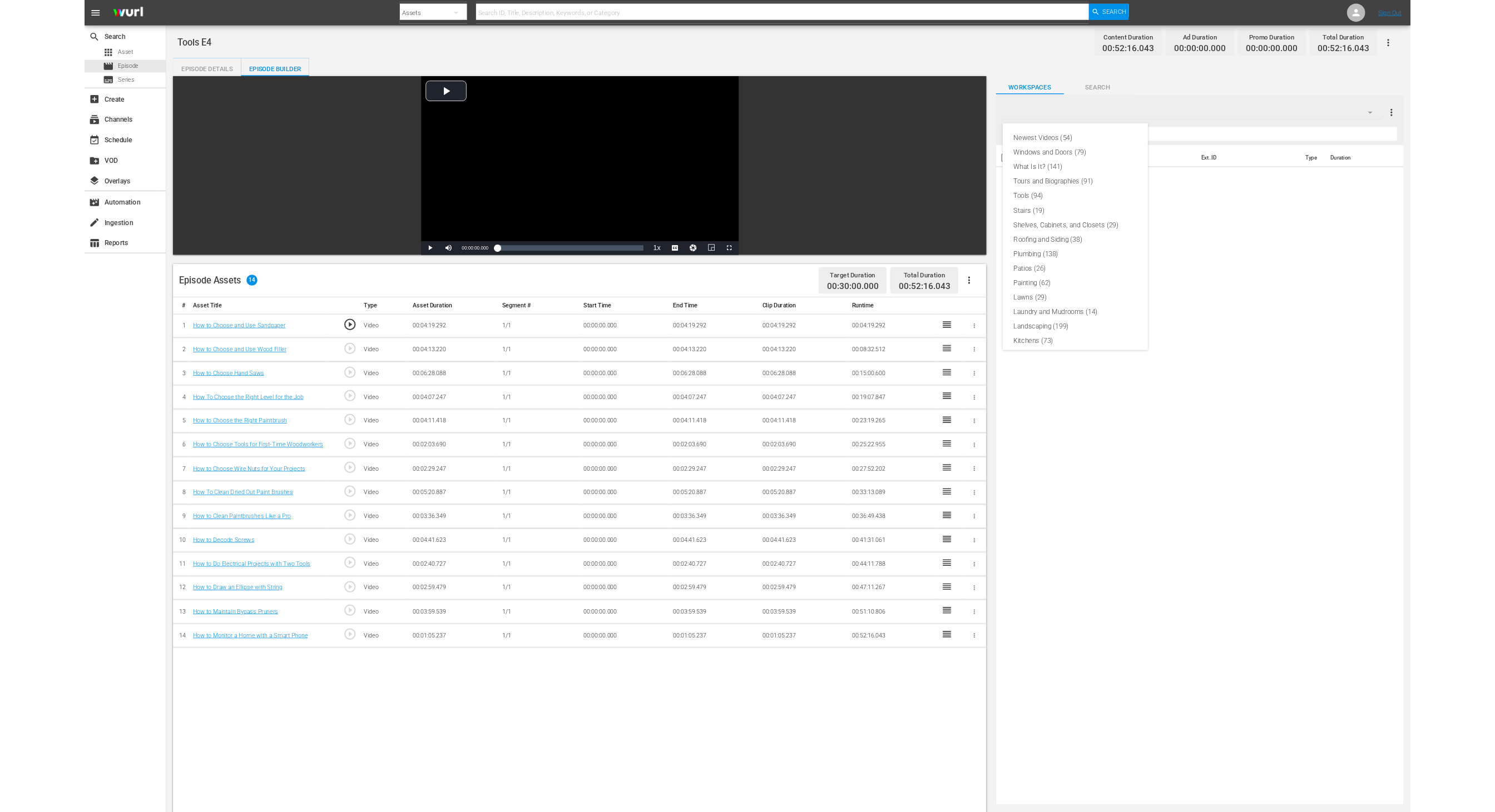
scroll to position [220, 0]
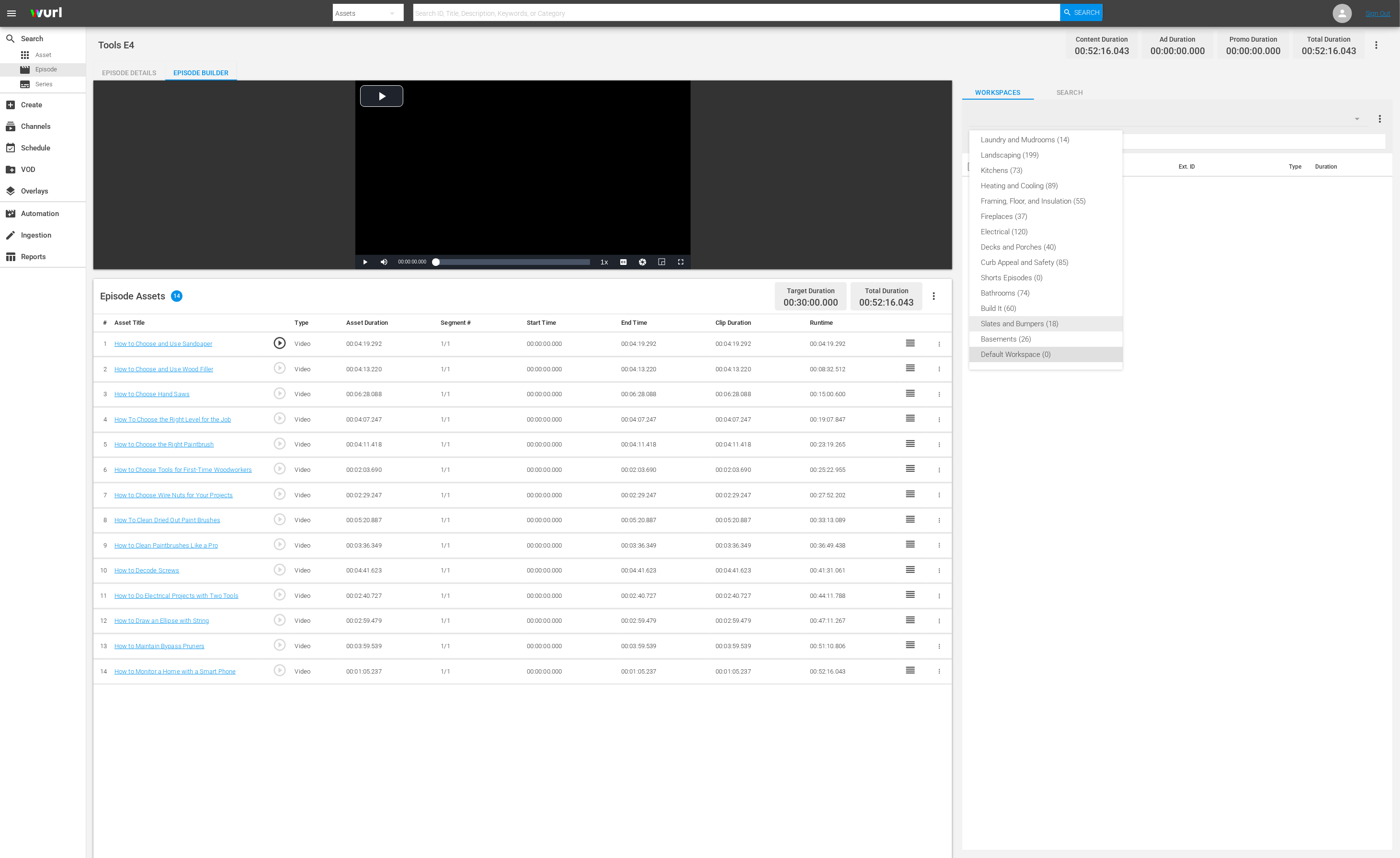
click at [1036, 330] on div "Slates and Bumpers (18)" at bounding box center [1046, 324] width 131 height 15
